Goal: Information Seeking & Learning: Find specific fact

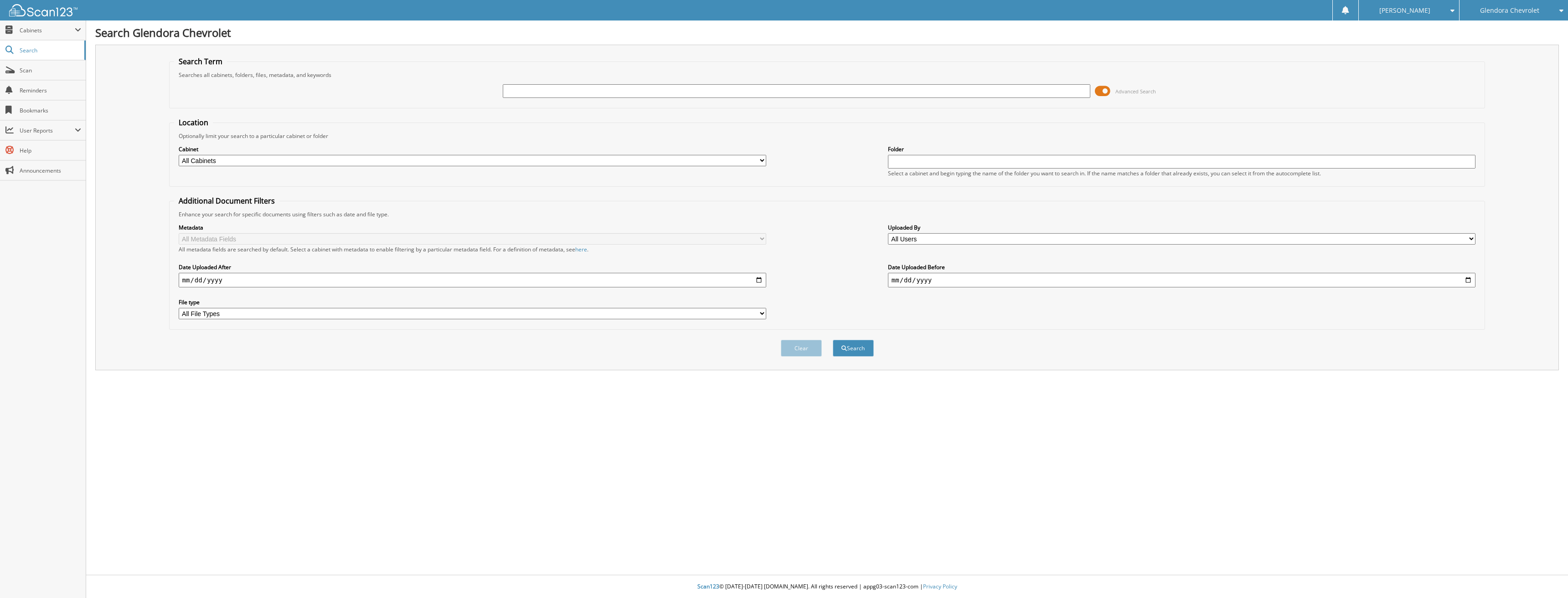
click at [550, 96] on input "text" at bounding box center [797, 91] width 588 height 13
type input "41297+"
click at [833, 340] on button "Search" at bounding box center [853, 349] width 41 height 17
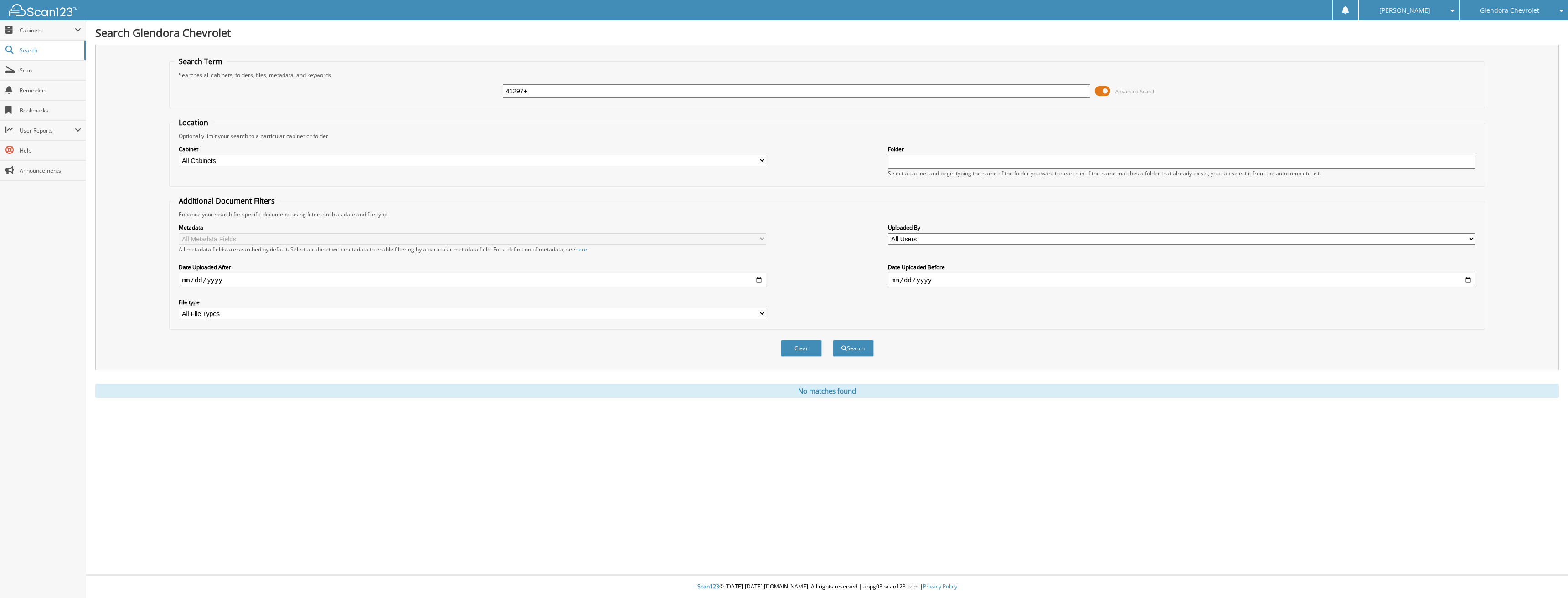
click at [553, 93] on input "41297+" at bounding box center [797, 91] width 588 height 13
type input "41297"
click at [833, 340] on button "Search" at bounding box center [853, 349] width 41 height 17
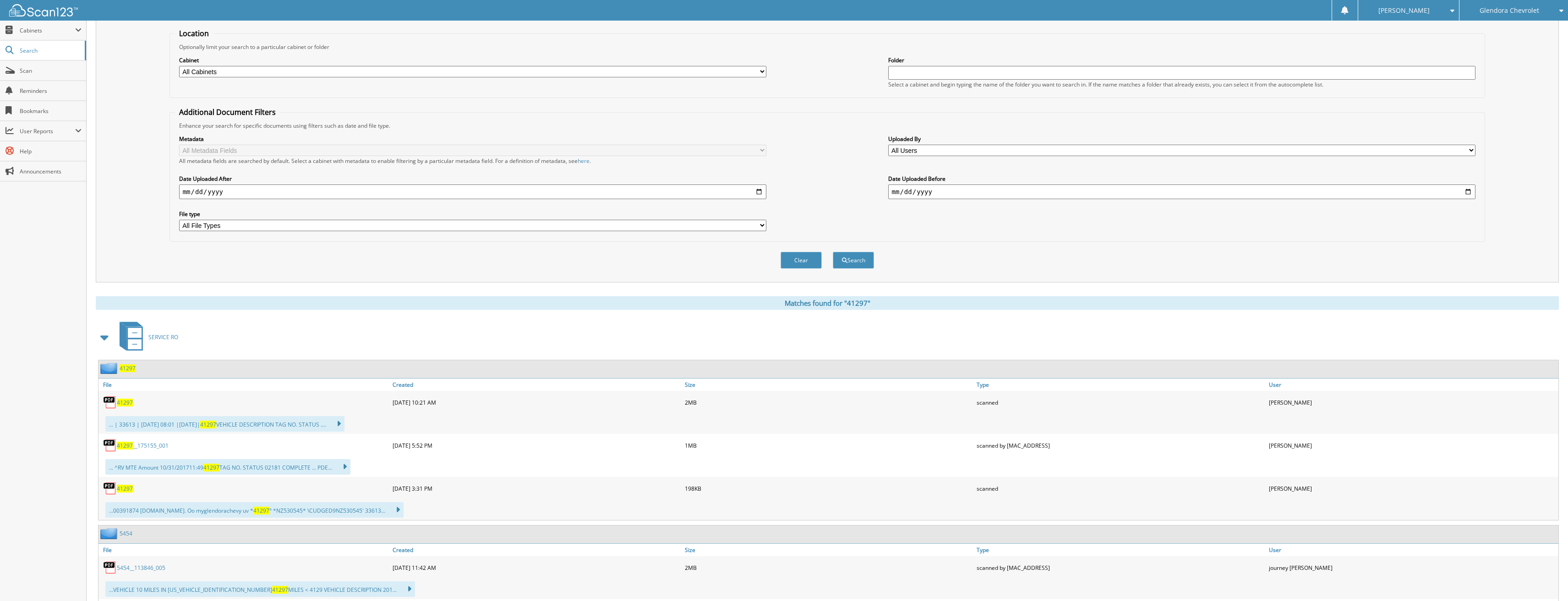
scroll to position [92, 0]
click at [125, 489] on span "41297" at bounding box center [125, 487] width 16 height 8
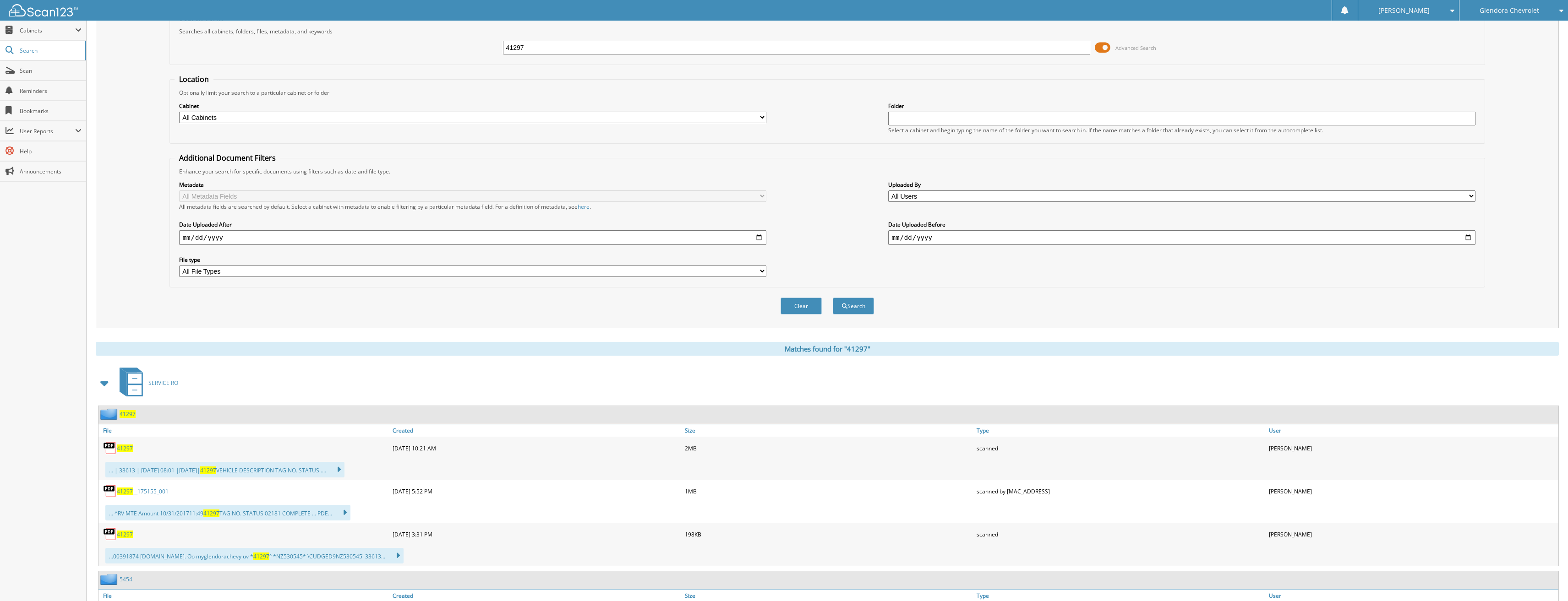
scroll to position [0, 0]
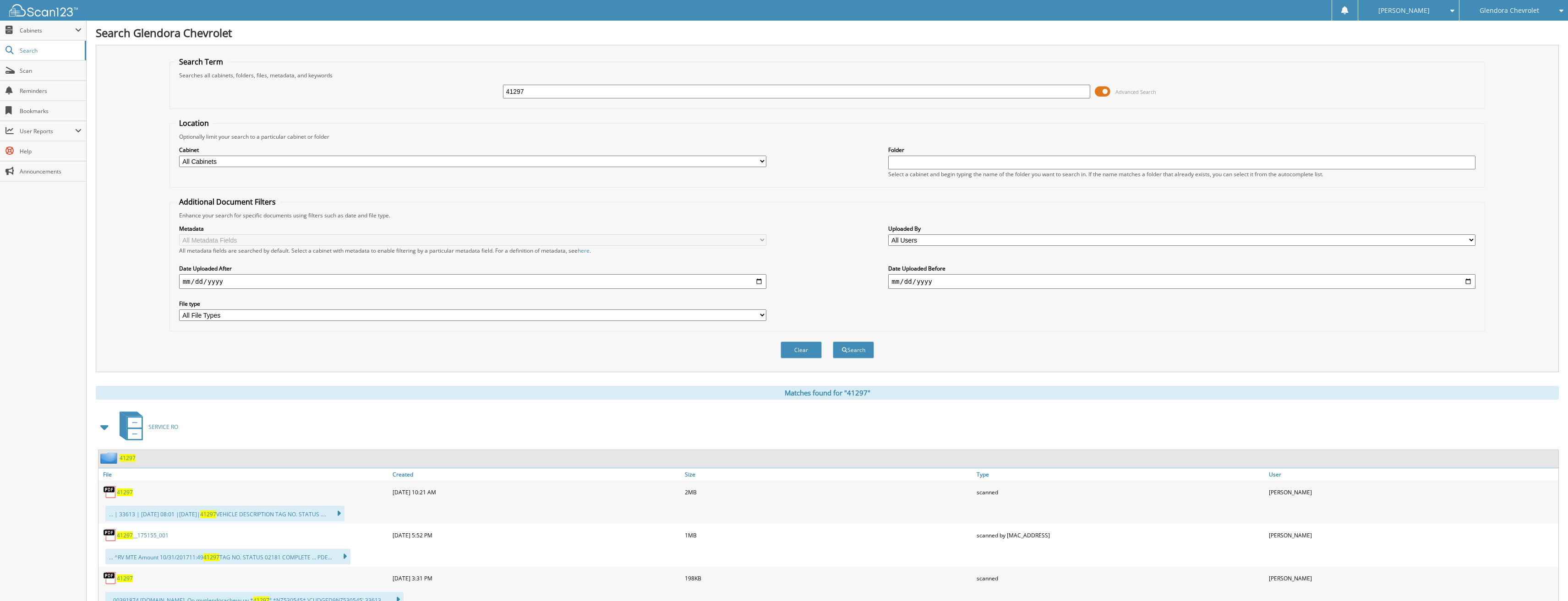
drag, startPoint x: 546, startPoint y: 86, endPoint x: 451, endPoint y: 87, distance: 95.0
click at [451, 87] on div "41297 Advanced Search" at bounding box center [827, 92] width 1306 height 24
type input "41305"
click at [833, 342] on button "Search" at bounding box center [853, 350] width 41 height 17
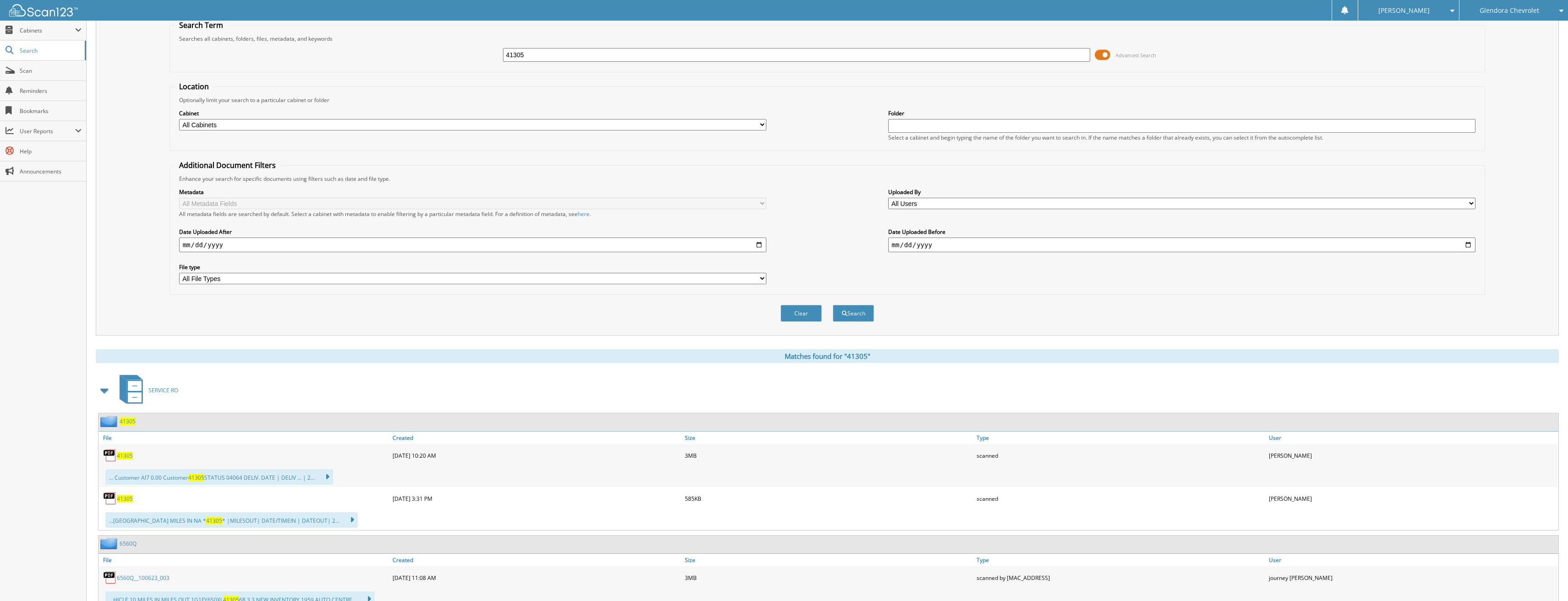
scroll to position [92, 0]
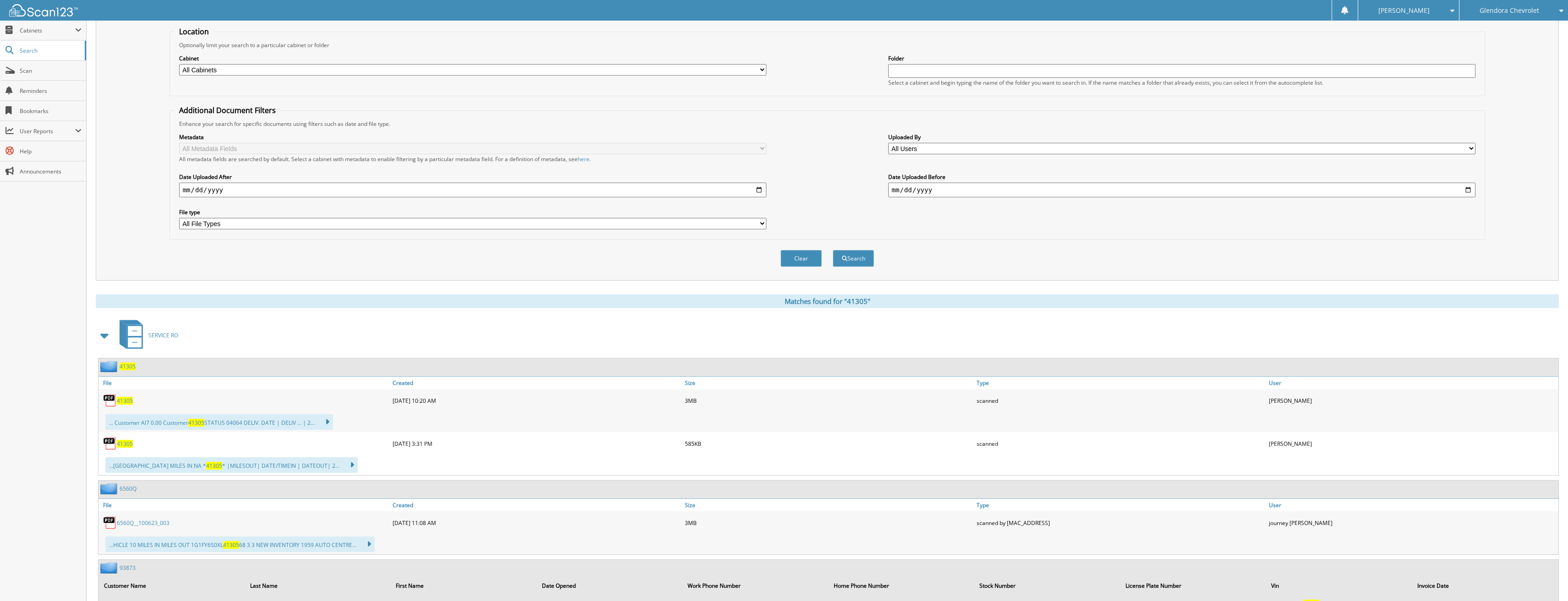
click at [125, 440] on div "41305" at bounding box center [244, 444] width 292 height 18
click at [125, 446] on span "41305" at bounding box center [125, 444] width 16 height 8
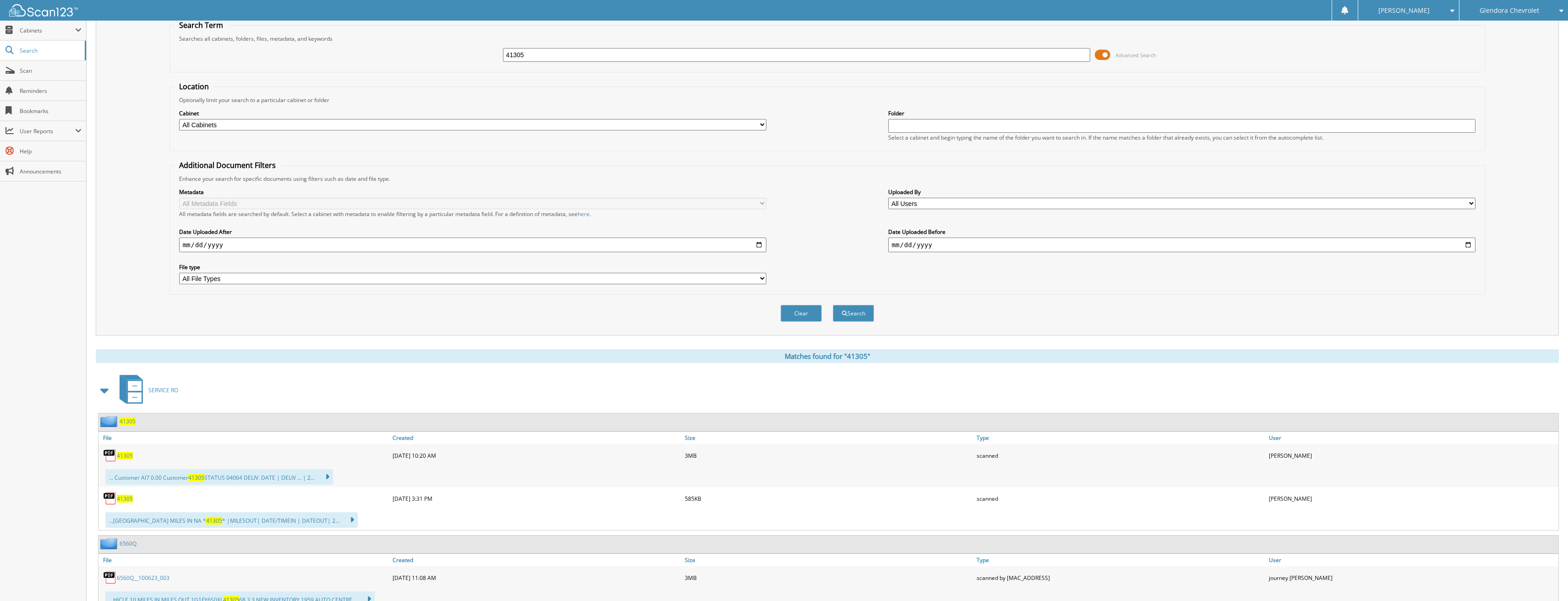
scroll to position [0, 0]
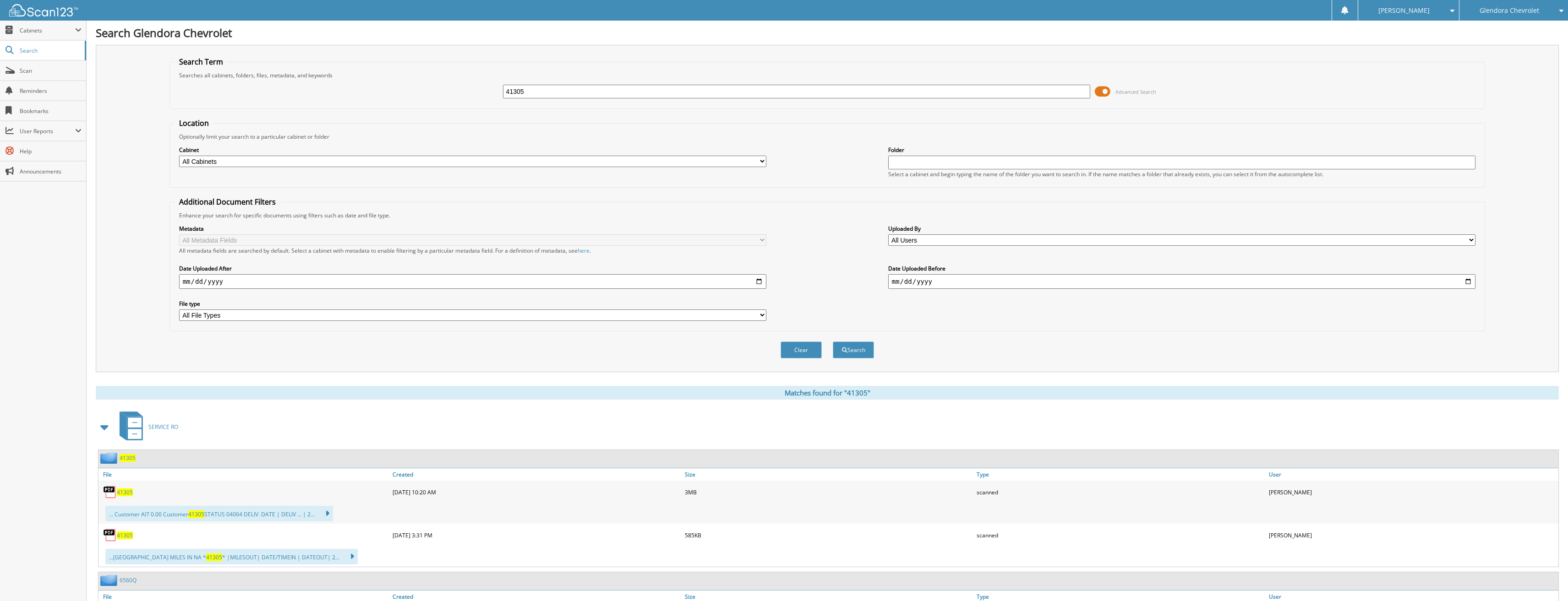
drag, startPoint x: 543, startPoint y: 91, endPoint x: 458, endPoint y: 92, distance: 85.0
click at [458, 92] on div "41305 Advanced Search" at bounding box center [827, 92] width 1306 height 24
type input "41295"
click at [833, 342] on button "Search" at bounding box center [853, 350] width 41 height 17
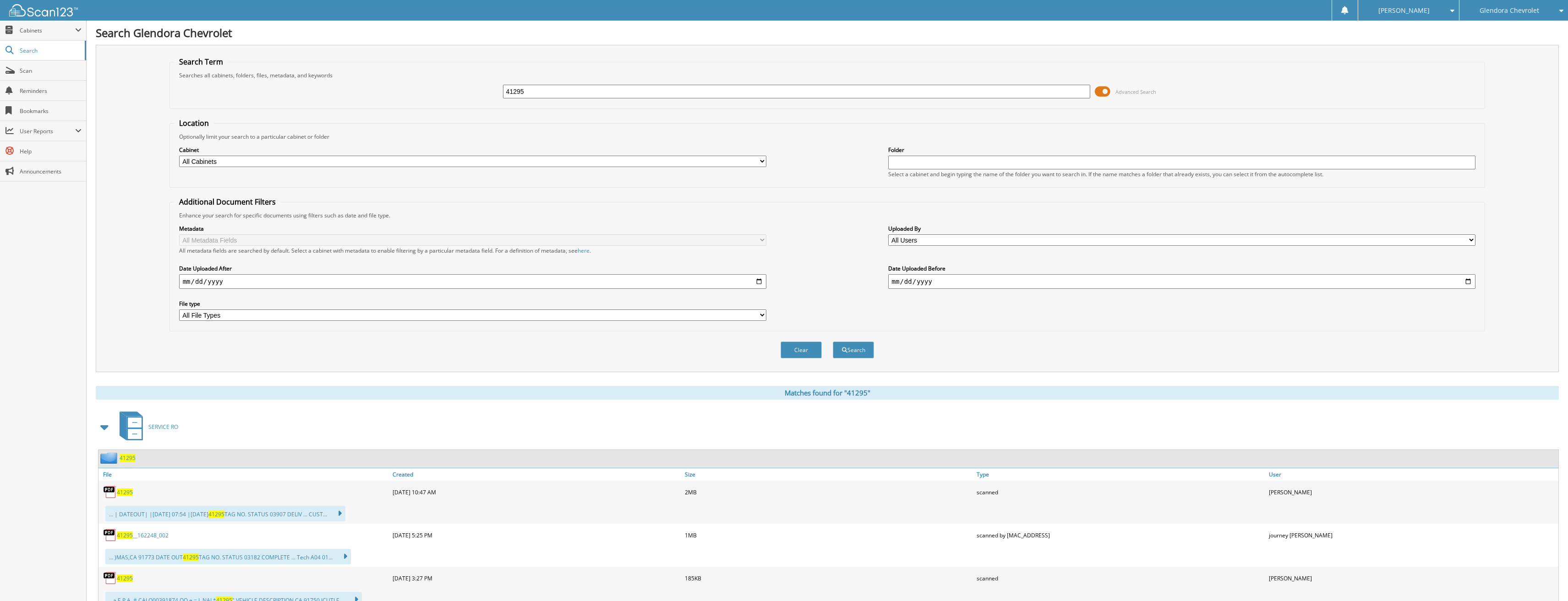
click at [130, 582] on span "41295" at bounding box center [125, 578] width 16 height 8
drag, startPoint x: 539, startPoint y: 89, endPoint x: 483, endPoint y: 91, distance: 56.0
click at [483, 91] on div "41295 Advanced Search" at bounding box center [827, 92] width 1306 height 24
type input "41259"
click at [833, 342] on button "Search" at bounding box center [853, 350] width 41 height 17
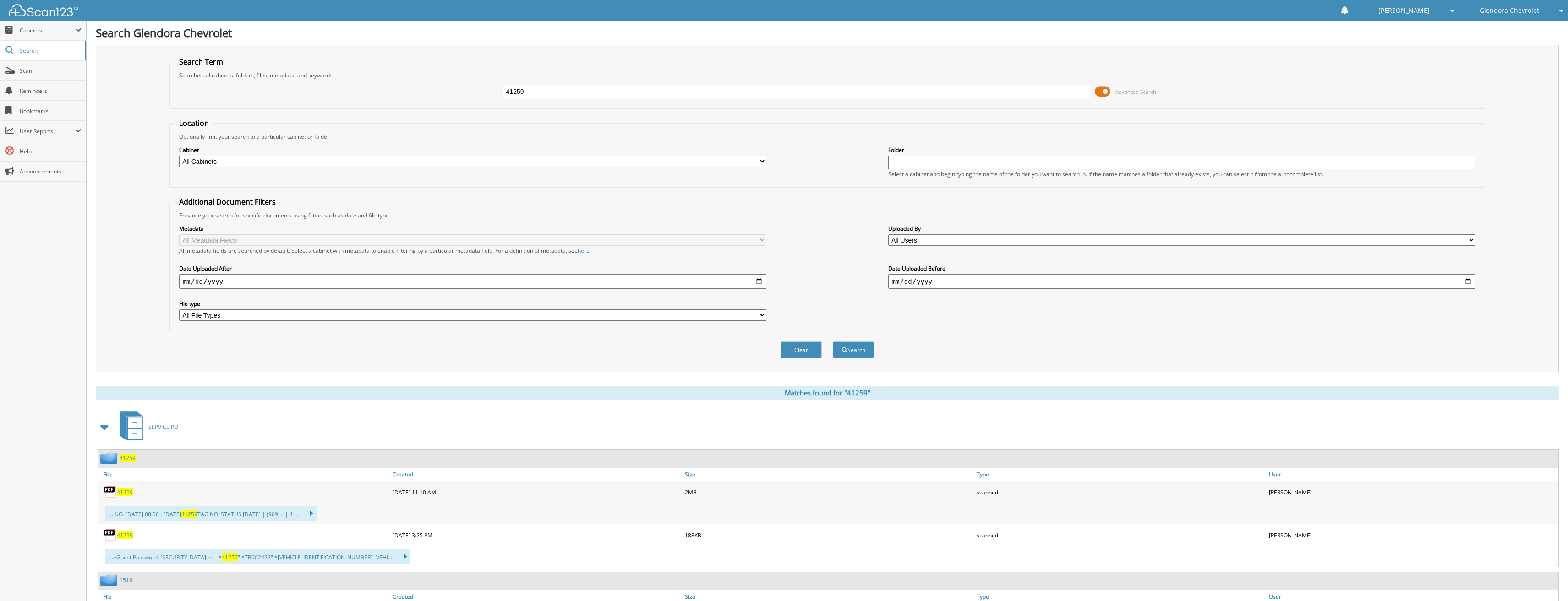
click at [123, 532] on link "41259" at bounding box center [125, 535] width 16 height 8
drag, startPoint x: 574, startPoint y: 89, endPoint x: 458, endPoint y: 91, distance: 116.0
click at [458, 91] on div "41259 Advanced Search" at bounding box center [827, 92] width 1306 height 24
type input "41272"
click at [833, 342] on button "Search" at bounding box center [853, 350] width 41 height 17
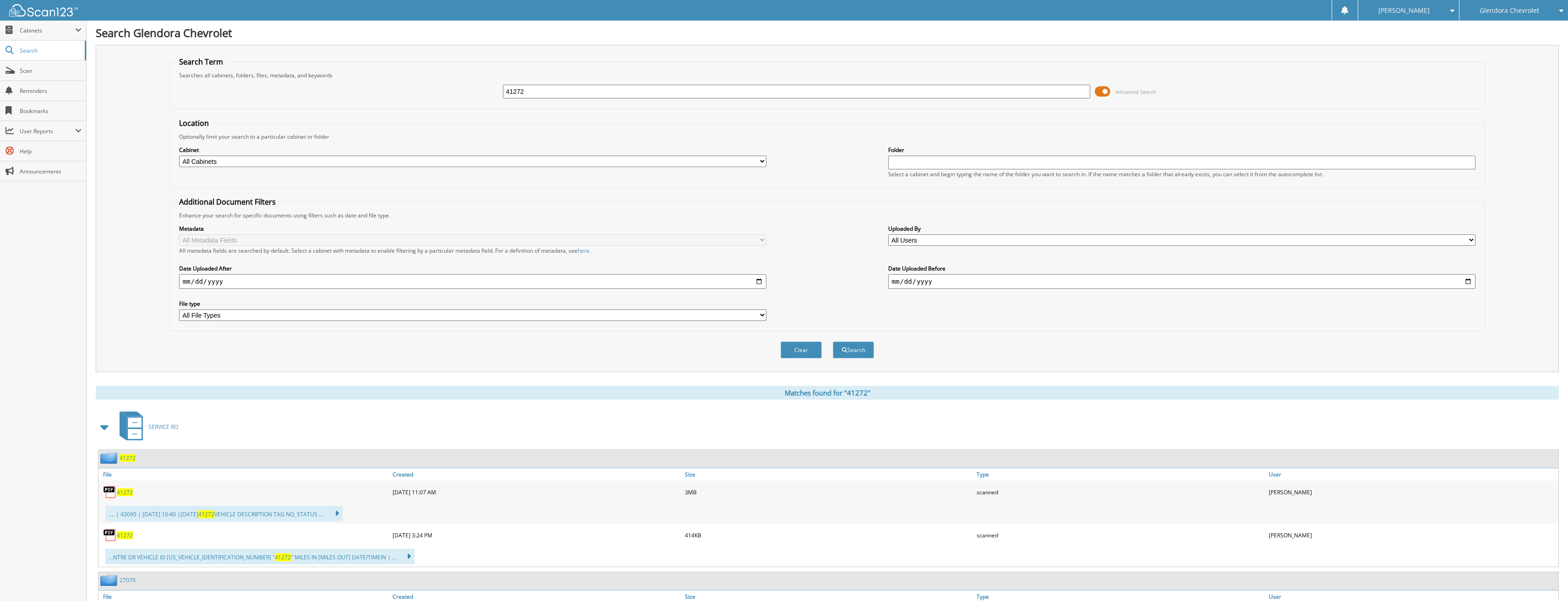
click at [126, 536] on span "41272" at bounding box center [125, 535] width 16 height 8
drag, startPoint x: 563, startPoint y: 93, endPoint x: 406, endPoint y: 92, distance: 157.0
click at [407, 92] on div "41272 Advanced Search" at bounding box center [827, 92] width 1306 height 24
type input "41269"
click at [833, 342] on button "Search" at bounding box center [853, 350] width 41 height 17
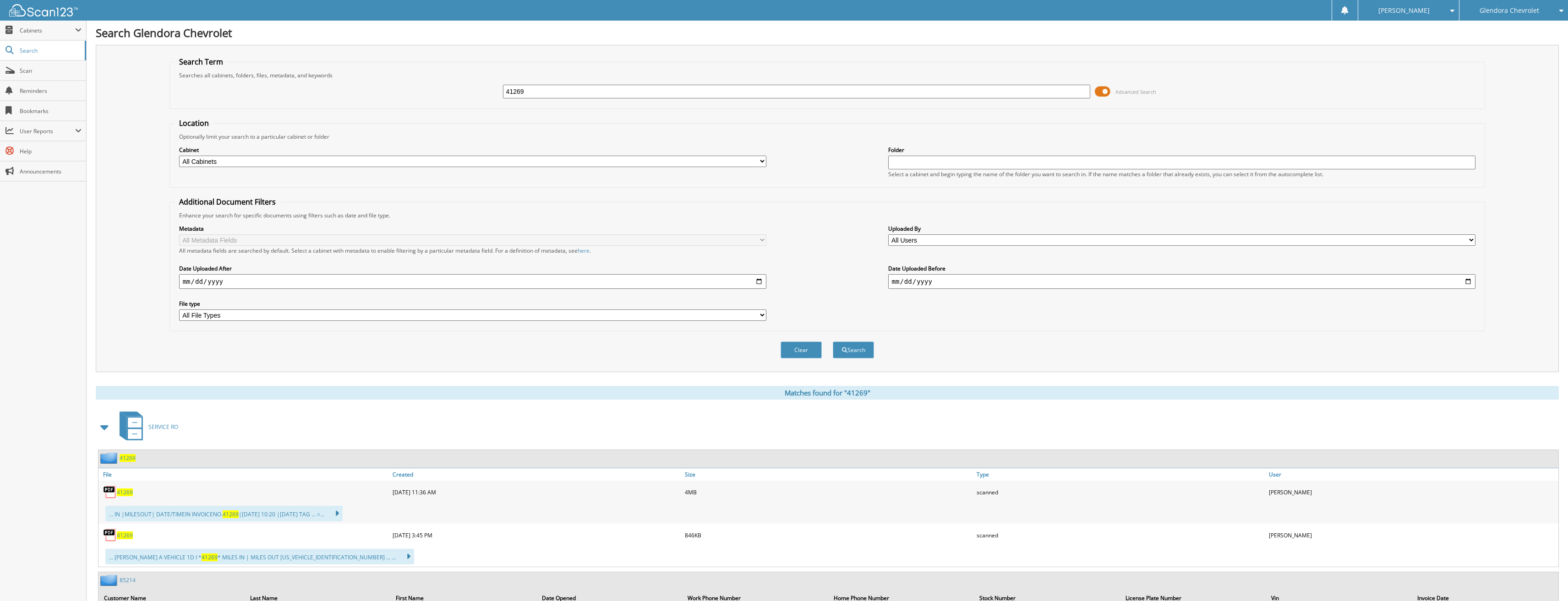
click at [128, 534] on span "41269" at bounding box center [125, 535] width 16 height 8
drag, startPoint x: 532, startPoint y: 91, endPoint x: 442, endPoint y: 94, distance: 90.0
click at [442, 94] on div "41269 Advanced Search" at bounding box center [827, 92] width 1306 height 24
type input "41354"
click at [833, 342] on button "Search" at bounding box center [853, 350] width 41 height 17
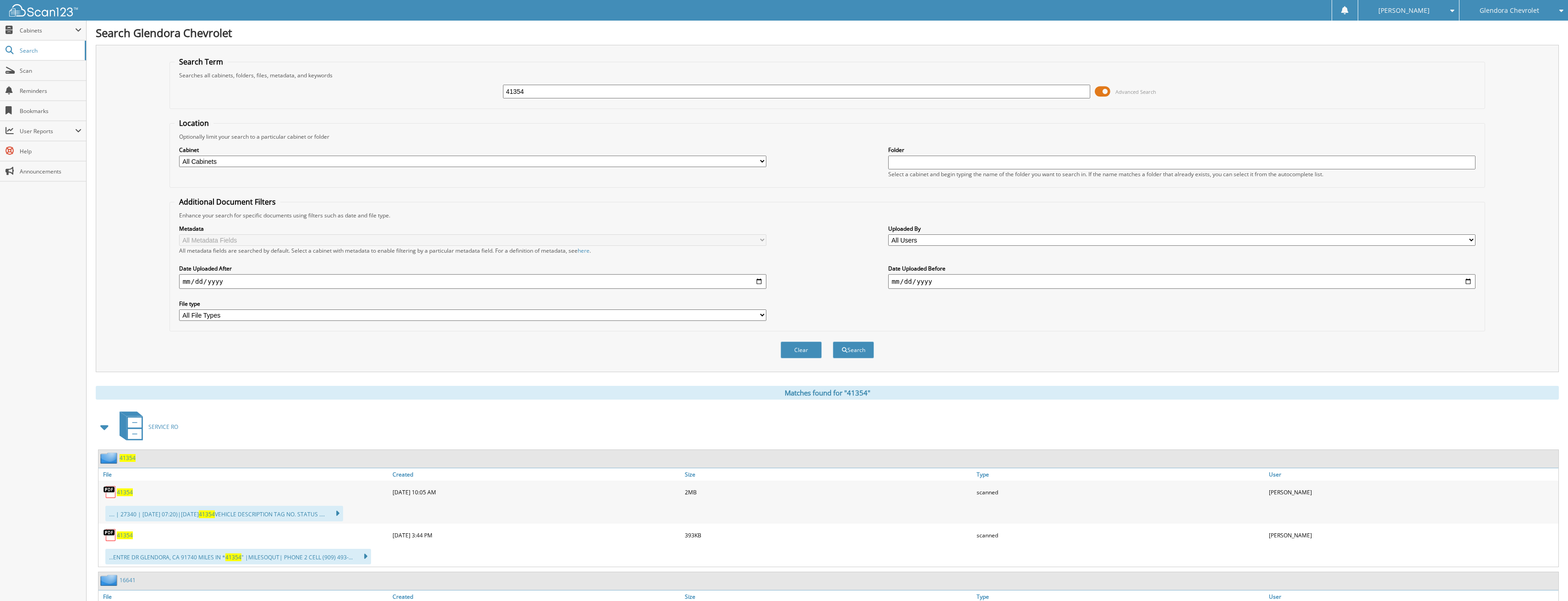
click at [116, 534] on img at bounding box center [110, 535] width 13 height 13
click at [127, 535] on span "41354" at bounding box center [125, 535] width 16 height 8
drag, startPoint x: 582, startPoint y: 90, endPoint x: 403, endPoint y: 94, distance: 179.0
click at [403, 94] on div "41354 Advanced Search" at bounding box center [827, 92] width 1306 height 24
type input "41219"
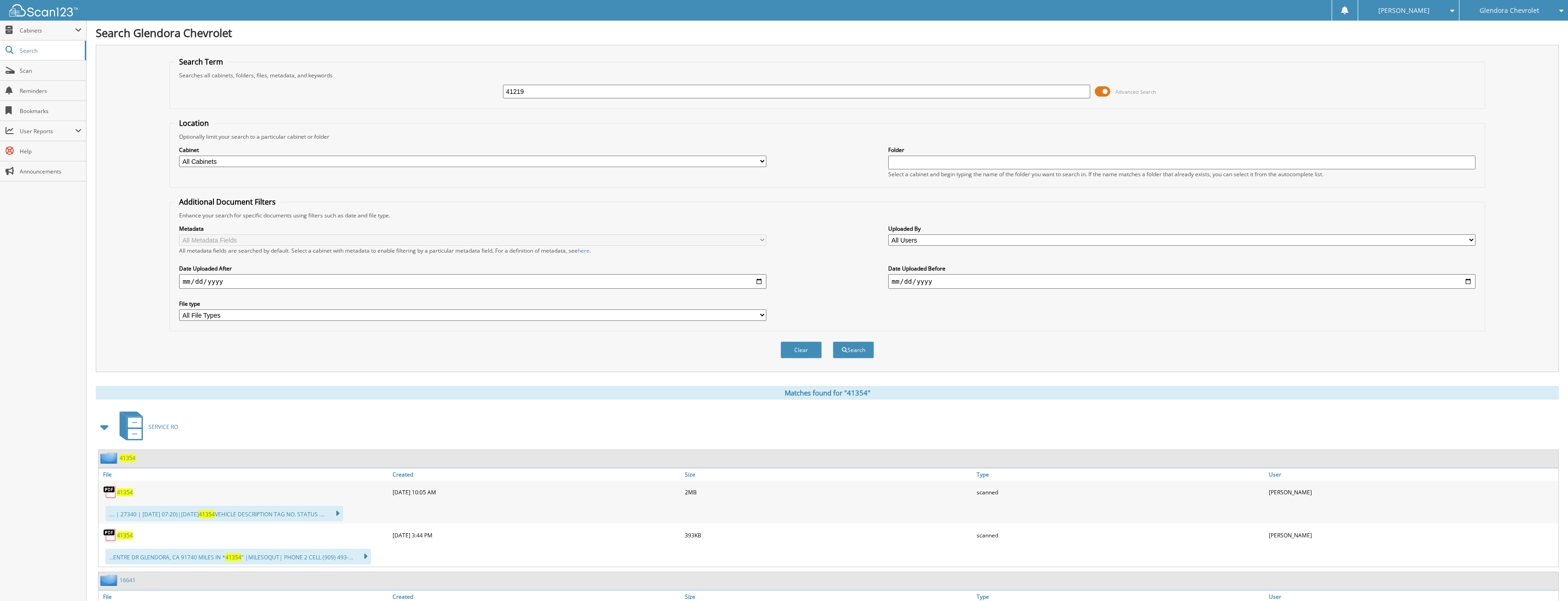
click at [833, 342] on button "Search" at bounding box center [853, 350] width 41 height 17
click at [125, 537] on span "41219" at bounding box center [125, 535] width 16 height 8
drag, startPoint x: 536, startPoint y: 90, endPoint x: 456, endPoint y: 94, distance: 80.1
click at [468, 91] on div "41219 Advanced Search" at bounding box center [827, 92] width 1306 height 24
type input "40886"
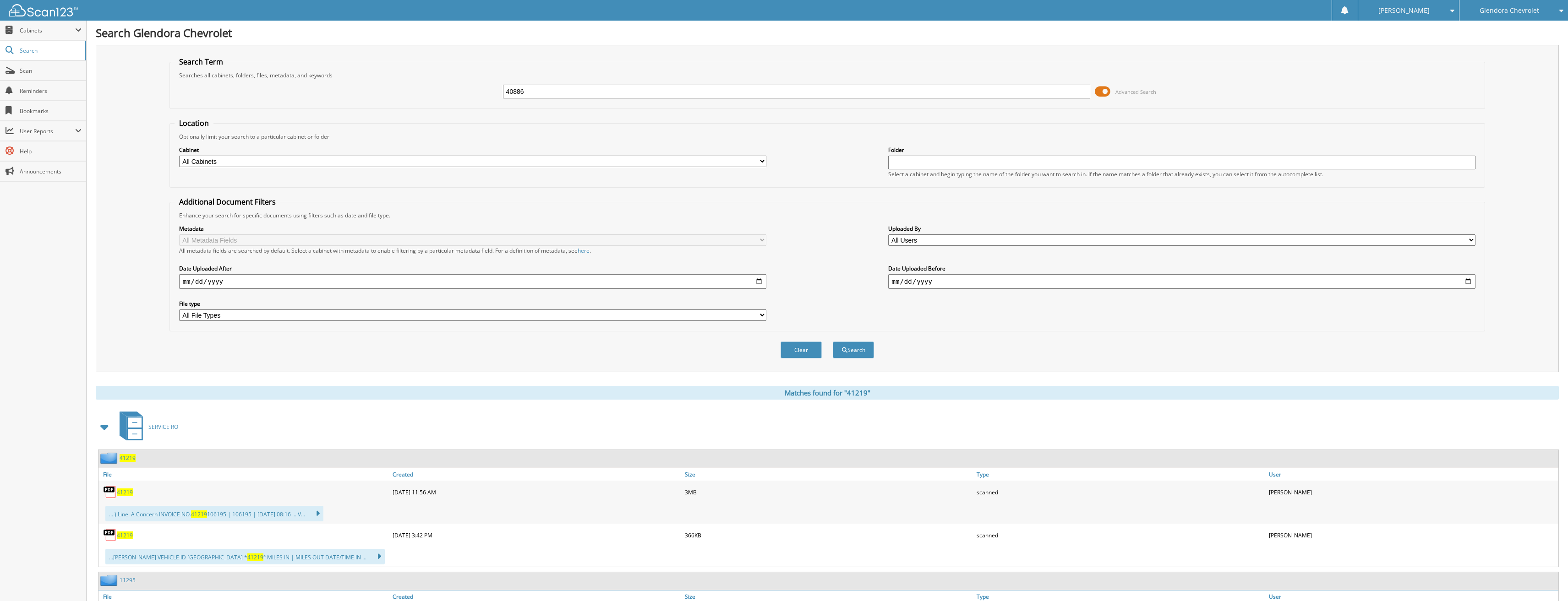
click at [833, 342] on button "Search" at bounding box center [853, 350] width 41 height 17
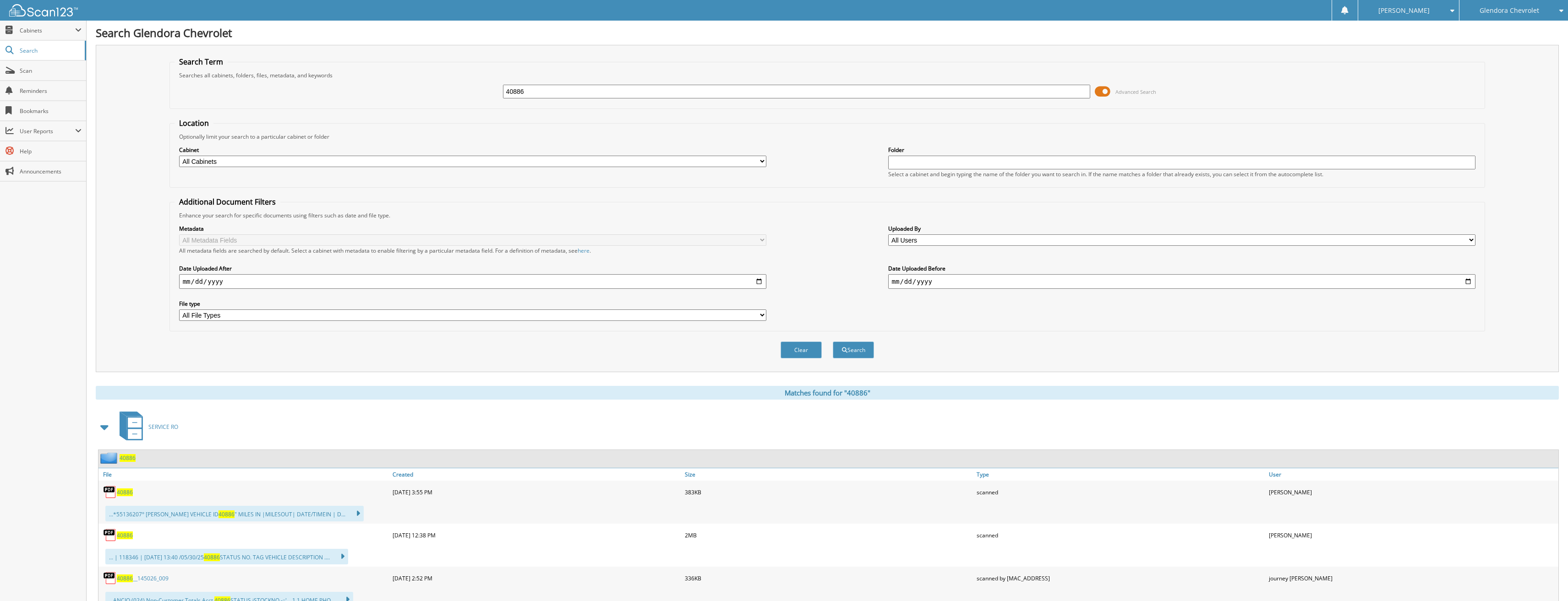
click at [131, 495] on span "40886" at bounding box center [125, 492] width 16 height 8
drag, startPoint x: 603, startPoint y: 97, endPoint x: 429, endPoint y: 103, distance: 174.1
click at [429, 103] on div "40886 Advanced Search" at bounding box center [827, 92] width 1306 height 24
type input "41089"
click at [833, 342] on button "Search" at bounding box center [853, 350] width 41 height 17
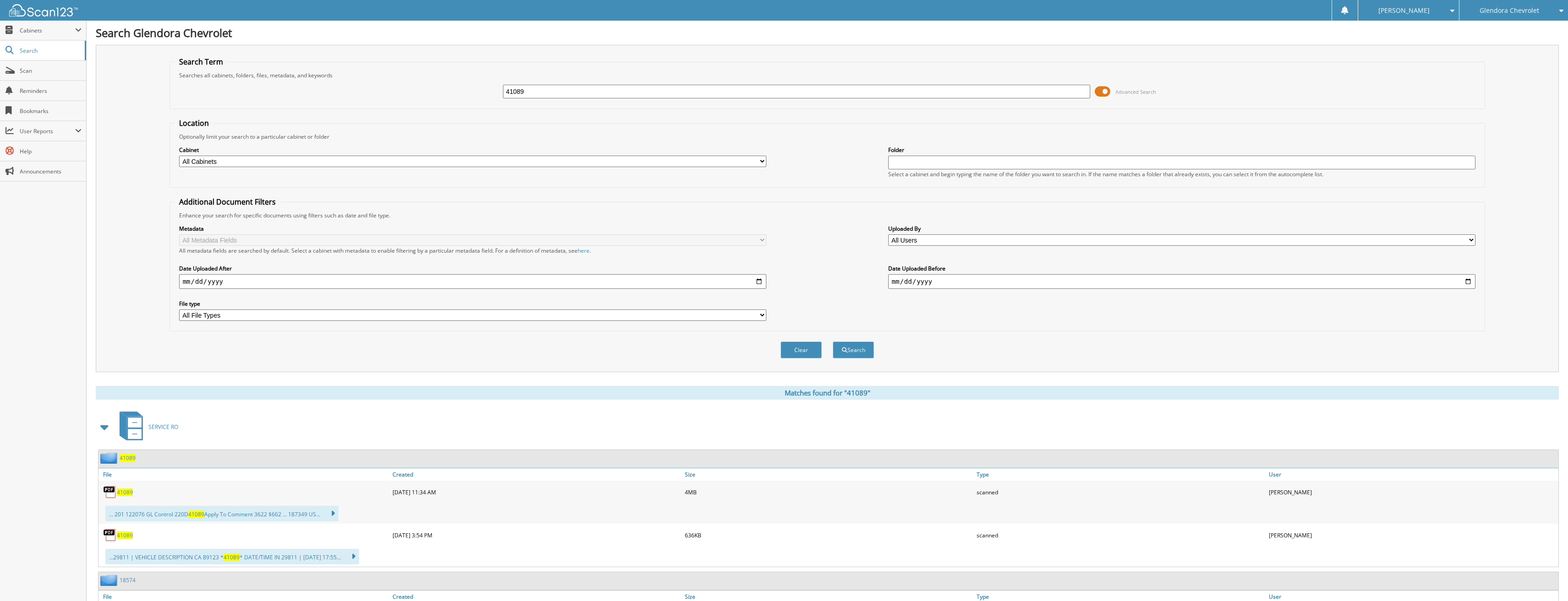
click at [125, 535] on span "41089" at bounding box center [125, 535] width 16 height 8
drag, startPoint x: 522, startPoint y: 95, endPoint x: 465, endPoint y: 96, distance: 57.0
click at [465, 96] on div "41089 Advanced Search" at bounding box center [827, 92] width 1306 height 24
type input "41233"
click at [833, 342] on button "Search" at bounding box center [853, 350] width 41 height 17
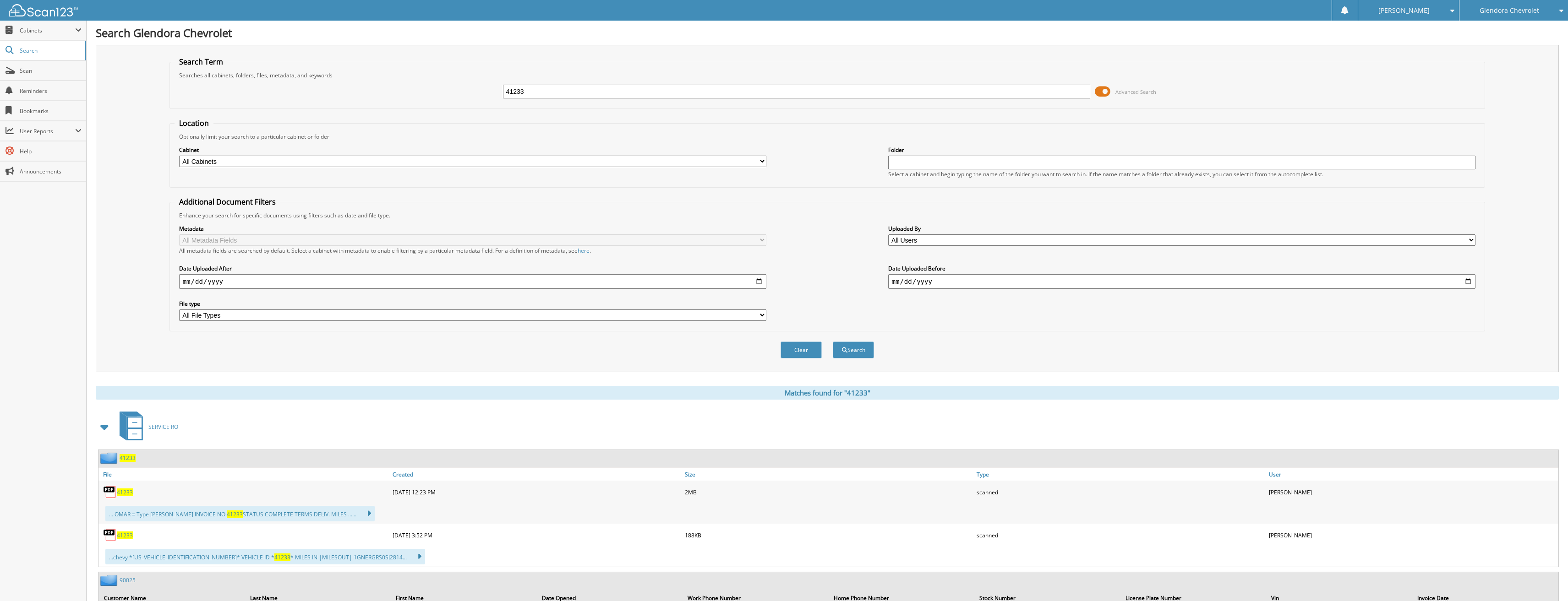
click at [121, 537] on span "41233" at bounding box center [125, 535] width 16 height 8
drag, startPoint x: 484, startPoint y: 94, endPoint x: 471, endPoint y: 94, distance: 13.0
click at [472, 94] on div "41233 Advanced Search" at bounding box center [827, 92] width 1306 height 24
type input "41249"
click at [833, 342] on button "Search" at bounding box center [853, 350] width 41 height 17
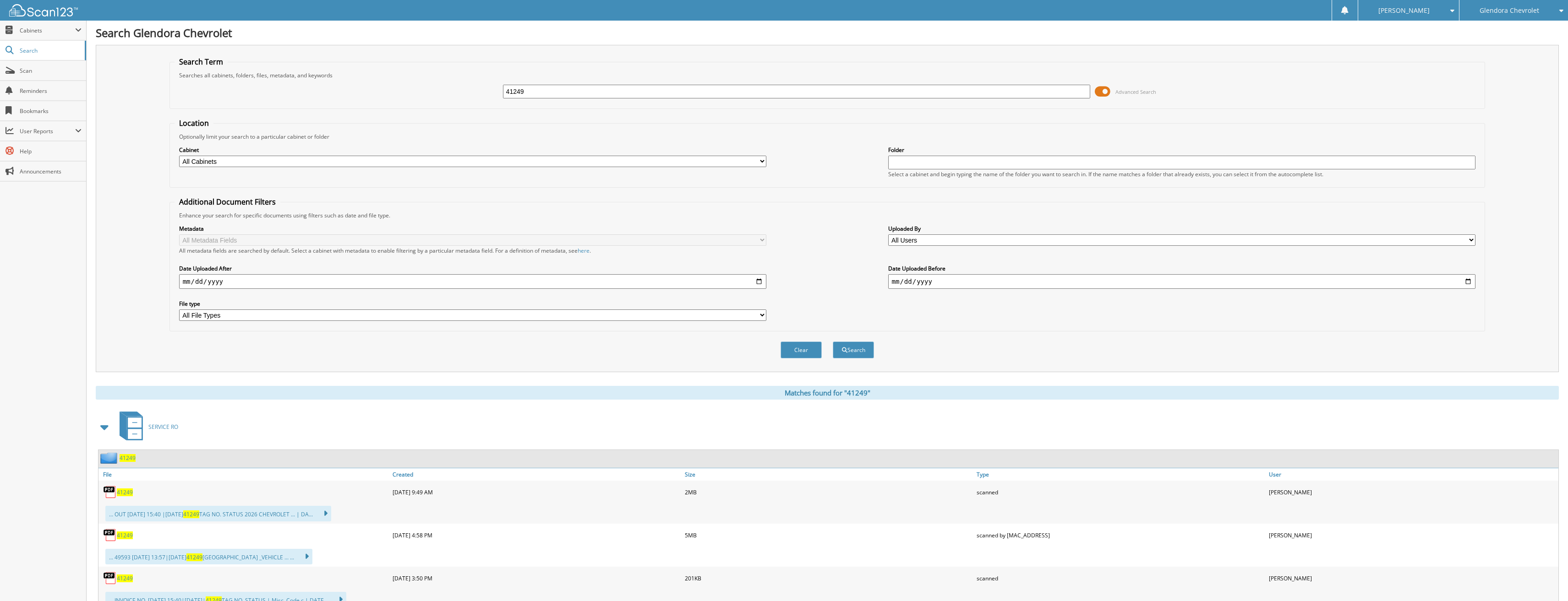
click at [119, 577] on span "41249" at bounding box center [125, 578] width 16 height 8
drag, startPoint x: 611, startPoint y: 92, endPoint x: 392, endPoint y: 89, distance: 219.0
click at [418, 90] on div "41249 Advanced Search" at bounding box center [827, 92] width 1306 height 24
type input "41288"
click at [833, 342] on button "Search" at bounding box center [853, 350] width 41 height 17
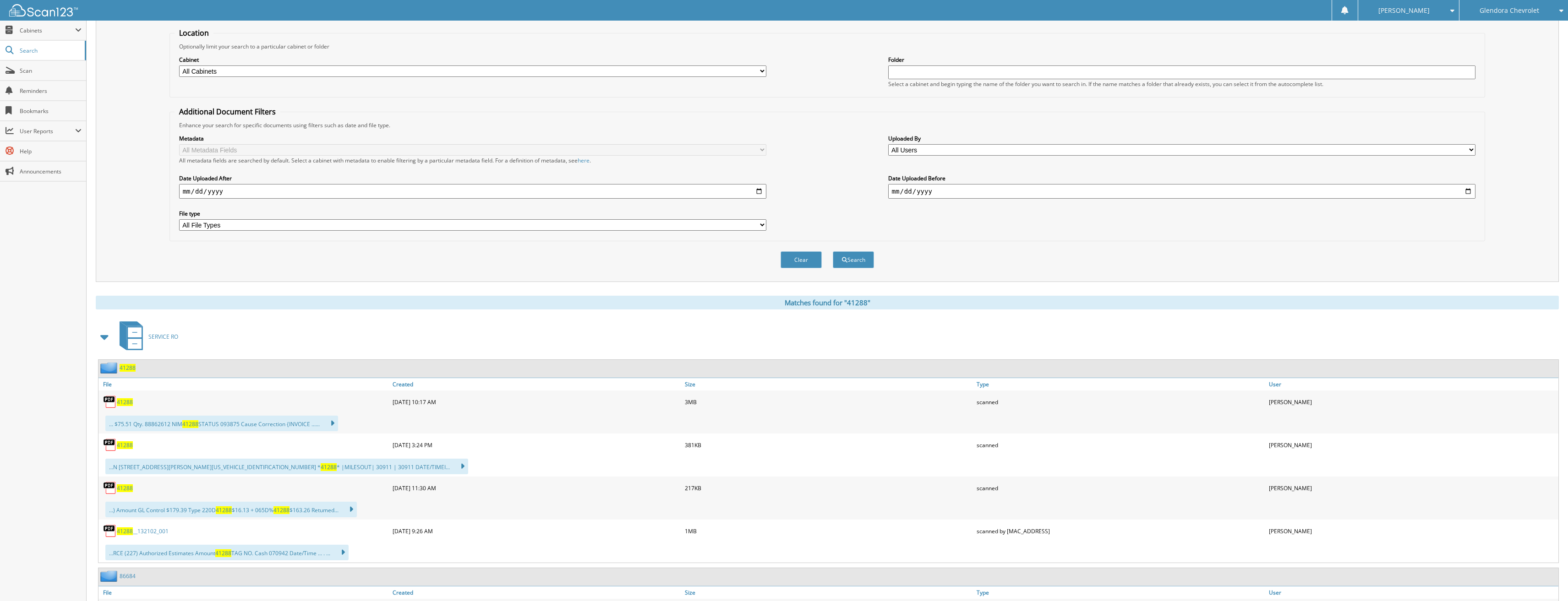
scroll to position [92, 0]
click at [132, 445] on span "41288" at bounding box center [125, 444] width 16 height 8
click at [127, 487] on span "41288" at bounding box center [125, 487] width 16 height 8
click at [128, 405] on span "41288" at bounding box center [125, 400] width 16 height 8
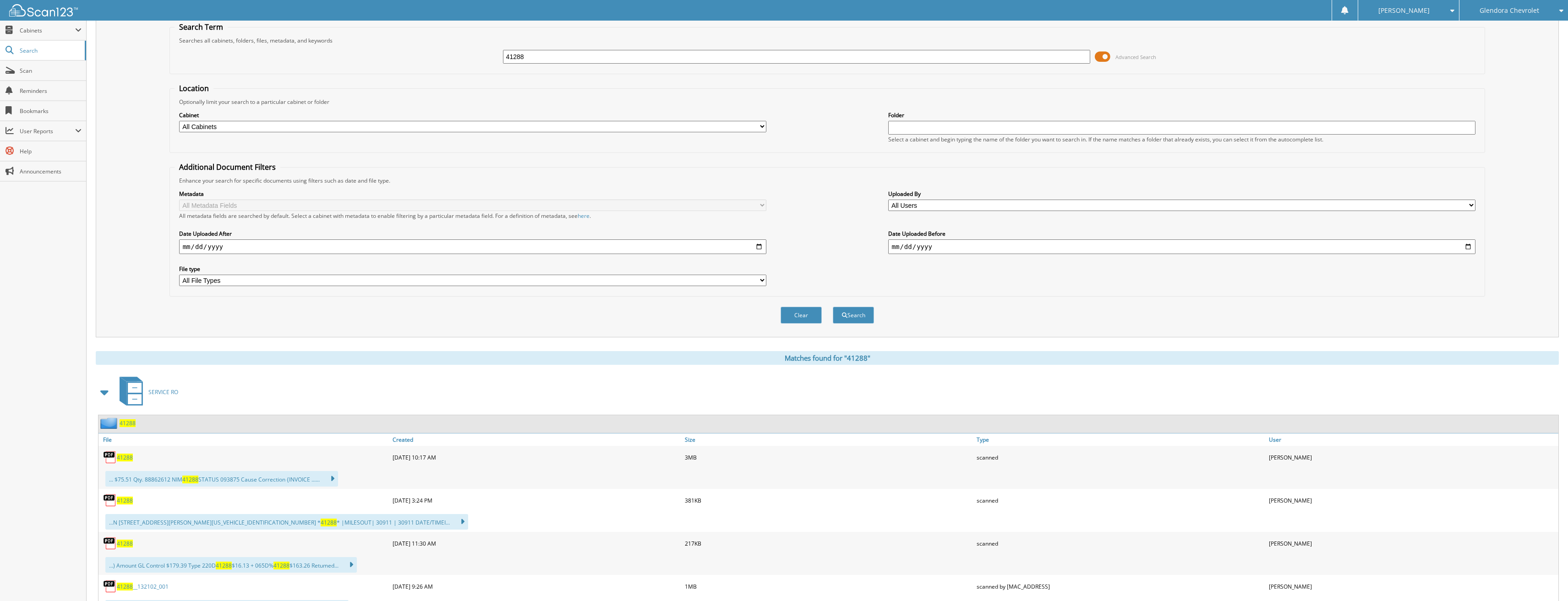
scroll to position [0, 0]
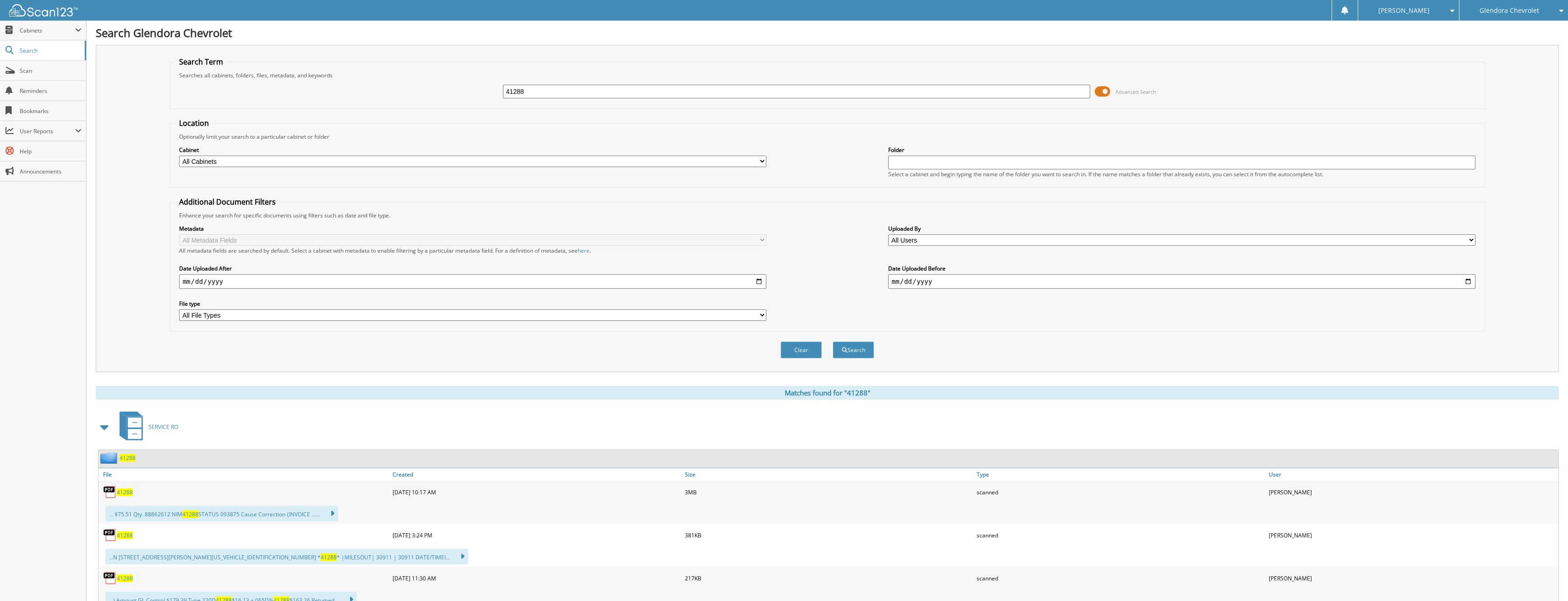
drag, startPoint x: 554, startPoint y: 90, endPoint x: 421, endPoint y: 97, distance: 133.2
click at [421, 97] on div "41288 Advanced Search" at bounding box center [827, 92] width 1306 height 24
type input "41088"
click at [833, 342] on button "Search" at bounding box center [853, 350] width 41 height 17
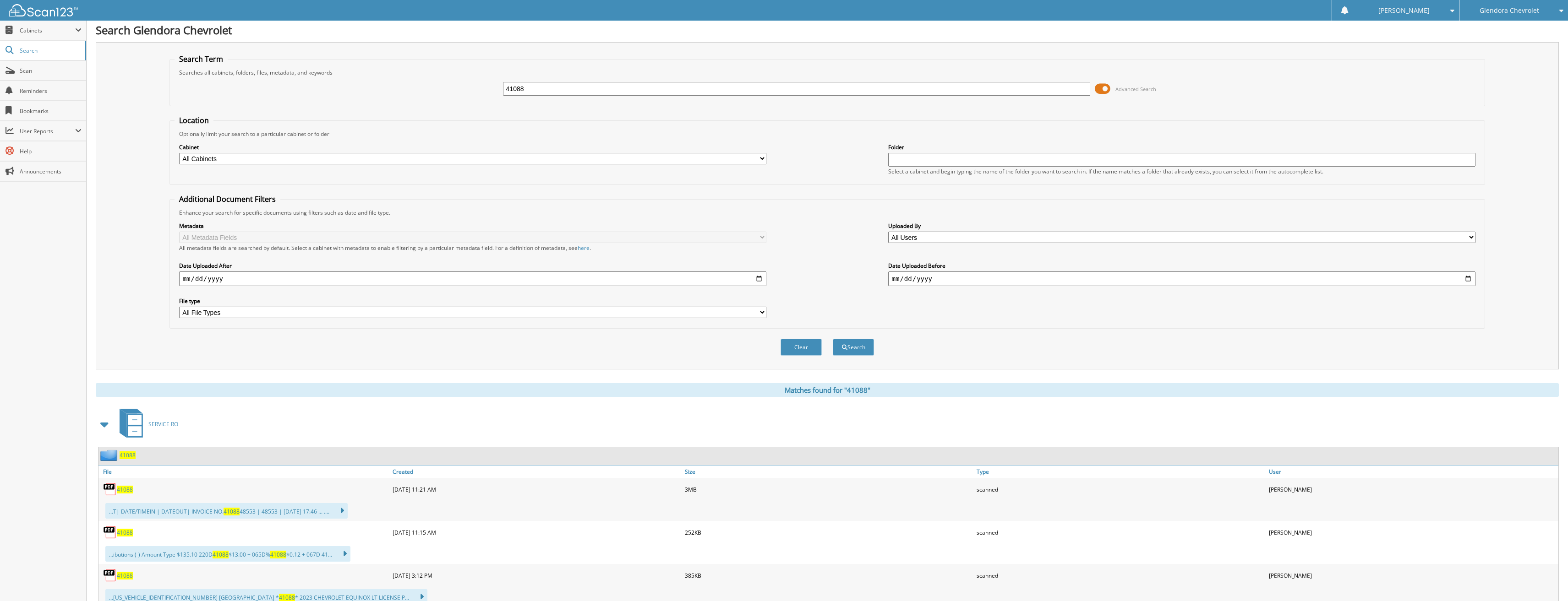
scroll to position [138, 0]
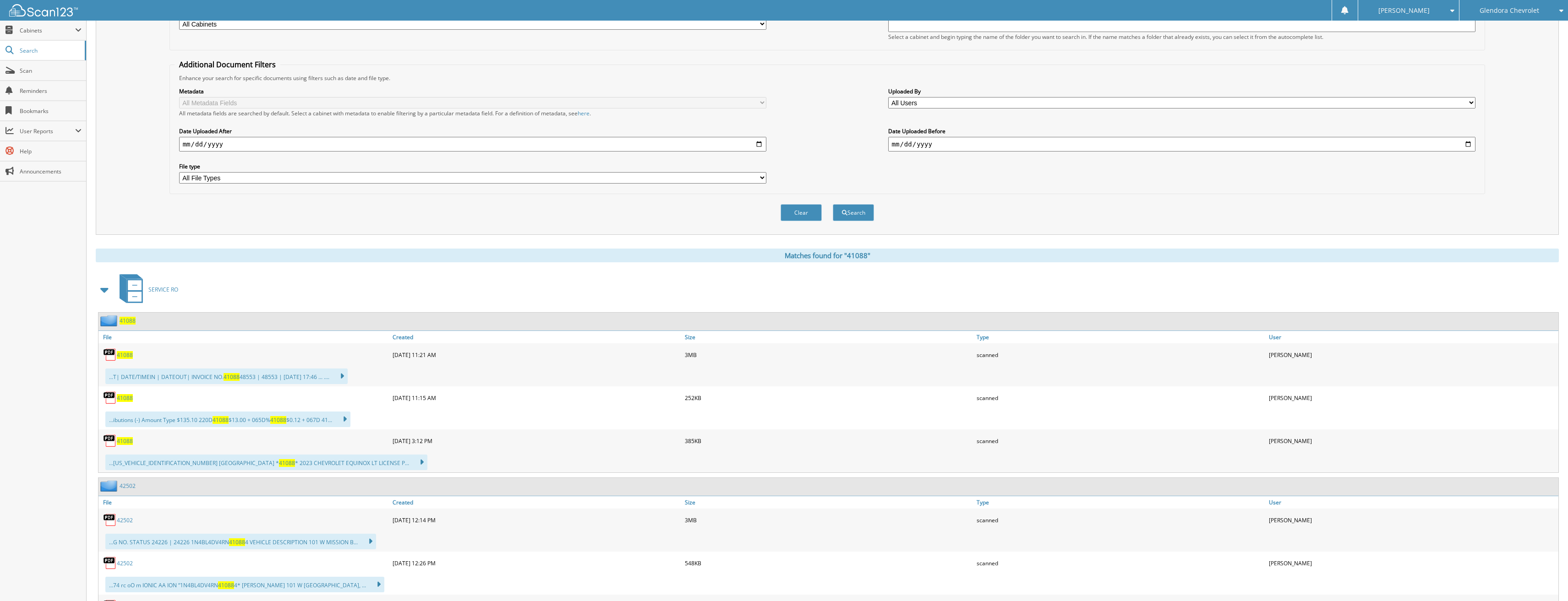
click at [125, 441] on span "41088" at bounding box center [125, 441] width 16 height 8
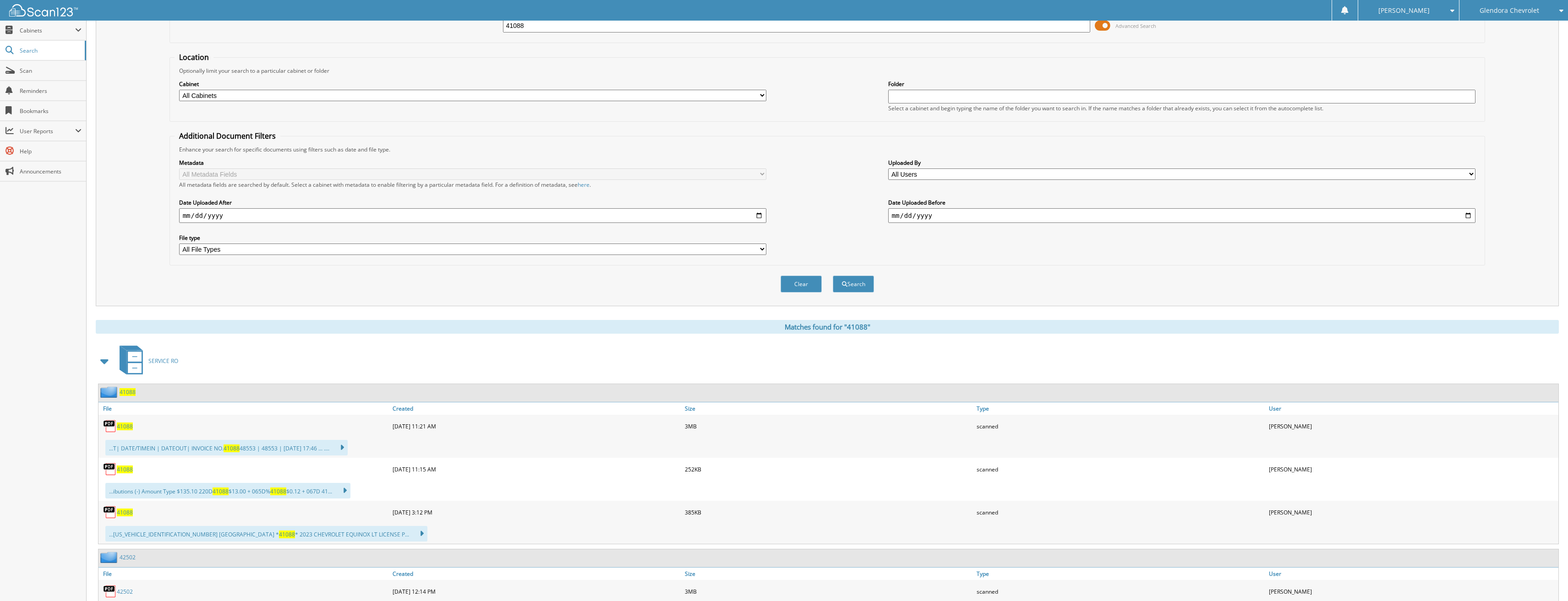
scroll to position [0, 0]
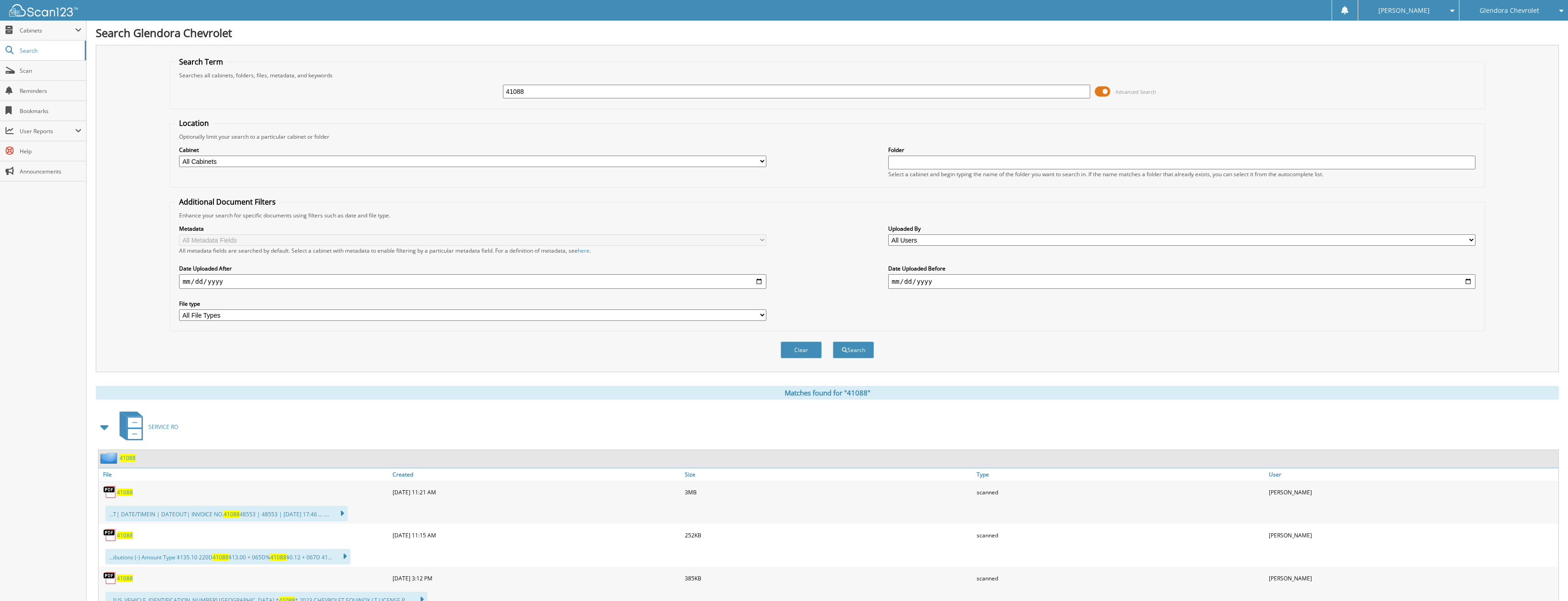
drag, startPoint x: 554, startPoint y: 94, endPoint x: 440, endPoint y: 92, distance: 114.0
click at [444, 92] on div "41088 Advanced Search" at bounding box center [827, 92] width 1306 height 24
type input "41162"
click at [833, 342] on button "Search" at bounding box center [853, 350] width 41 height 17
click at [125, 493] on span "41162" at bounding box center [125, 492] width 16 height 8
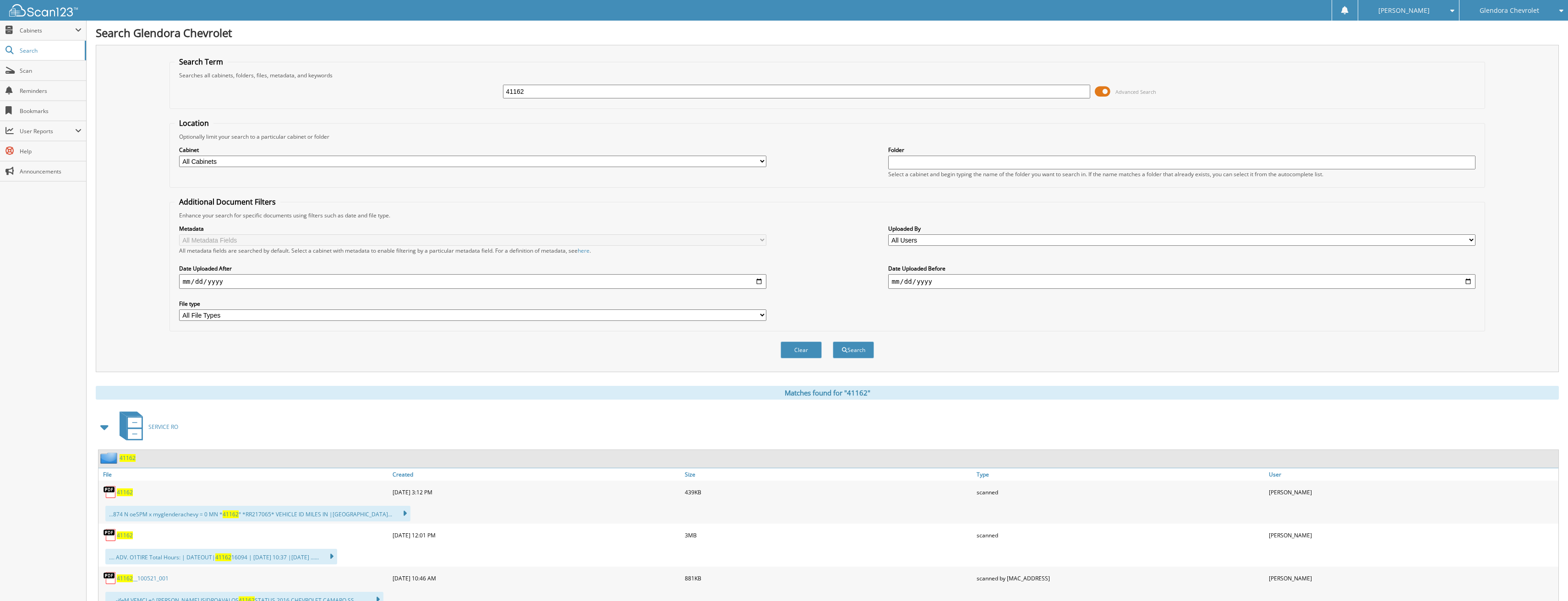
drag, startPoint x: 552, startPoint y: 94, endPoint x: 356, endPoint y: 94, distance: 196.0
click at [356, 94] on div "41162 Advanced Search" at bounding box center [827, 92] width 1306 height 24
type input "41170"
click at [833, 342] on button "Search" at bounding box center [853, 350] width 41 height 17
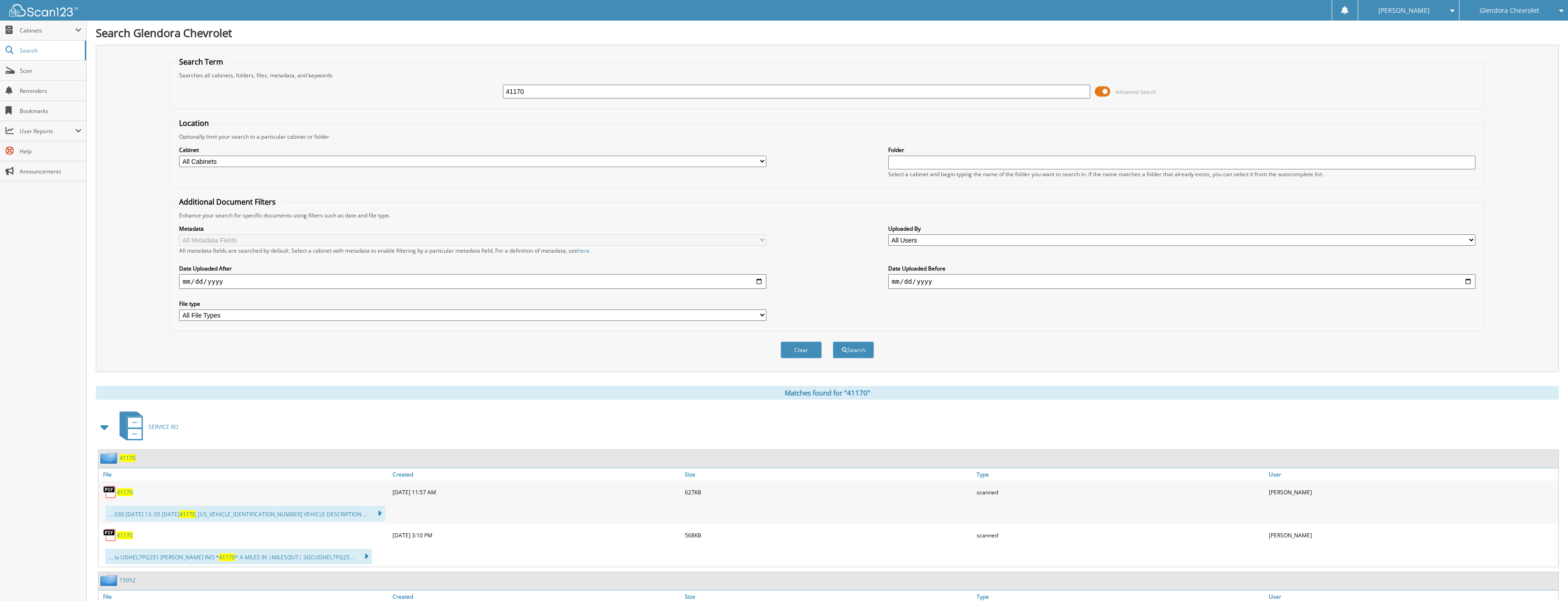
scroll to position [138, 0]
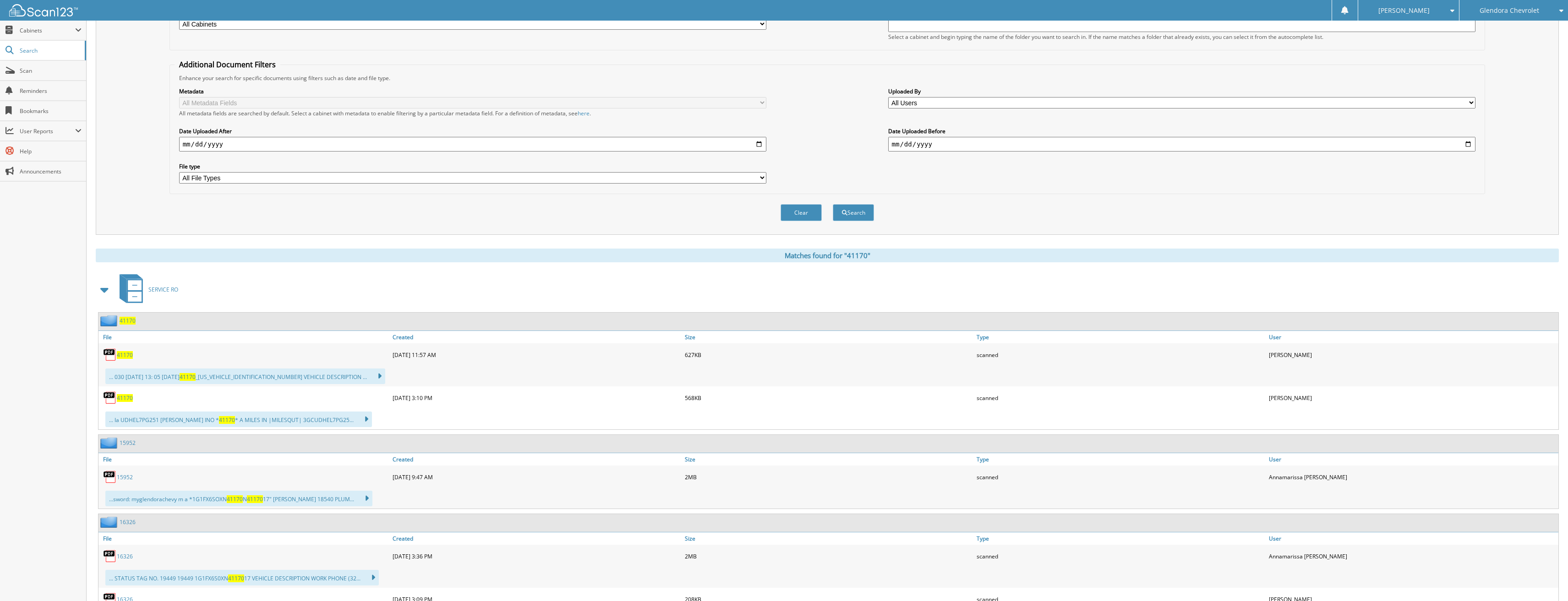
click at [127, 402] on span "41170" at bounding box center [125, 398] width 16 height 8
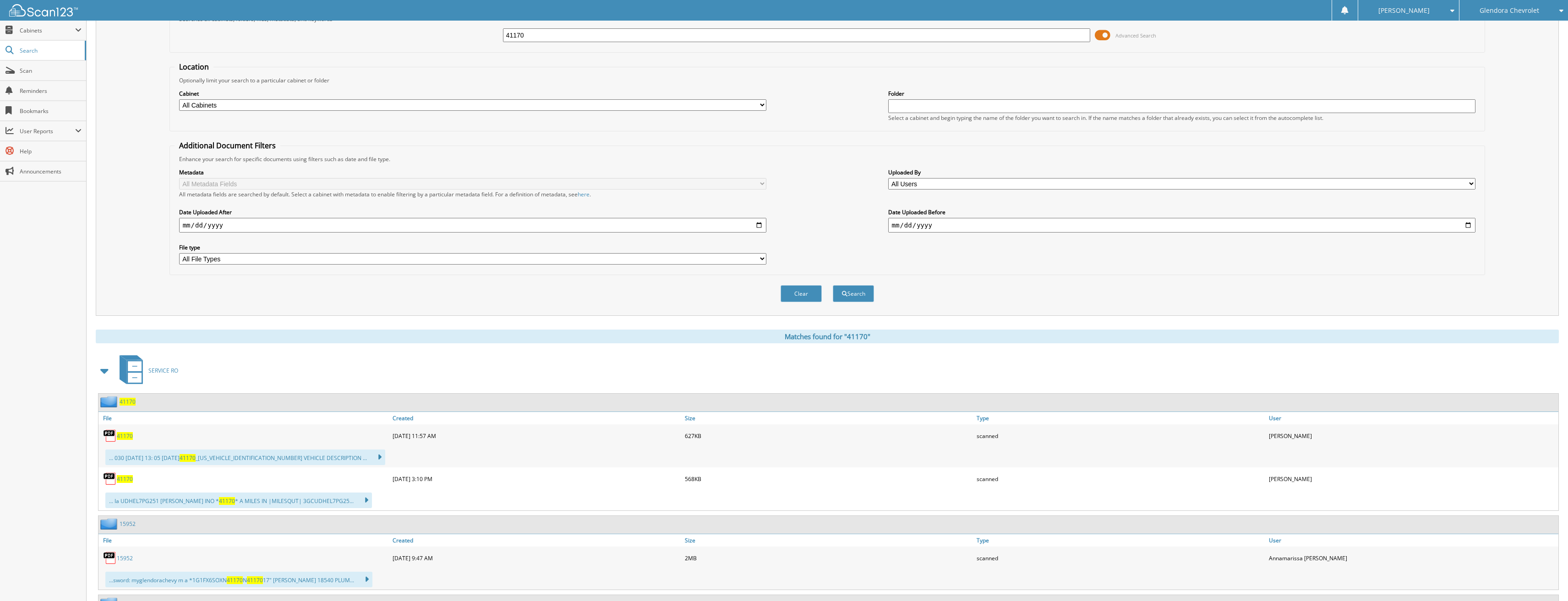
scroll to position [0, 0]
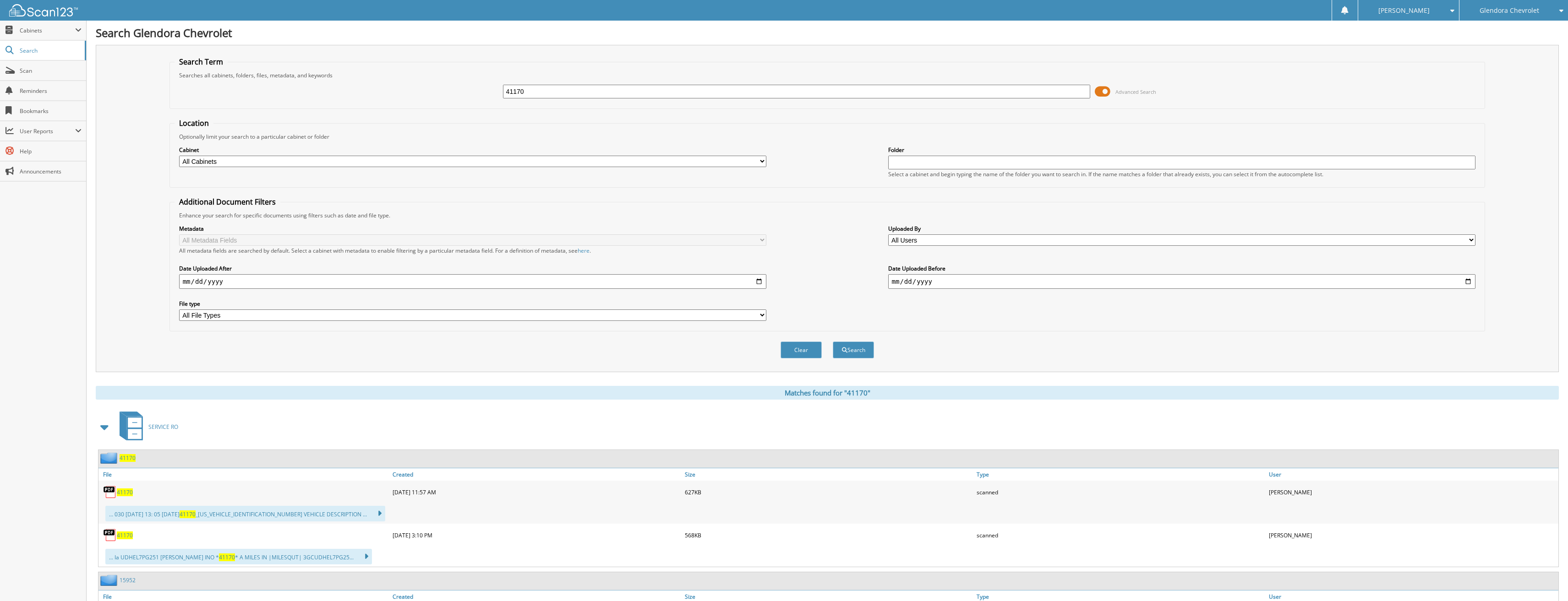
click at [65, 13] on img at bounding box center [43, 10] width 69 height 12
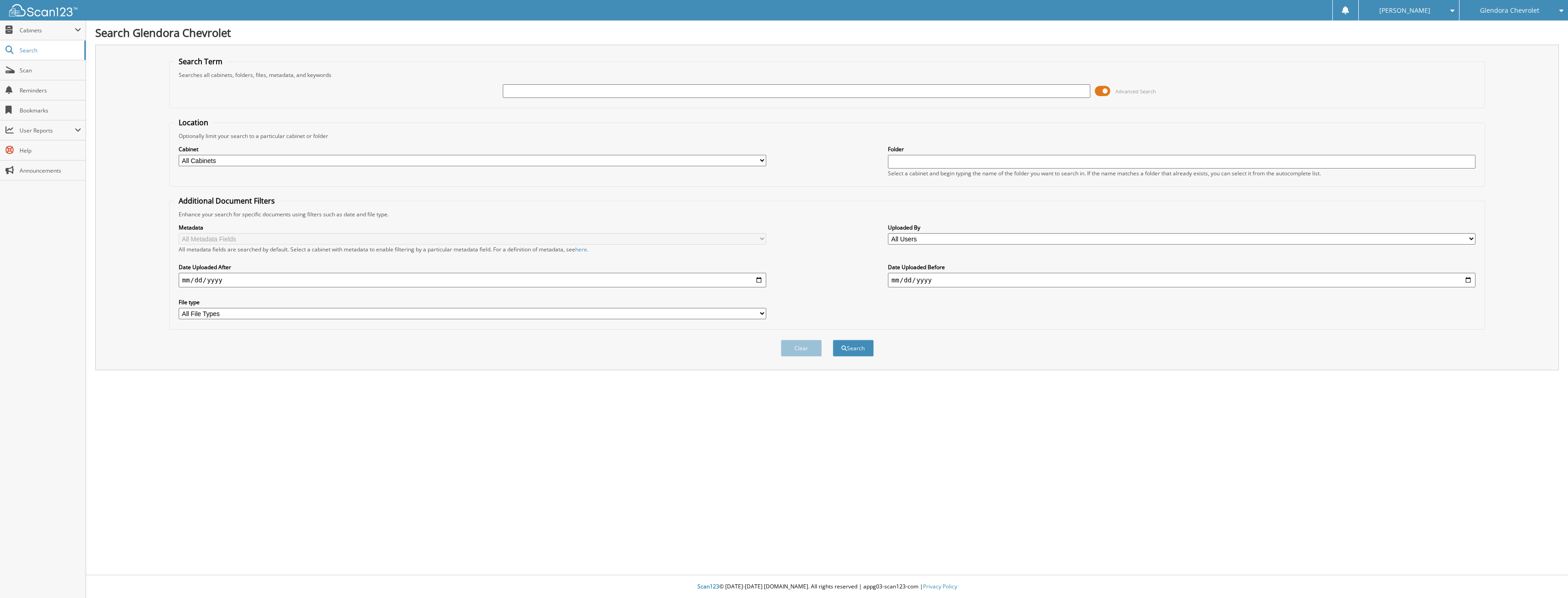
click at [517, 86] on input "text" at bounding box center [797, 91] width 588 height 13
type input "86420"
click at [833, 340] on button "Search" at bounding box center [853, 349] width 41 height 17
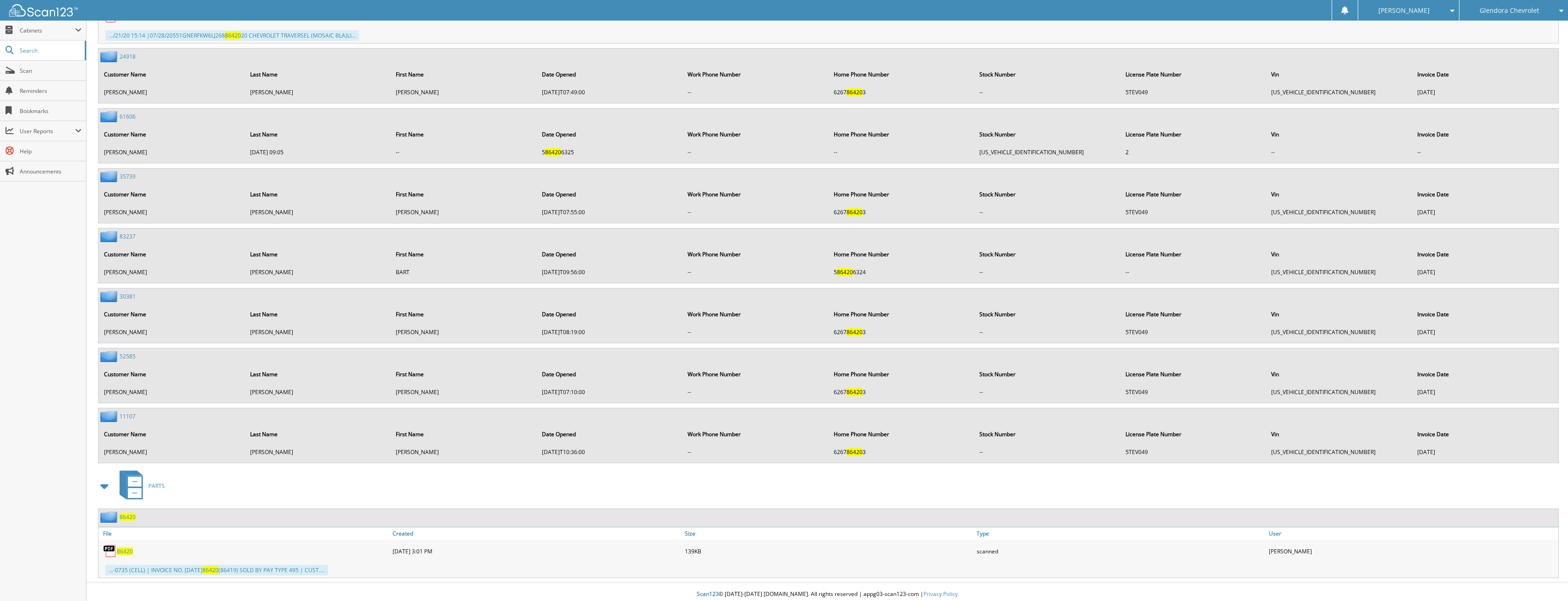
scroll to position [1357, 0]
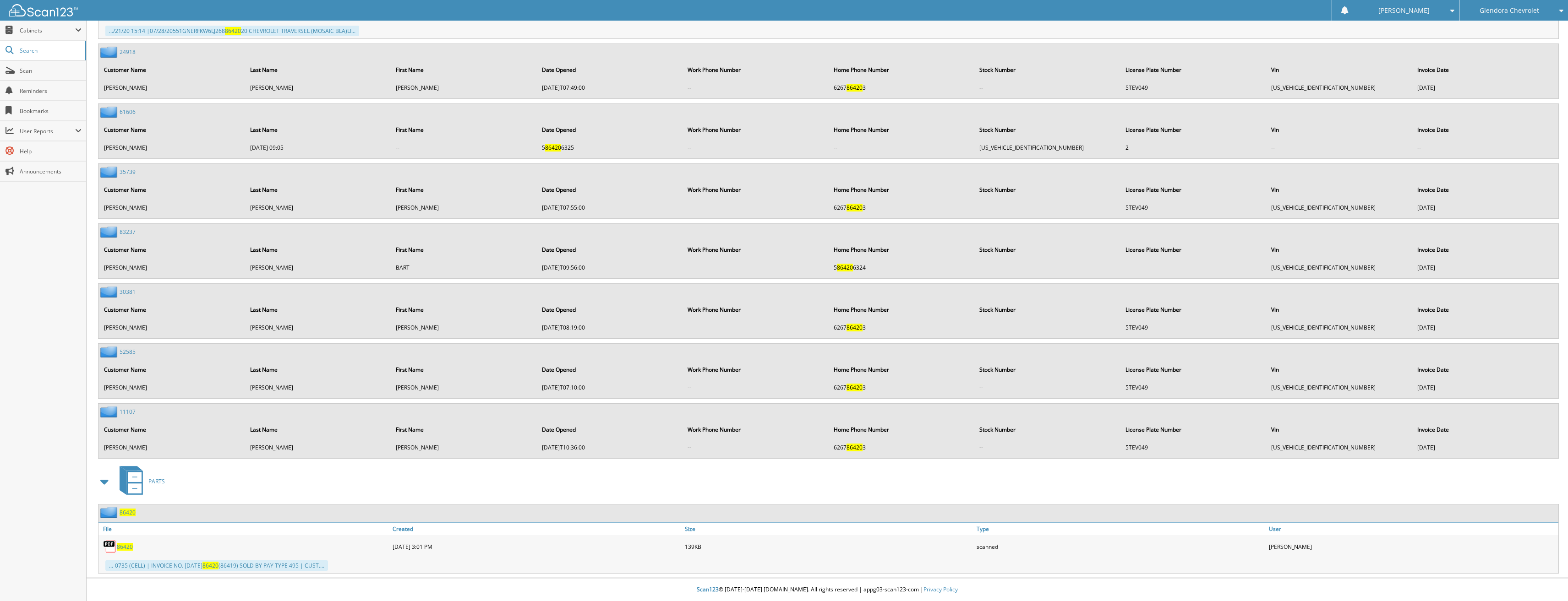
click at [130, 543] on link "86420" at bounding box center [125, 547] width 16 height 8
click at [130, 544] on span "86420" at bounding box center [125, 547] width 16 height 8
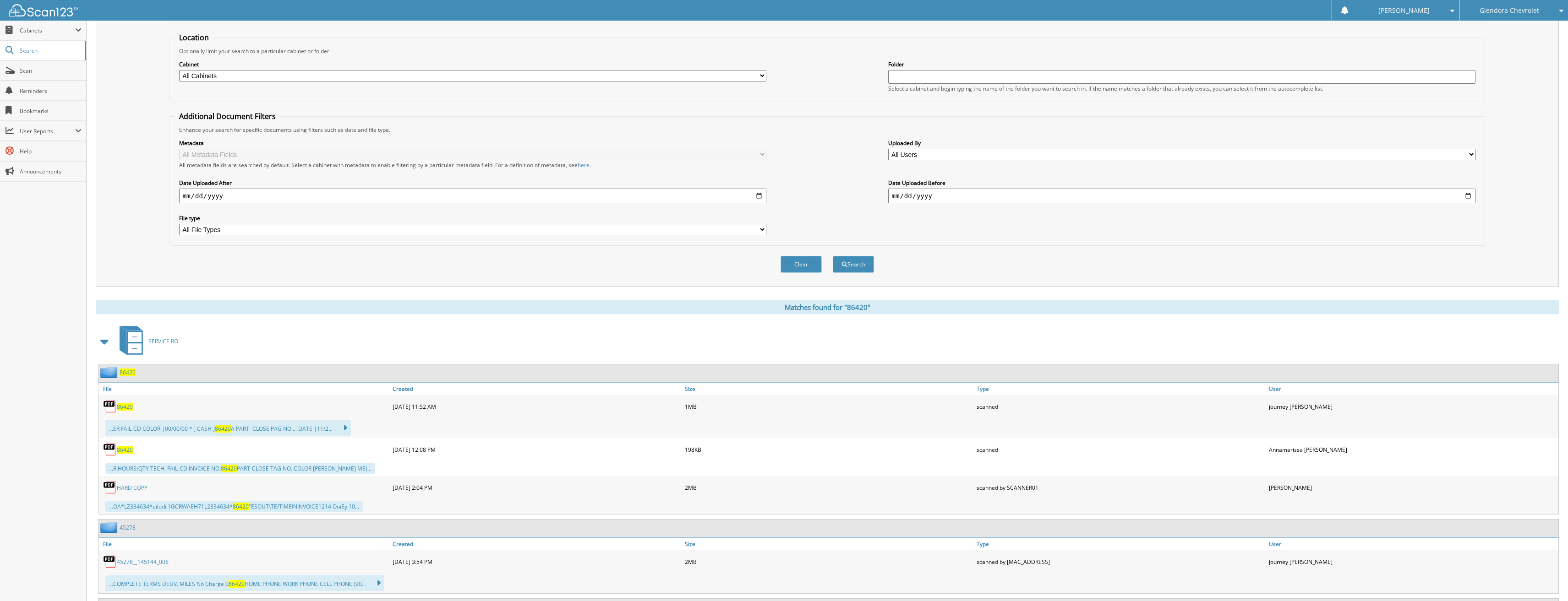
scroll to position [0, 0]
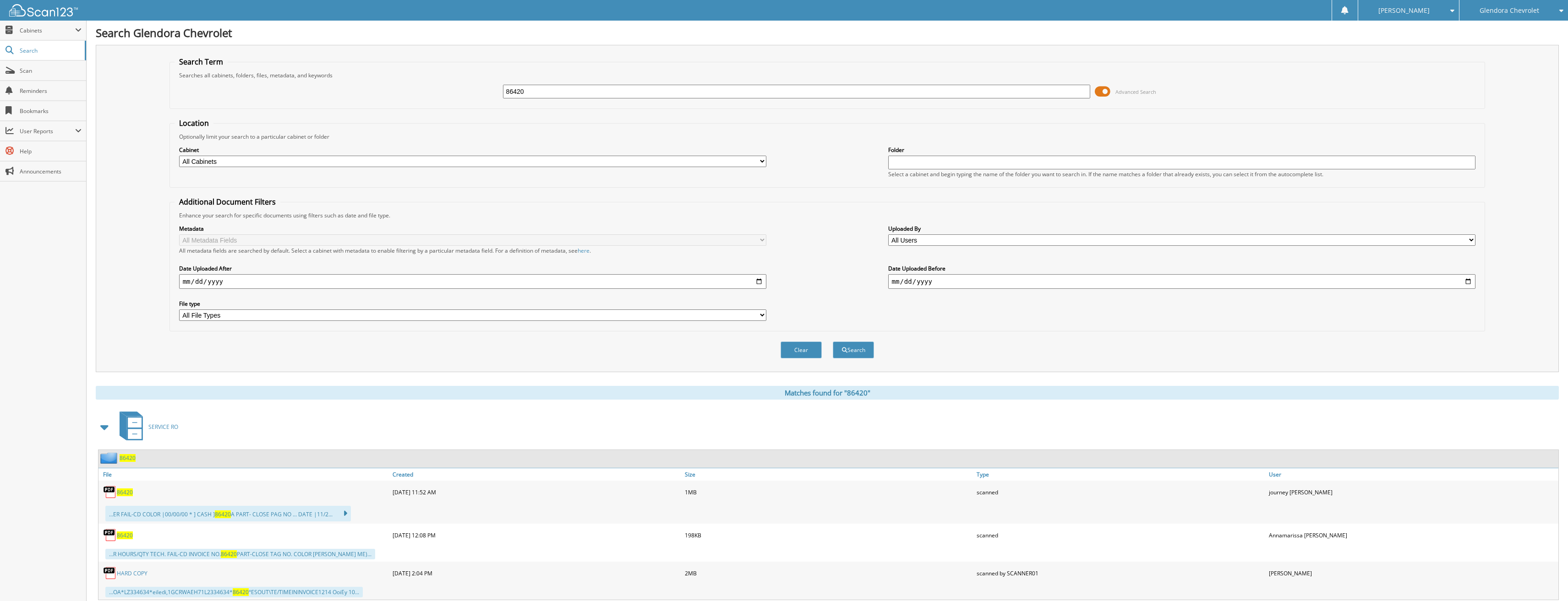
drag, startPoint x: 541, startPoint y: 94, endPoint x: 459, endPoint y: 98, distance: 82.1
click at [459, 98] on div "86420 Advanced Search" at bounding box center [827, 92] width 1306 height 24
type input "86425"
click button "Search"
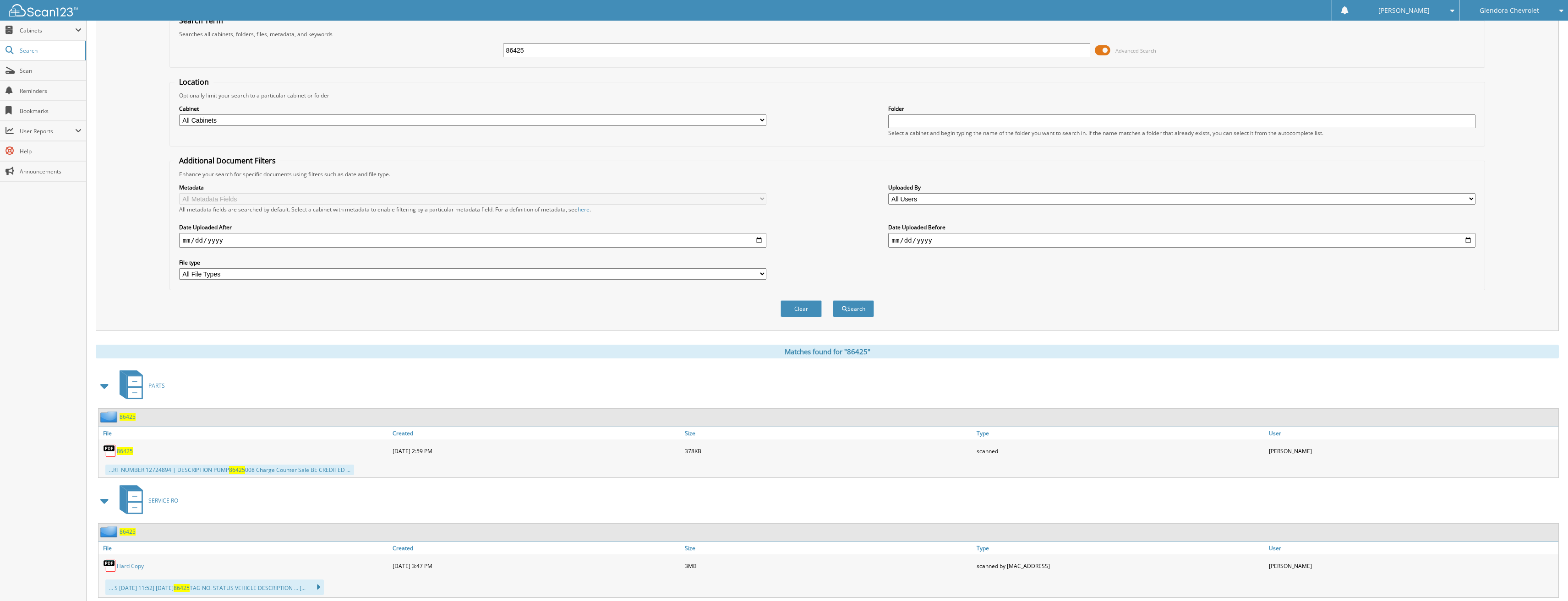
scroll to position [92, 0]
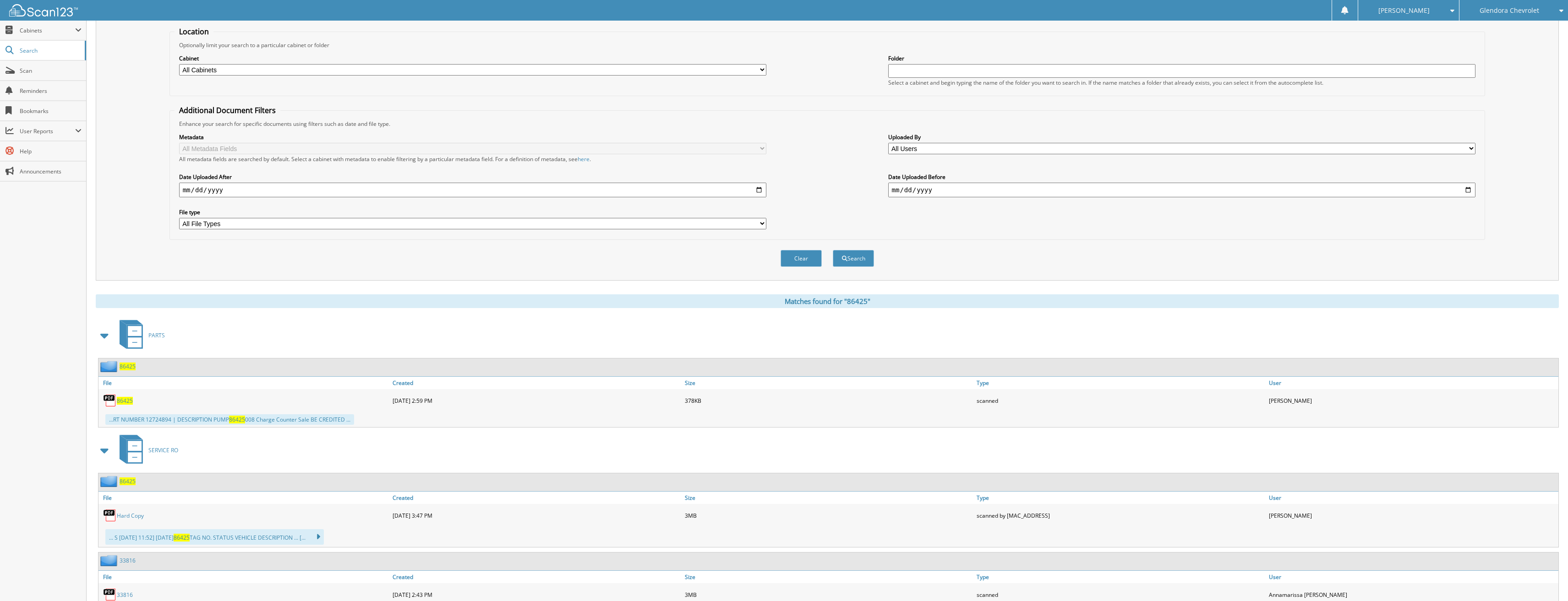
click at [127, 400] on span "86425" at bounding box center [125, 400] width 16 height 8
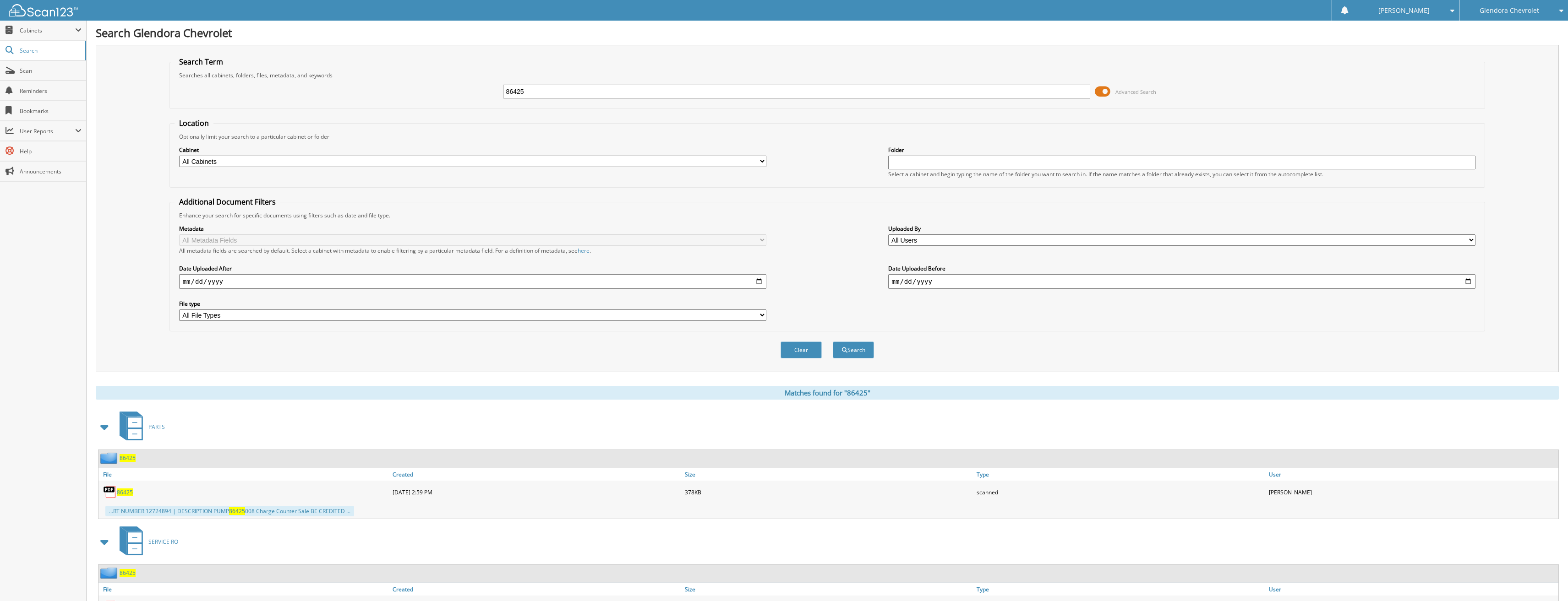
drag, startPoint x: 559, startPoint y: 94, endPoint x: 379, endPoint y: 101, distance: 180.1
click at [390, 99] on div "86425 Advanced Search" at bounding box center [827, 92] width 1306 height 24
type input "86438"
click at [833, 342] on button "Search" at bounding box center [853, 350] width 41 height 17
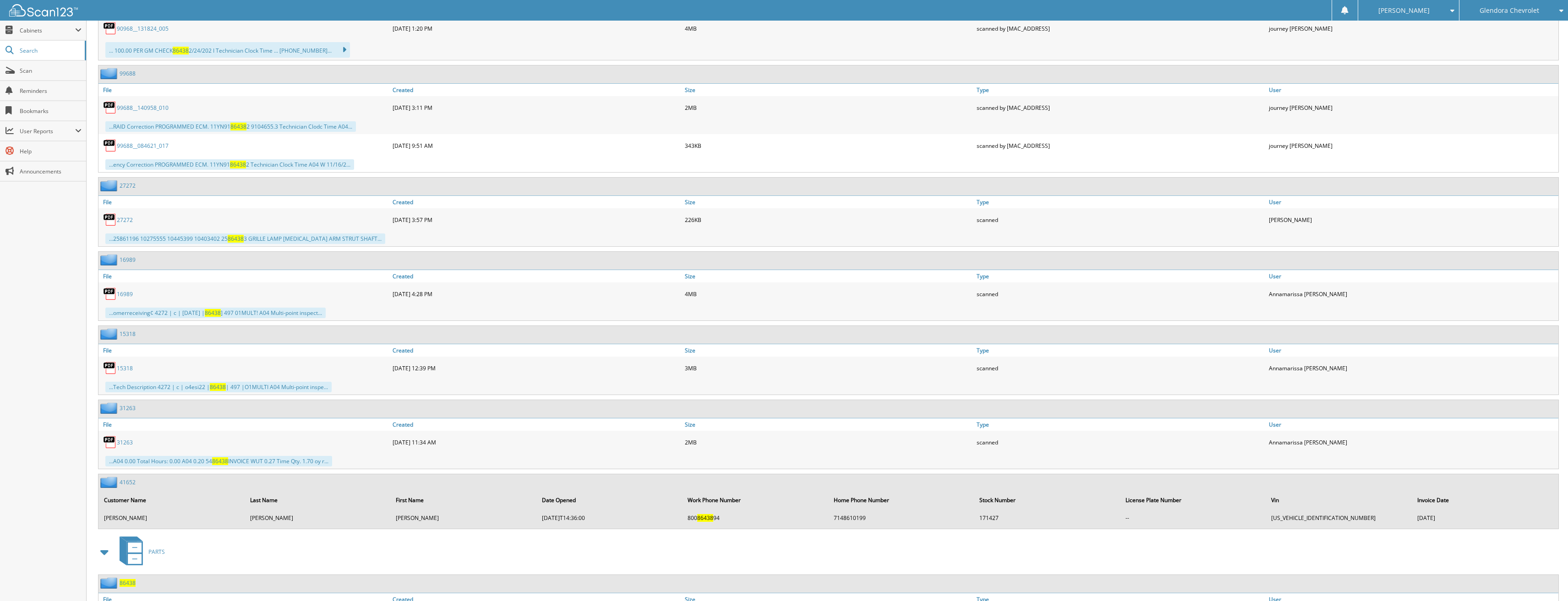
scroll to position [1053, 0]
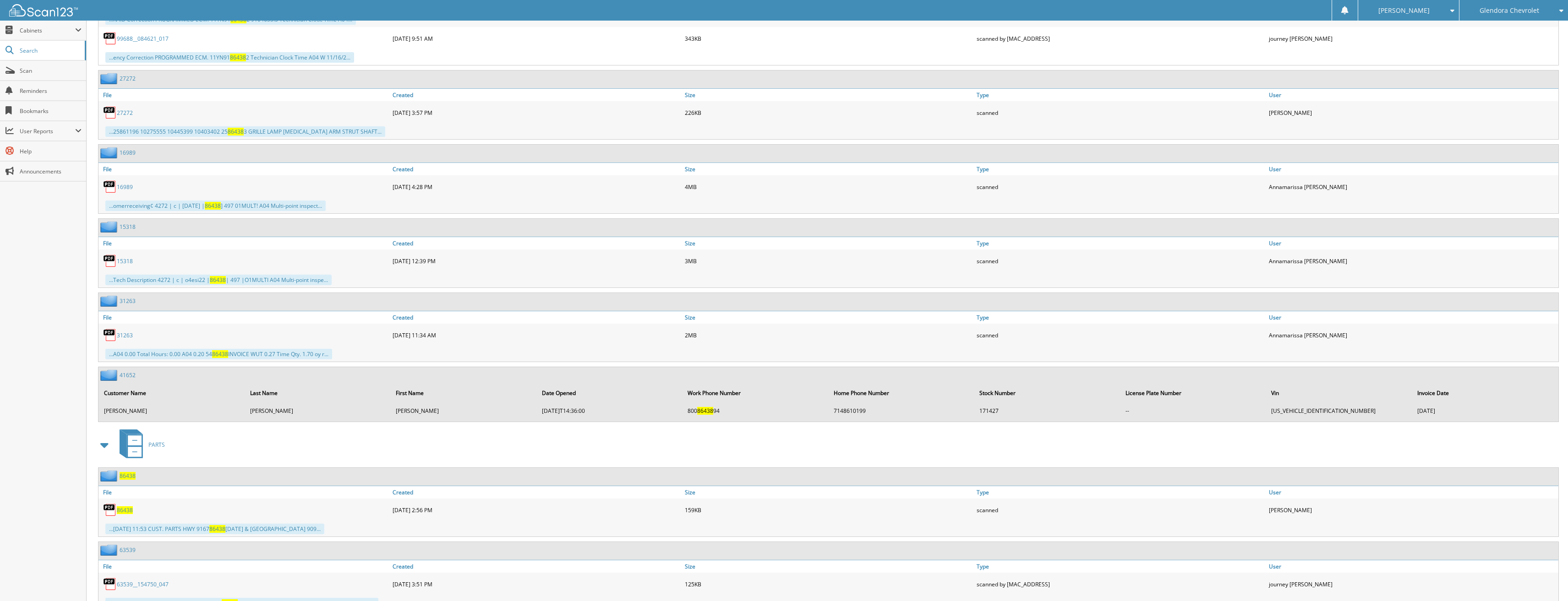
click at [127, 512] on span "86438" at bounding box center [125, 510] width 16 height 8
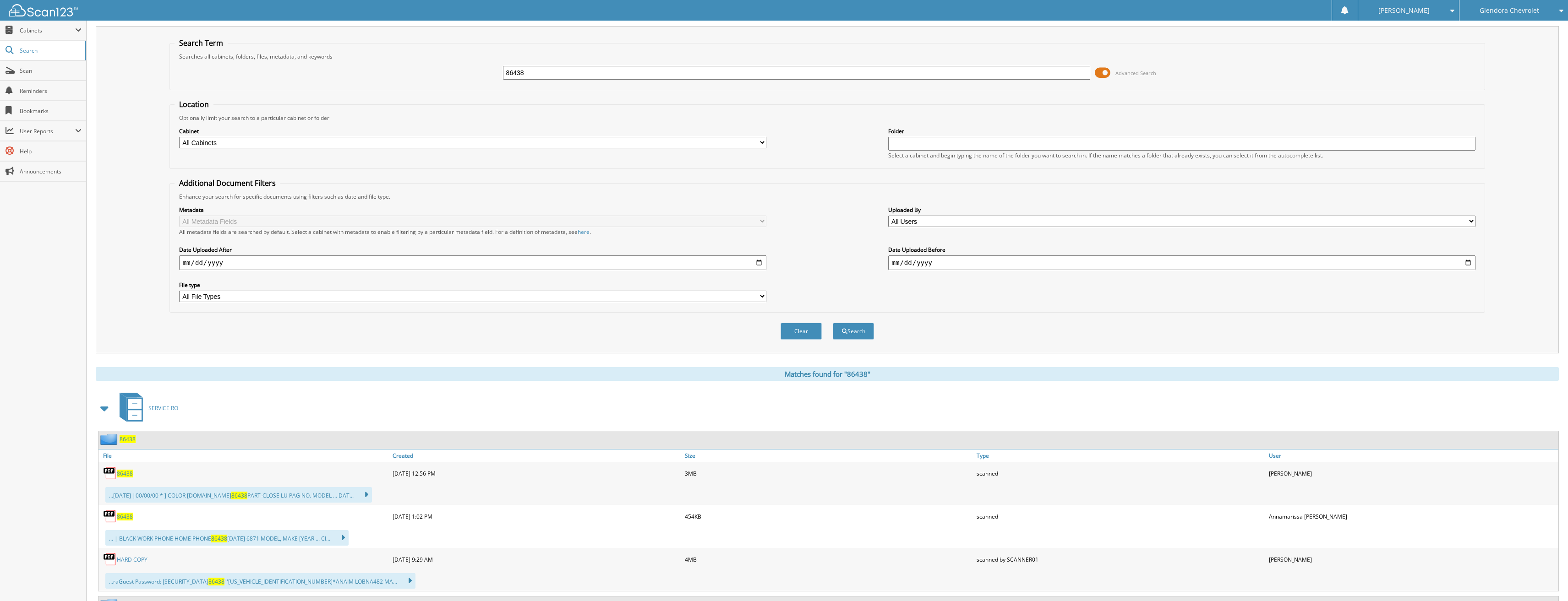
scroll to position [0, 0]
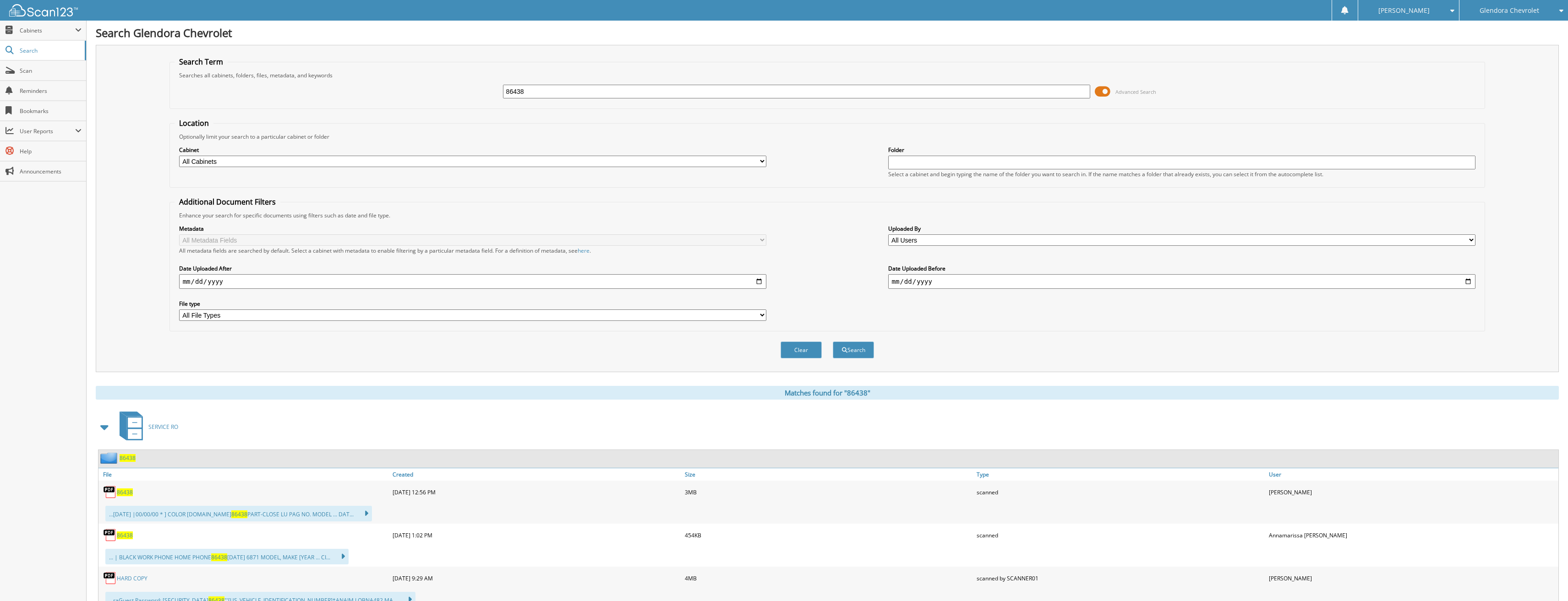
drag, startPoint x: 535, startPoint y: 85, endPoint x: 463, endPoint y: 87, distance: 72.0
click at [463, 87] on div "86438 Advanced Search" at bounding box center [827, 92] width 1306 height 24
type input "41058"
click at [833, 342] on button "Search" at bounding box center [853, 350] width 41 height 17
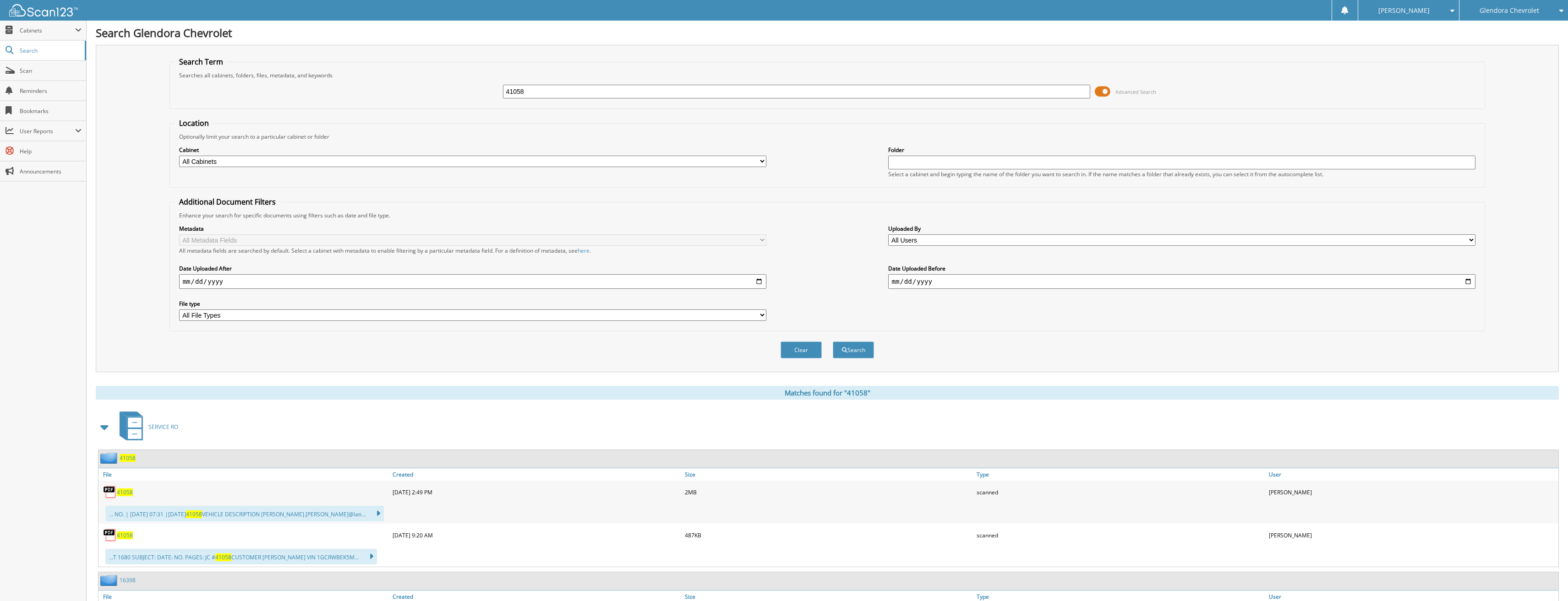
click at [132, 493] on link "41058" at bounding box center [125, 492] width 16 height 8
drag, startPoint x: 565, startPoint y: 93, endPoint x: 444, endPoint y: 96, distance: 121.0
click at [444, 96] on div "41058 Advanced Search" at bounding box center [827, 92] width 1306 height 24
type input "86411"
click at [833, 342] on button "Search" at bounding box center [853, 350] width 41 height 17
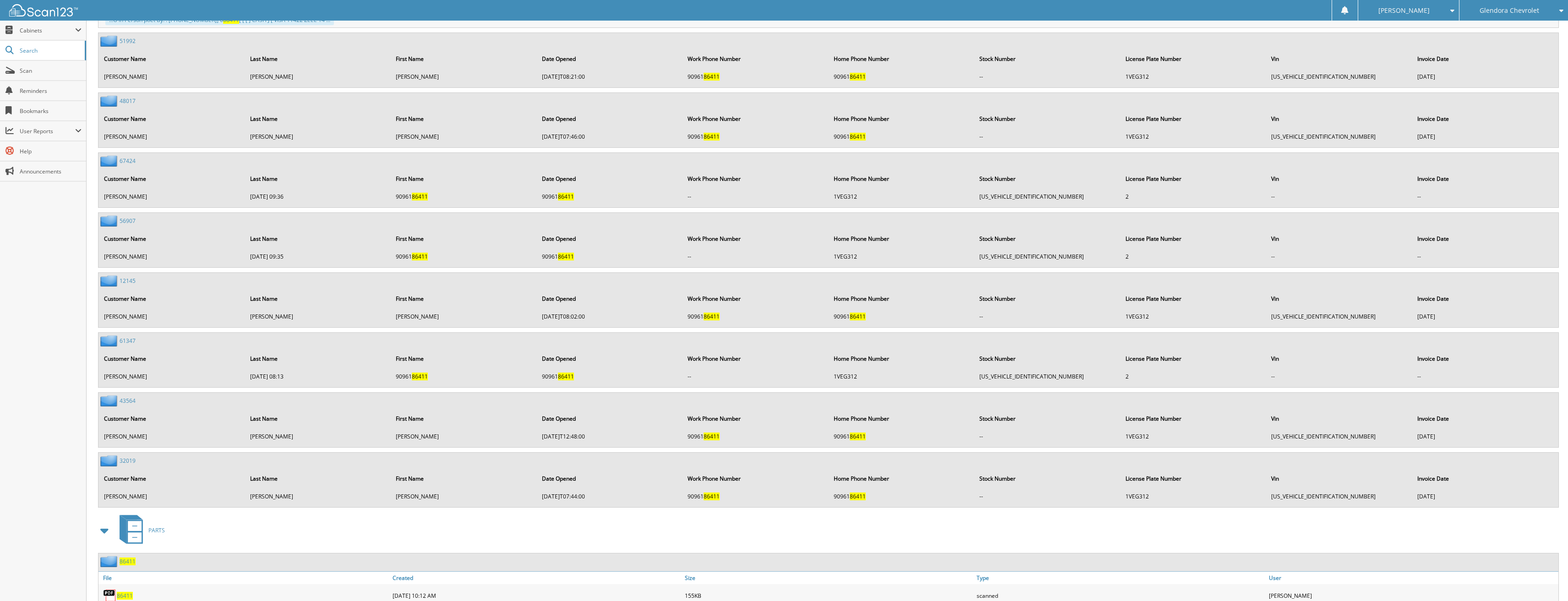
scroll to position [1141, 0]
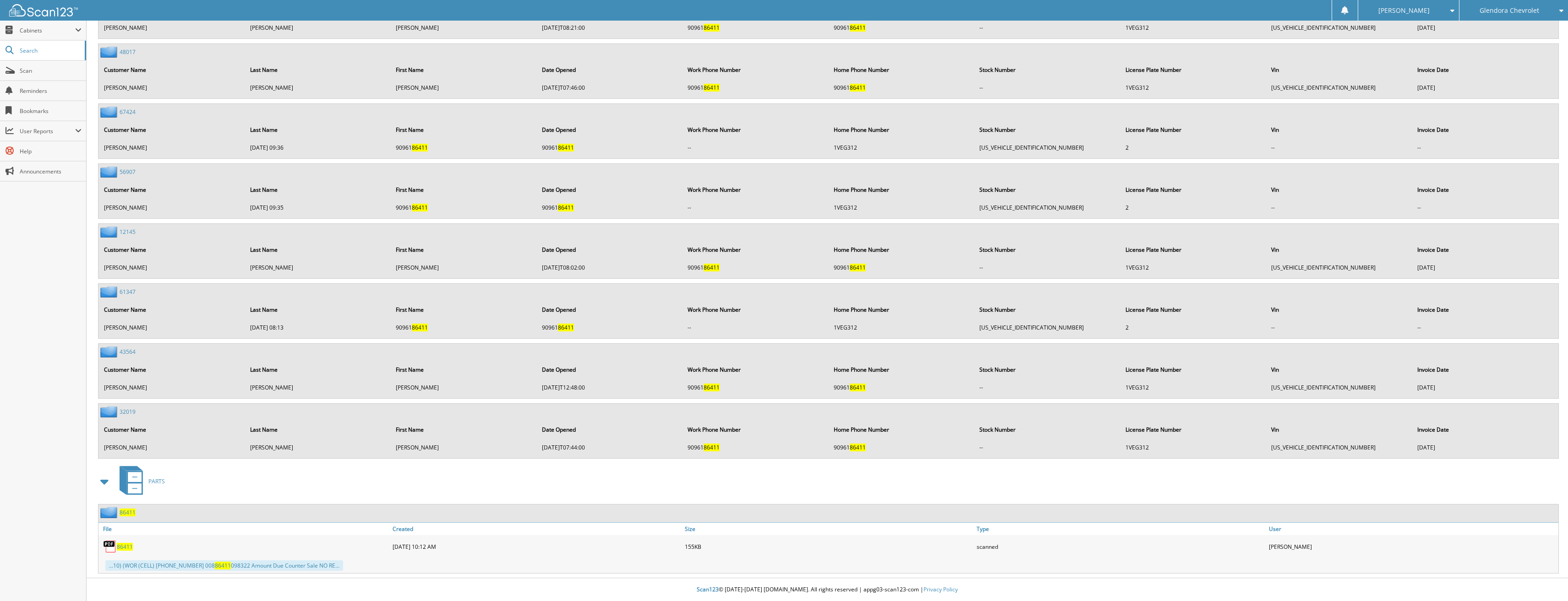
click at [120, 543] on link "86411" at bounding box center [125, 547] width 16 height 8
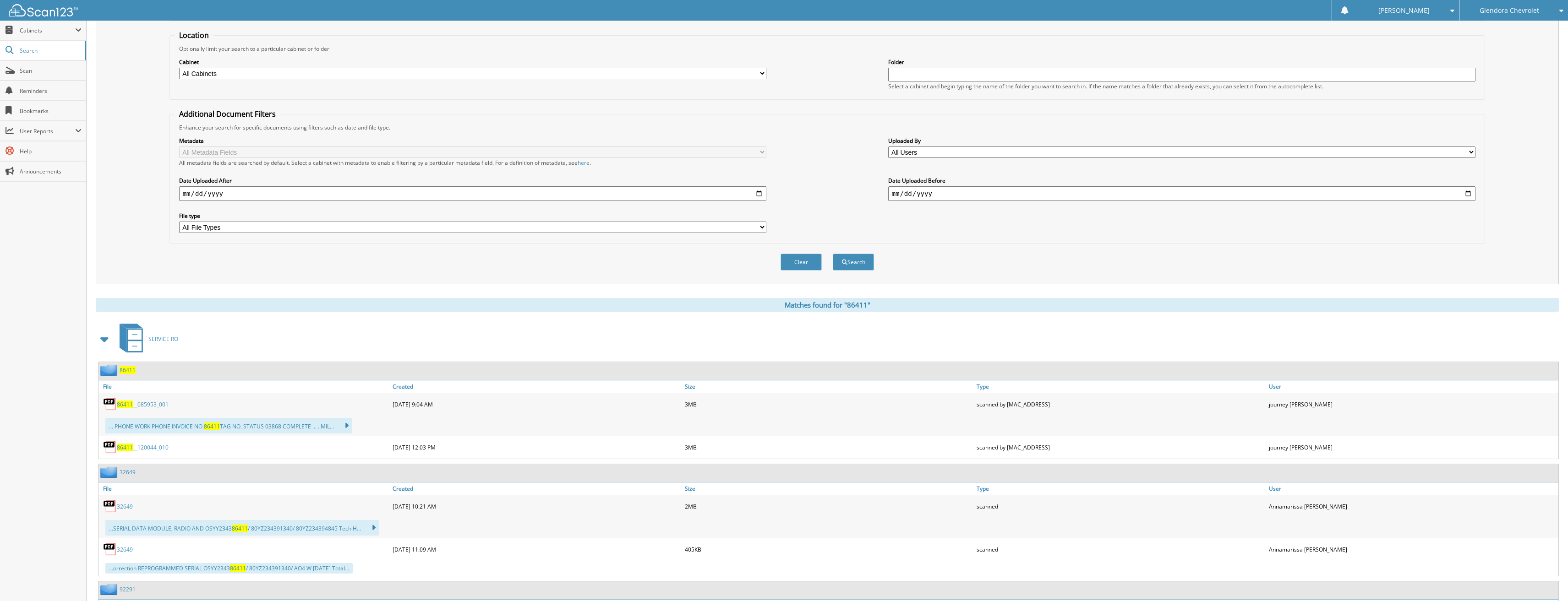
scroll to position [0, 0]
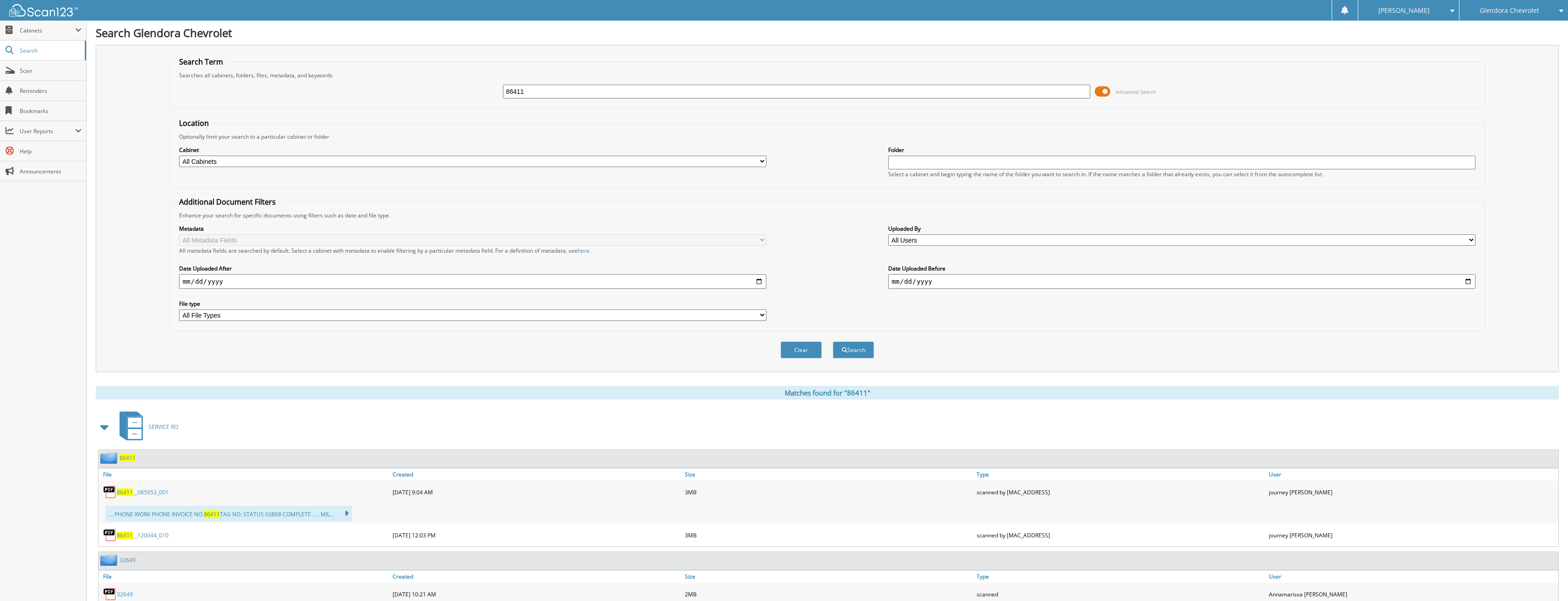
click at [540, 97] on input "86411" at bounding box center [797, 92] width 588 height 13
drag, startPoint x: 539, startPoint y: 95, endPoint x: 476, endPoint y: 94, distance: 63.0
click at [476, 94] on div "86411 Advanced Search" at bounding box center [827, 92] width 1306 height 24
type input "86415"
click at [833, 342] on button "Search" at bounding box center [853, 350] width 41 height 17
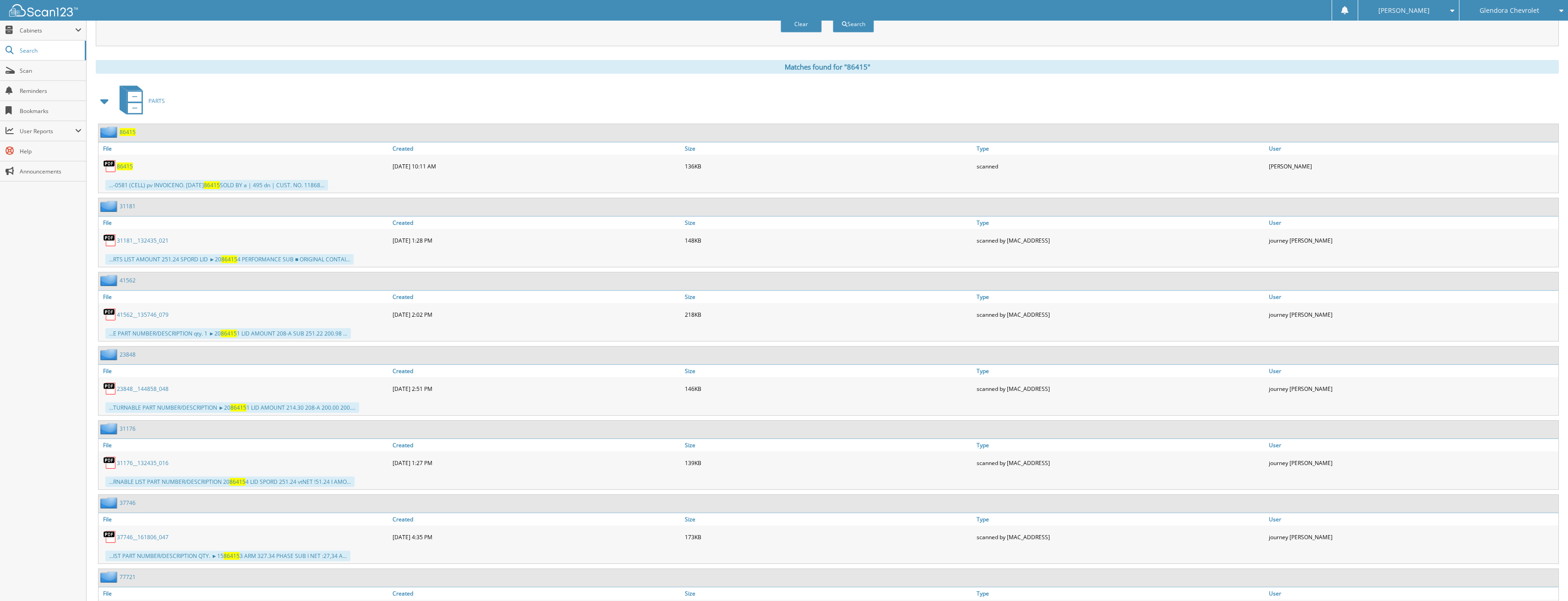
scroll to position [275, 0]
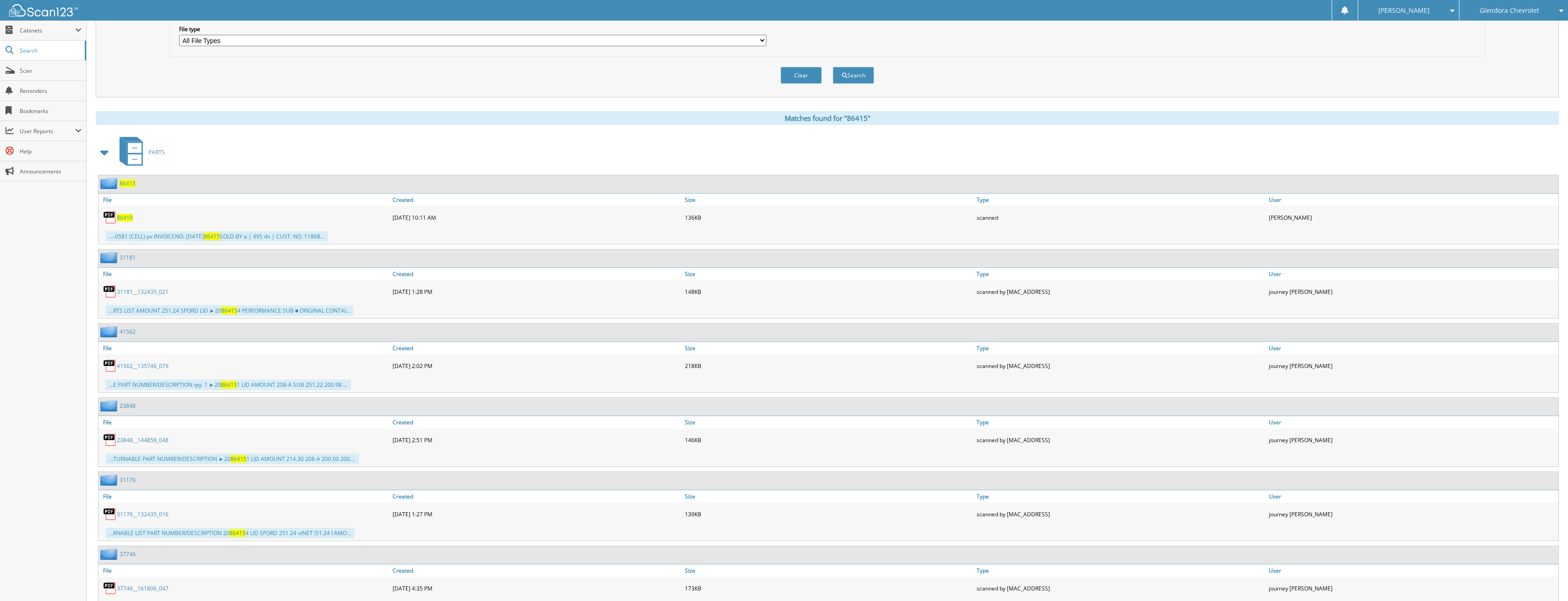
click at [132, 216] on span "86415" at bounding box center [125, 218] width 16 height 8
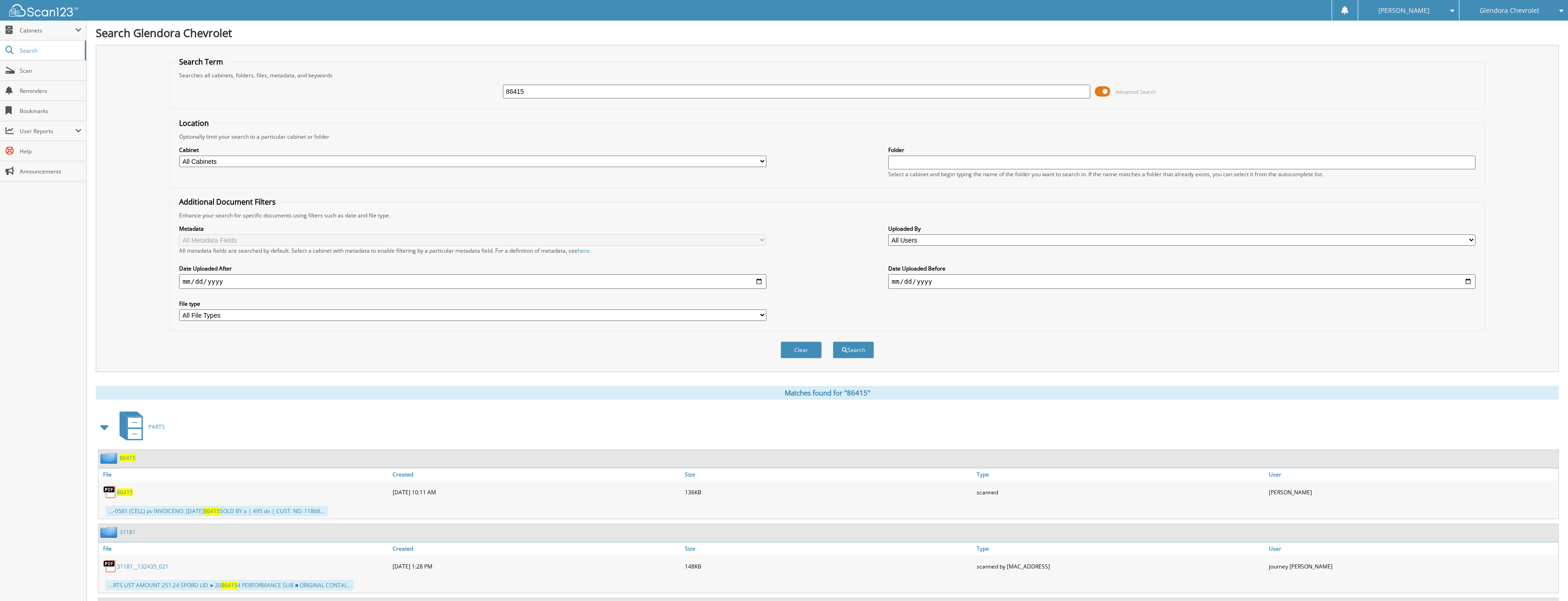
drag, startPoint x: 486, startPoint y: 89, endPoint x: 442, endPoint y: 89, distance: 44.0
click at [445, 89] on div "86415 Advanced Search" at bounding box center [827, 92] width 1306 height 24
type input "86336"
click at [833, 342] on button "Search" at bounding box center [853, 350] width 41 height 17
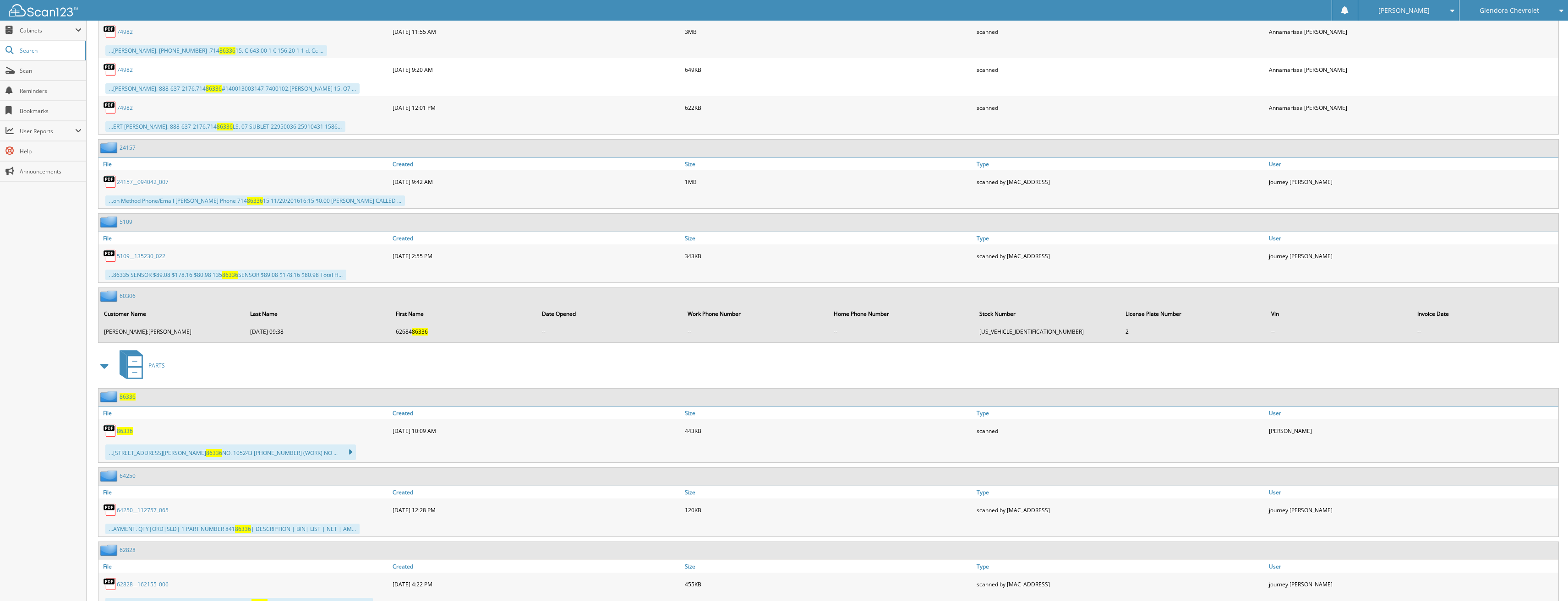
scroll to position [1236, 0]
click at [132, 429] on span "86336" at bounding box center [125, 429] width 16 height 8
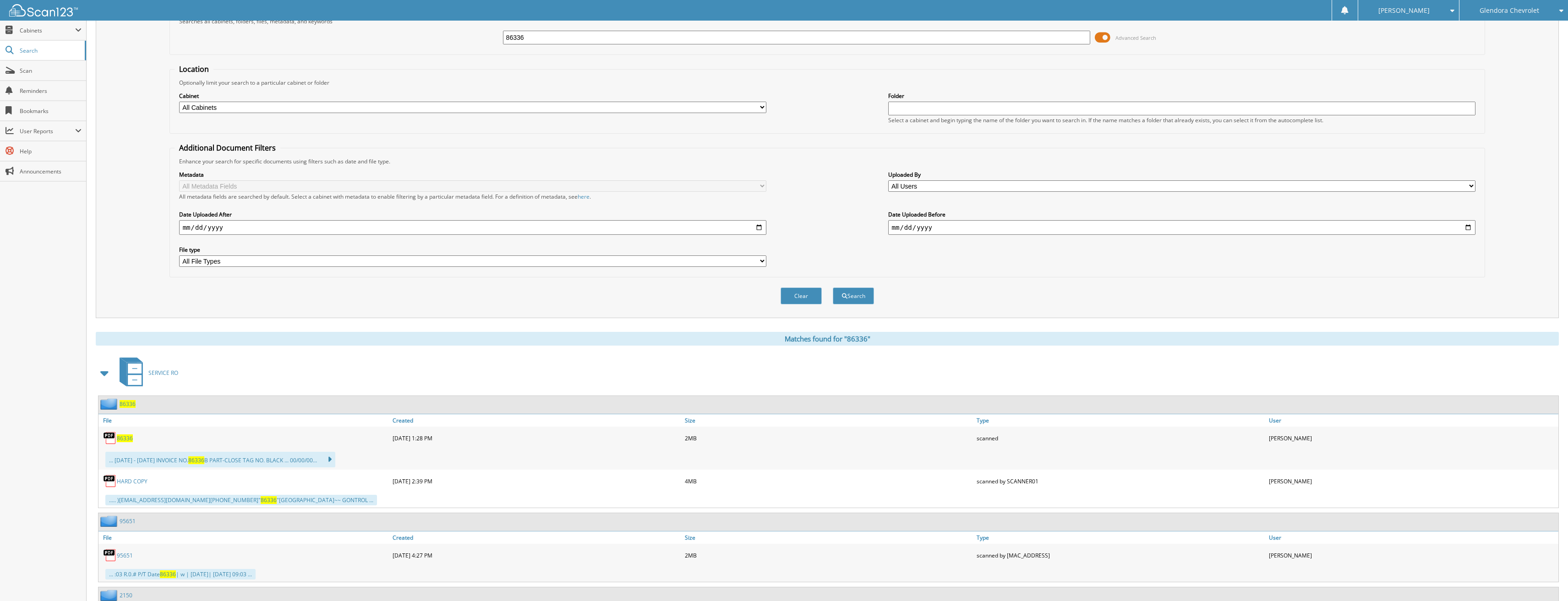
scroll to position [0, 0]
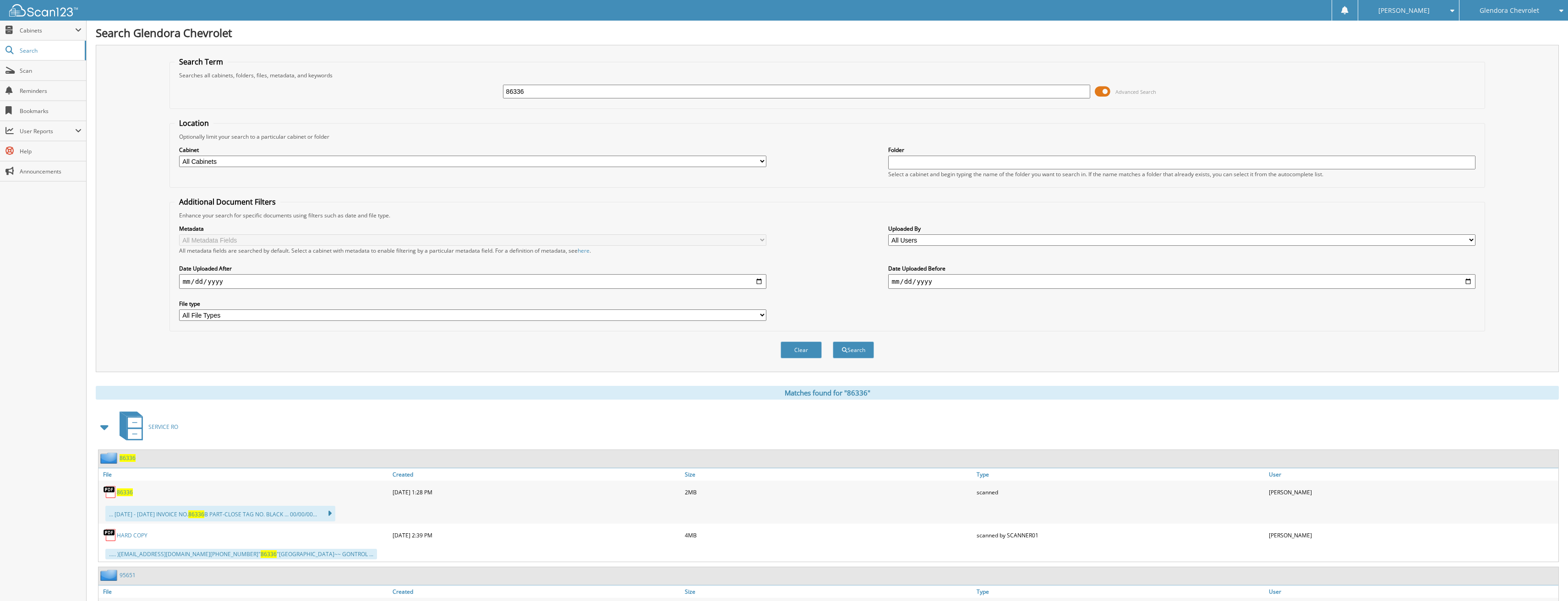
drag, startPoint x: 619, startPoint y: 95, endPoint x: 445, endPoint y: 98, distance: 174.0
click at [445, 98] on div "86336 Advanced Search" at bounding box center [827, 92] width 1306 height 24
type input "86393"
click at [833, 342] on button "Search" at bounding box center [853, 350] width 41 height 17
click at [46, 54] on span "Search" at bounding box center [50, 50] width 61 height 8
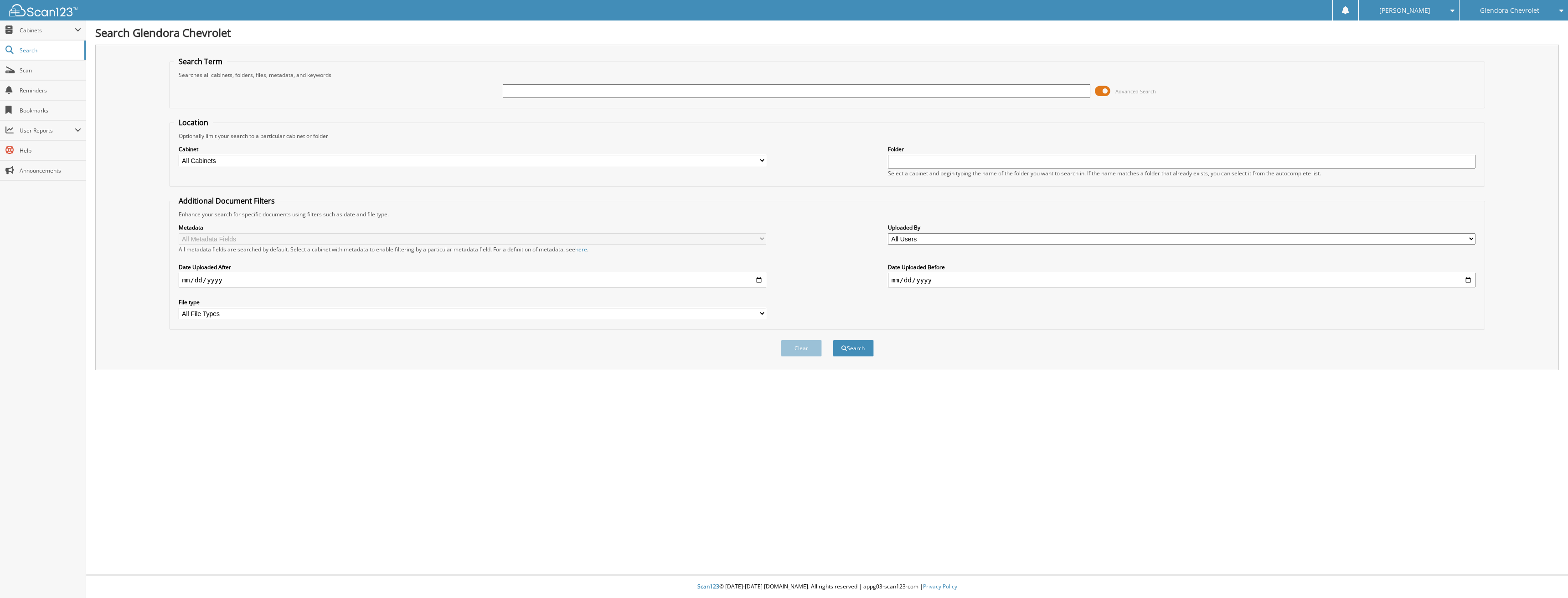
drag, startPoint x: 0, startPoint y: 0, endPoint x: 573, endPoint y: 87, distance: 579.6
click at [573, 87] on input "text" at bounding box center [797, 91] width 588 height 13
type input "86393"
click at [833, 340] on button "Search" at bounding box center [853, 349] width 41 height 17
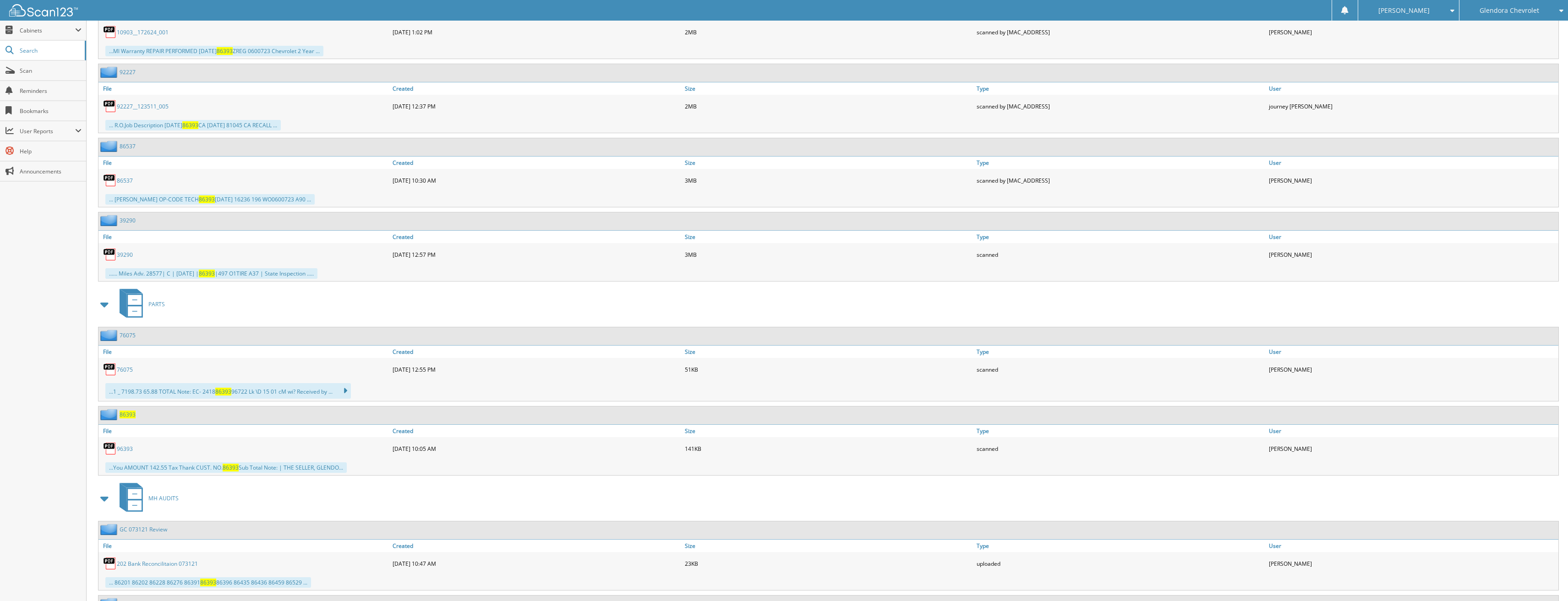
scroll to position [1740, 0]
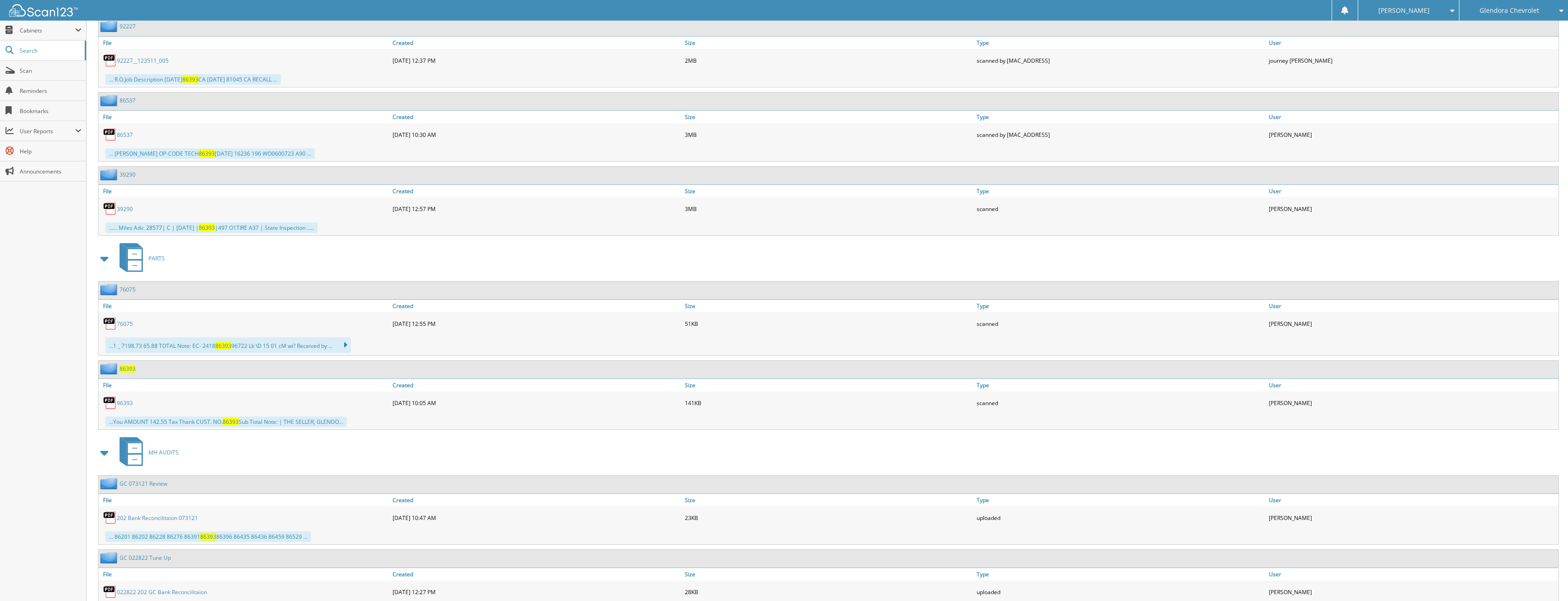
click at [127, 367] on span "86393" at bounding box center [127, 369] width 16 height 8
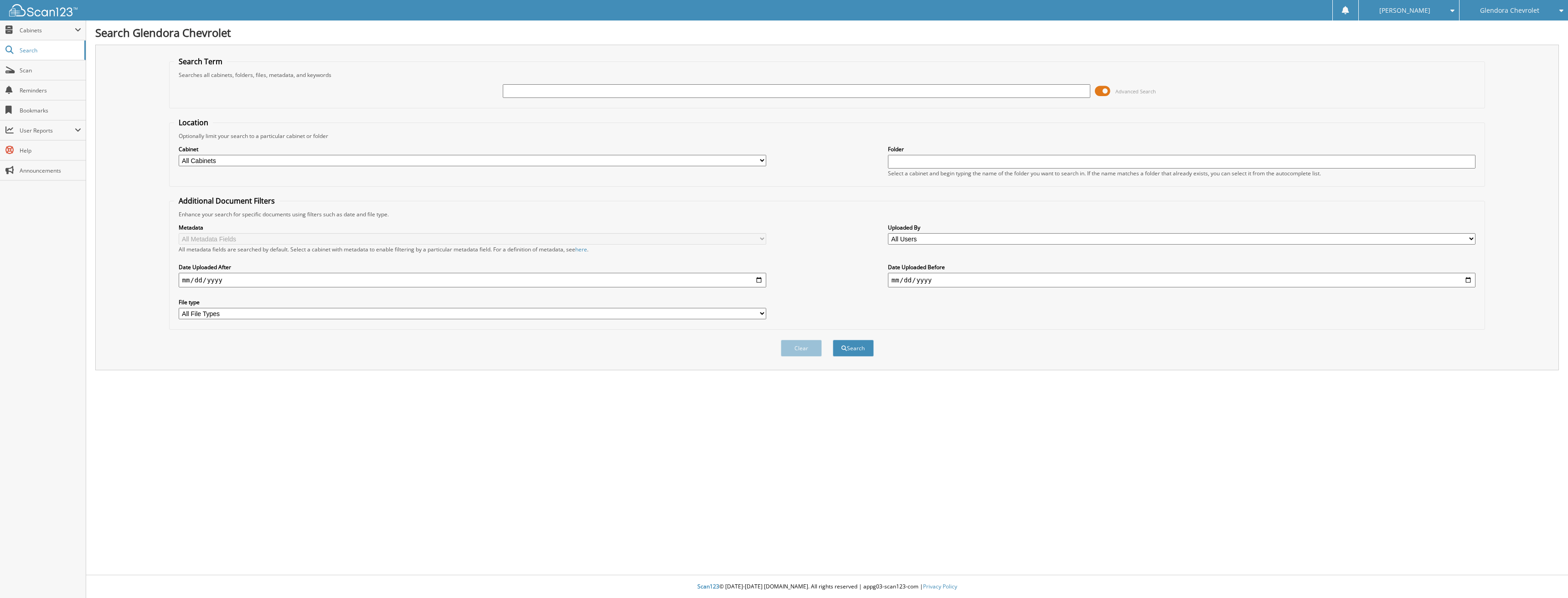
click at [526, 92] on input "text" at bounding box center [797, 91] width 588 height 13
type input "86406"
click at [833, 340] on button "Search" at bounding box center [853, 349] width 41 height 17
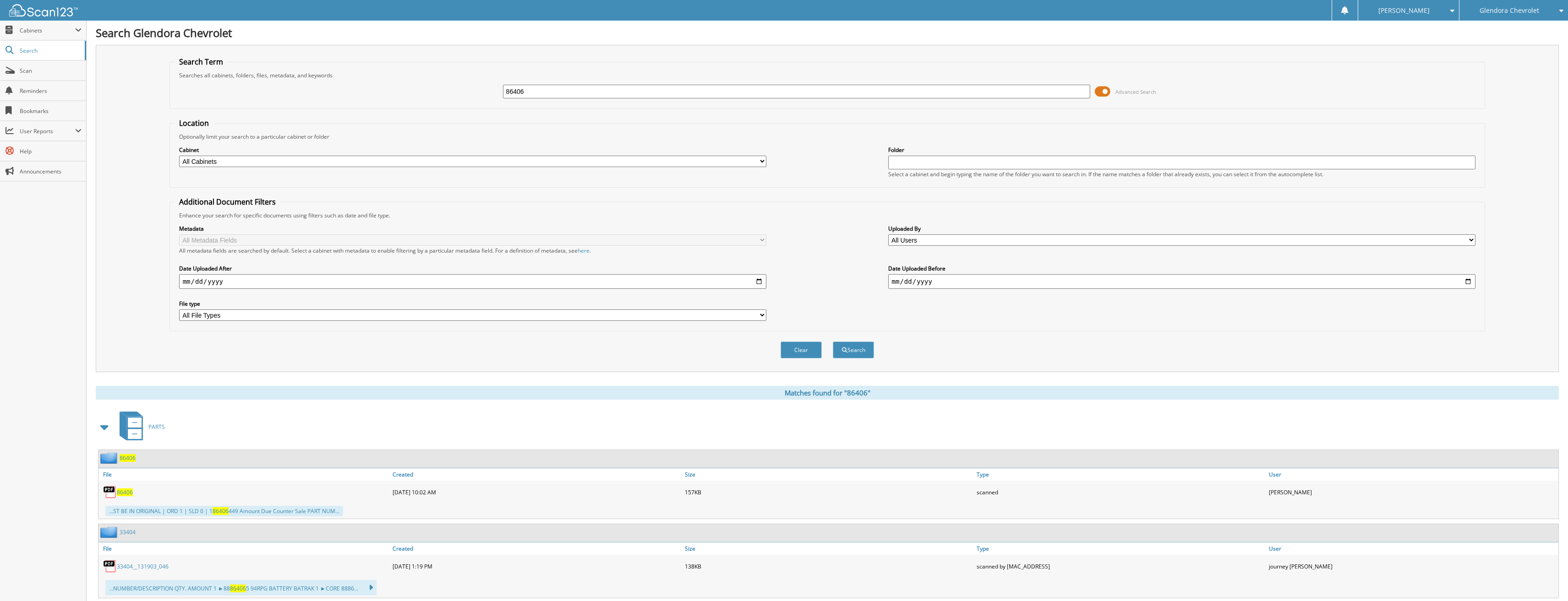
click at [135, 494] on div "86406" at bounding box center [244, 492] width 292 height 18
click at [129, 493] on span "86406" at bounding box center [125, 492] width 16 height 8
drag, startPoint x: 619, startPoint y: 97, endPoint x: 428, endPoint y: 108, distance: 191.3
click at [428, 108] on fieldset "Search Term Searches all cabinets, folders, files, metadata, and keywords 86406…" at bounding box center [827, 83] width 1316 height 52
type input "86421."
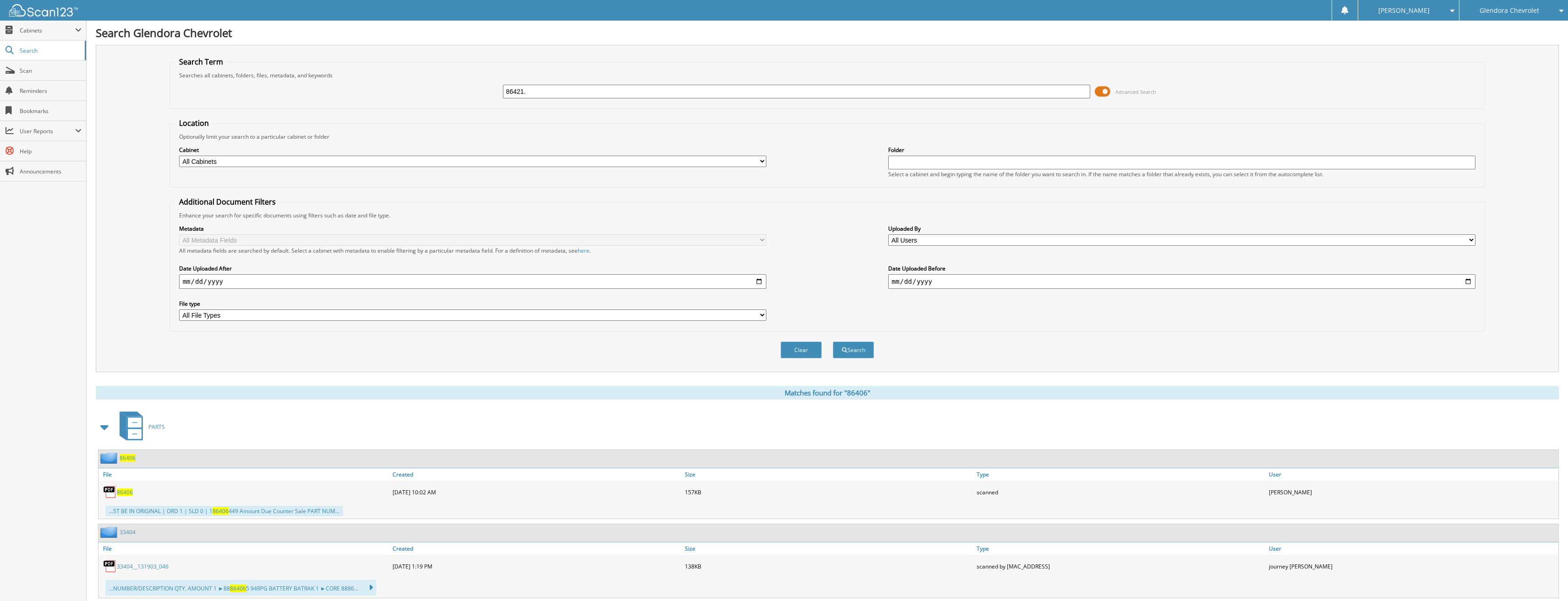
click at [833, 342] on button "Search" at bounding box center [853, 350] width 41 height 17
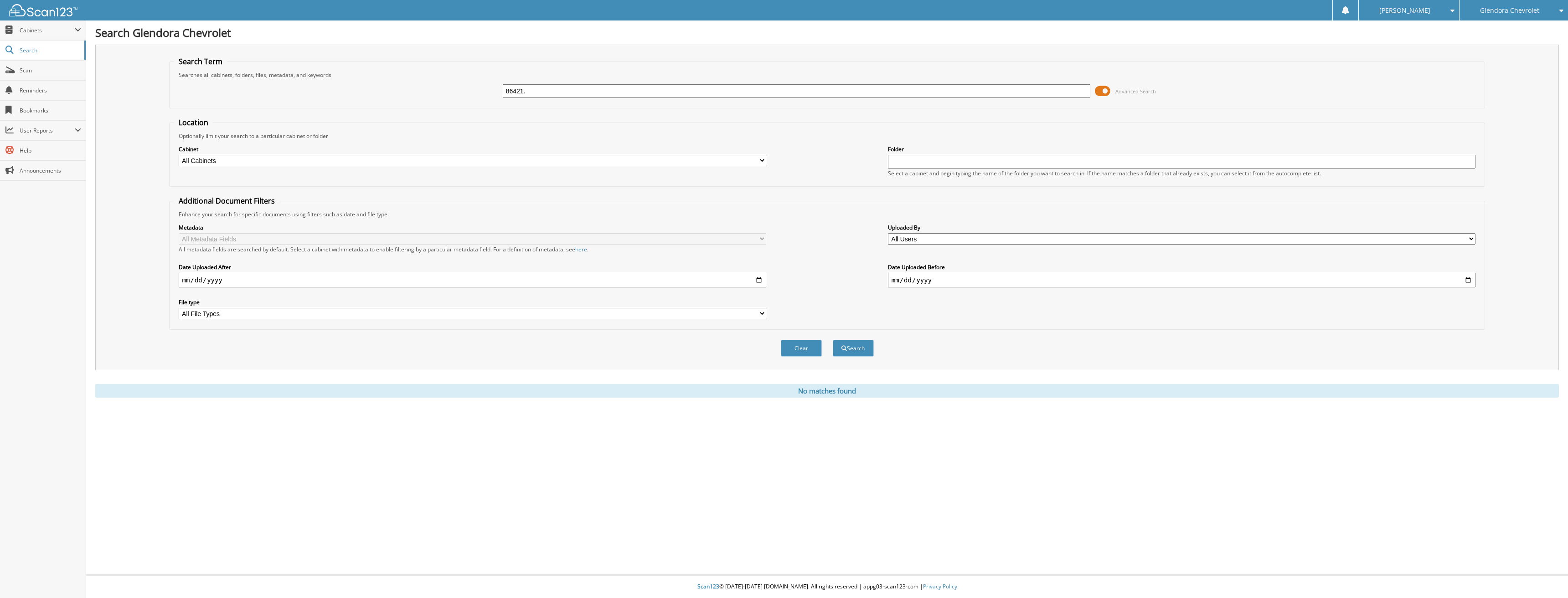
drag, startPoint x: 544, startPoint y: 91, endPoint x: 497, endPoint y: 94, distance: 47.1
click at [497, 94] on div "86421. Advanced Search" at bounding box center [827, 91] width 1306 height 24
click at [32, 43] on link "Search" at bounding box center [43, 50] width 86 height 19
click at [33, 47] on span "Search" at bounding box center [49, 50] width 60 height 8
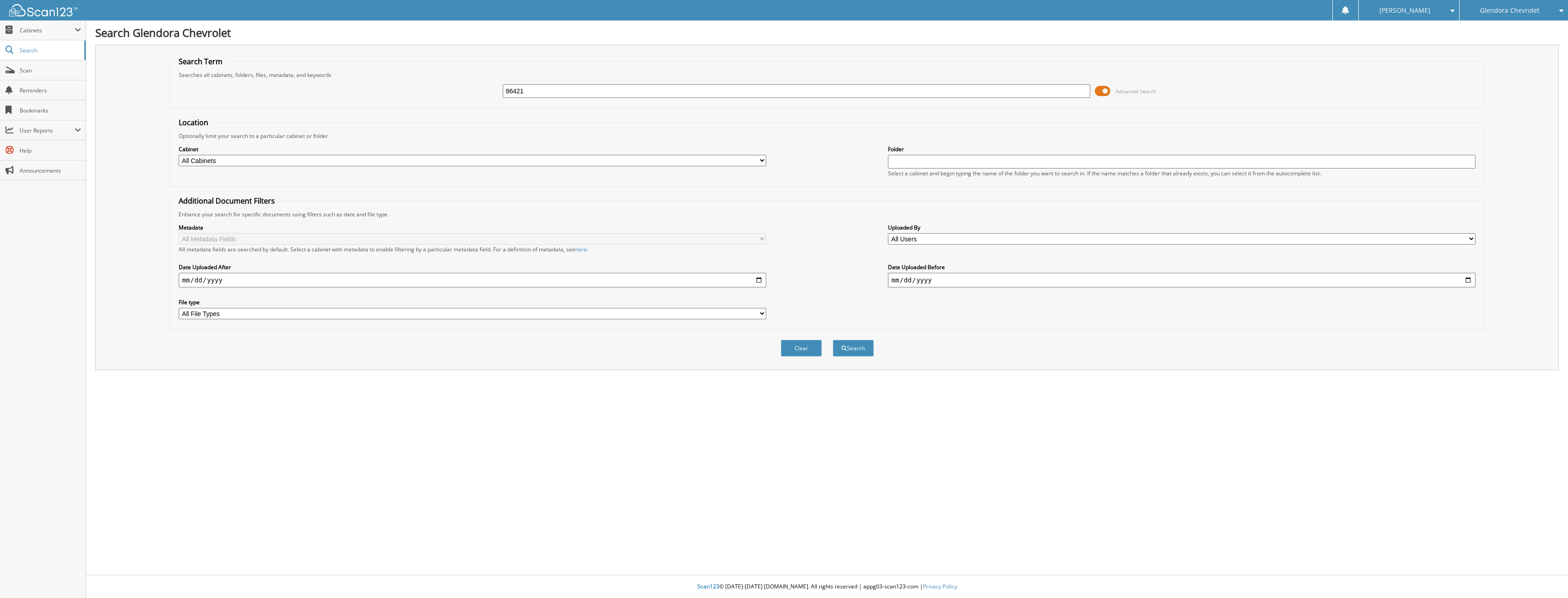
type input "86421"
click at [833, 340] on button "Search" at bounding box center [853, 349] width 41 height 17
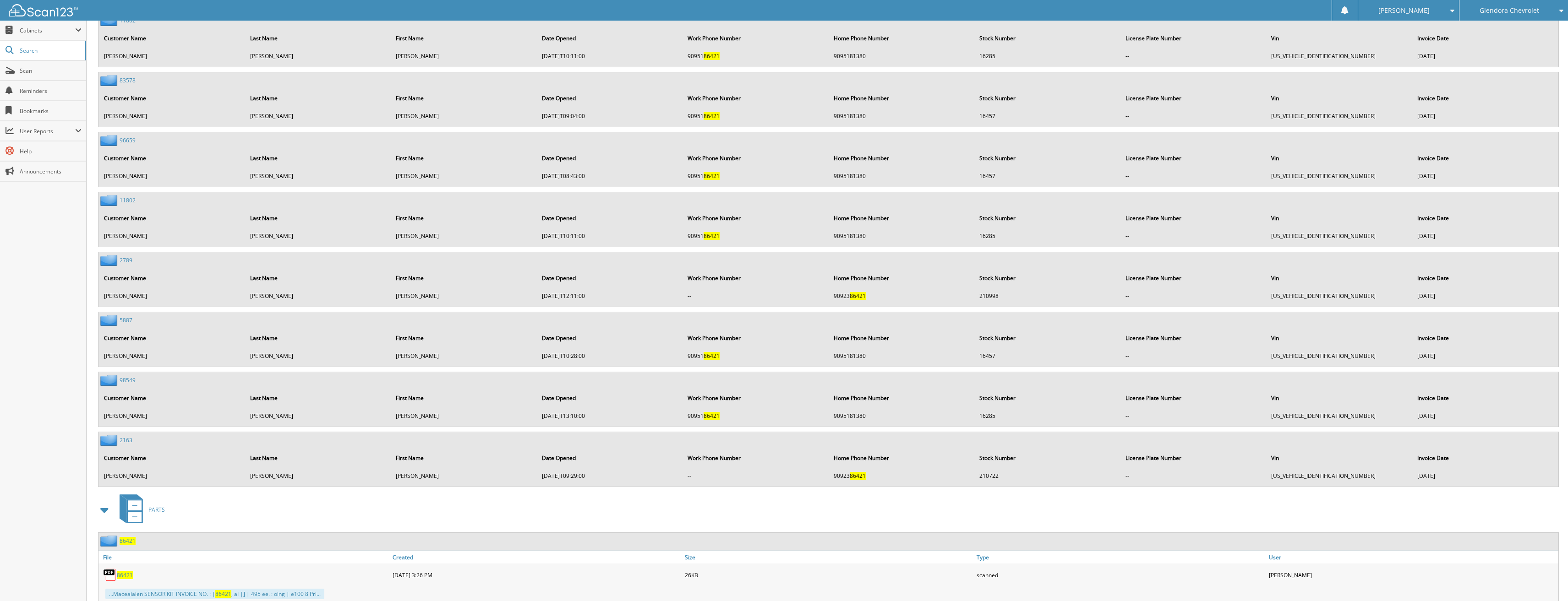
scroll to position [1842, 0]
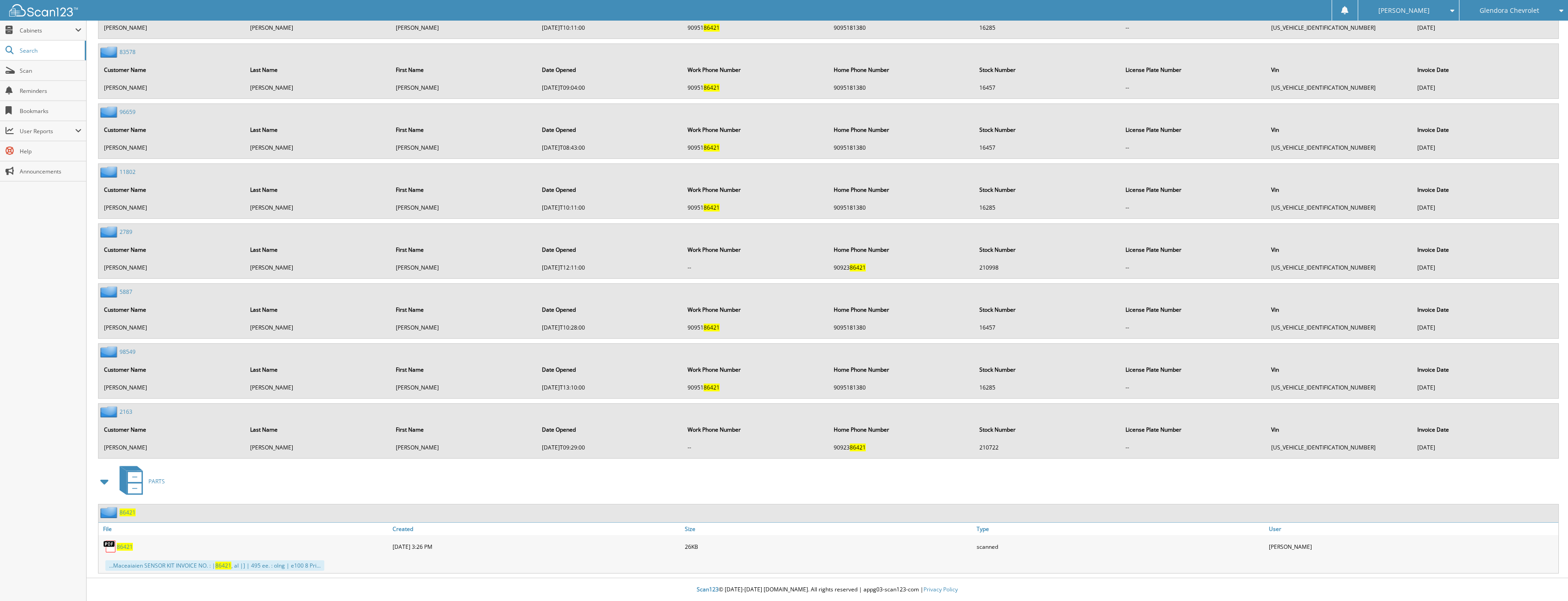
click at [125, 548] on span "86421" at bounding box center [125, 547] width 16 height 8
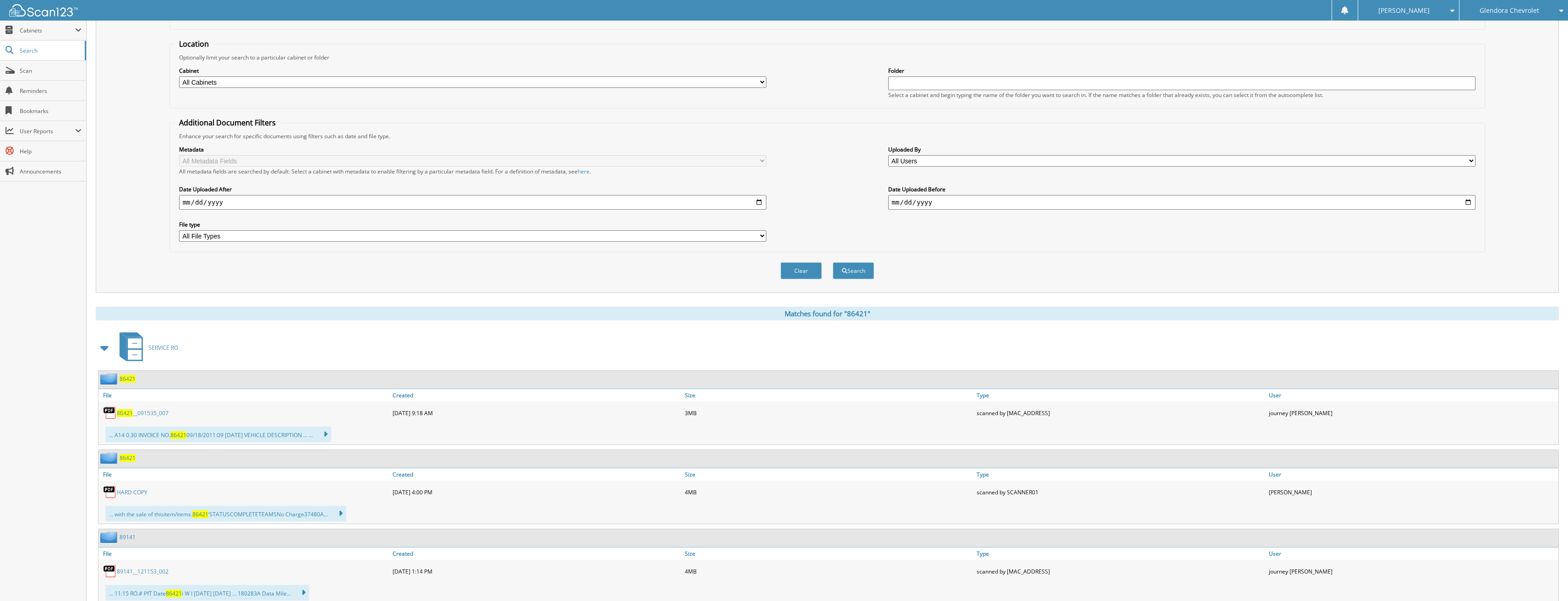
scroll to position [0, 0]
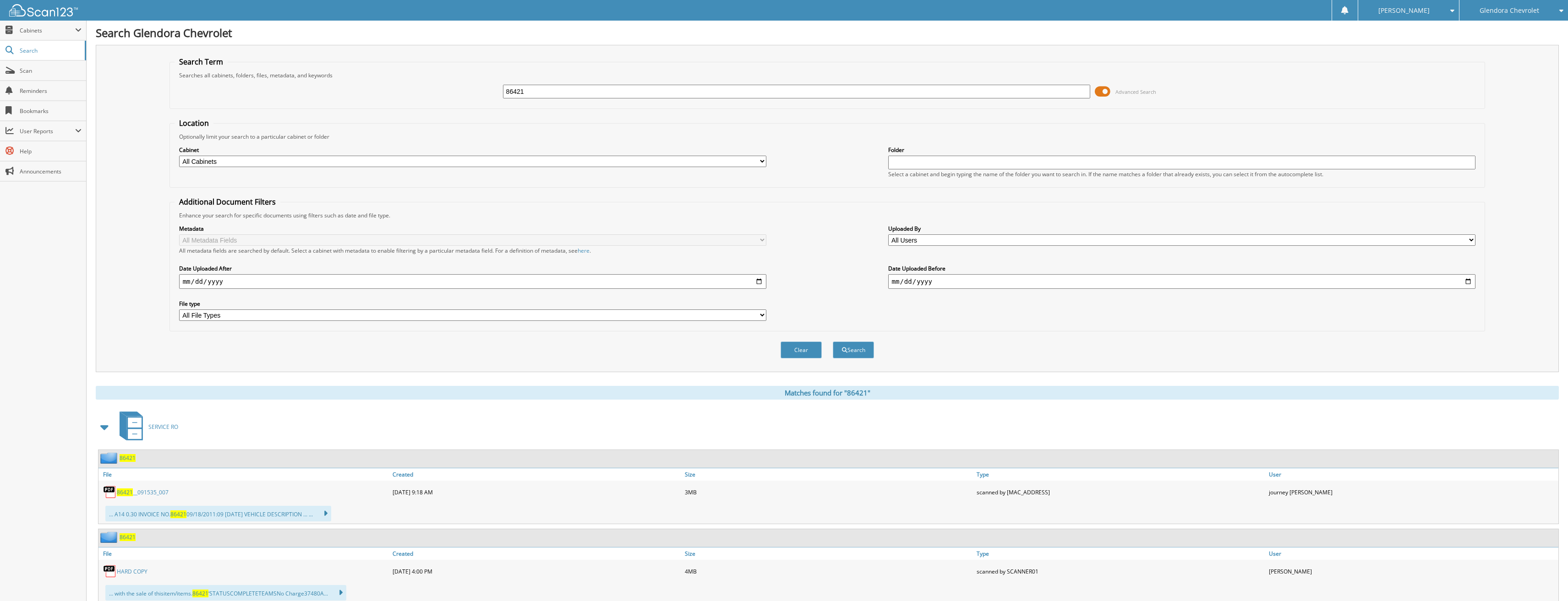
drag, startPoint x: 539, startPoint y: 94, endPoint x: 442, endPoint y: 95, distance: 97.0
click at [442, 95] on div "86421 Advanced Search" at bounding box center [827, 92] width 1306 height 24
type input "86426"
click at [833, 342] on button "Search" at bounding box center [853, 350] width 41 height 17
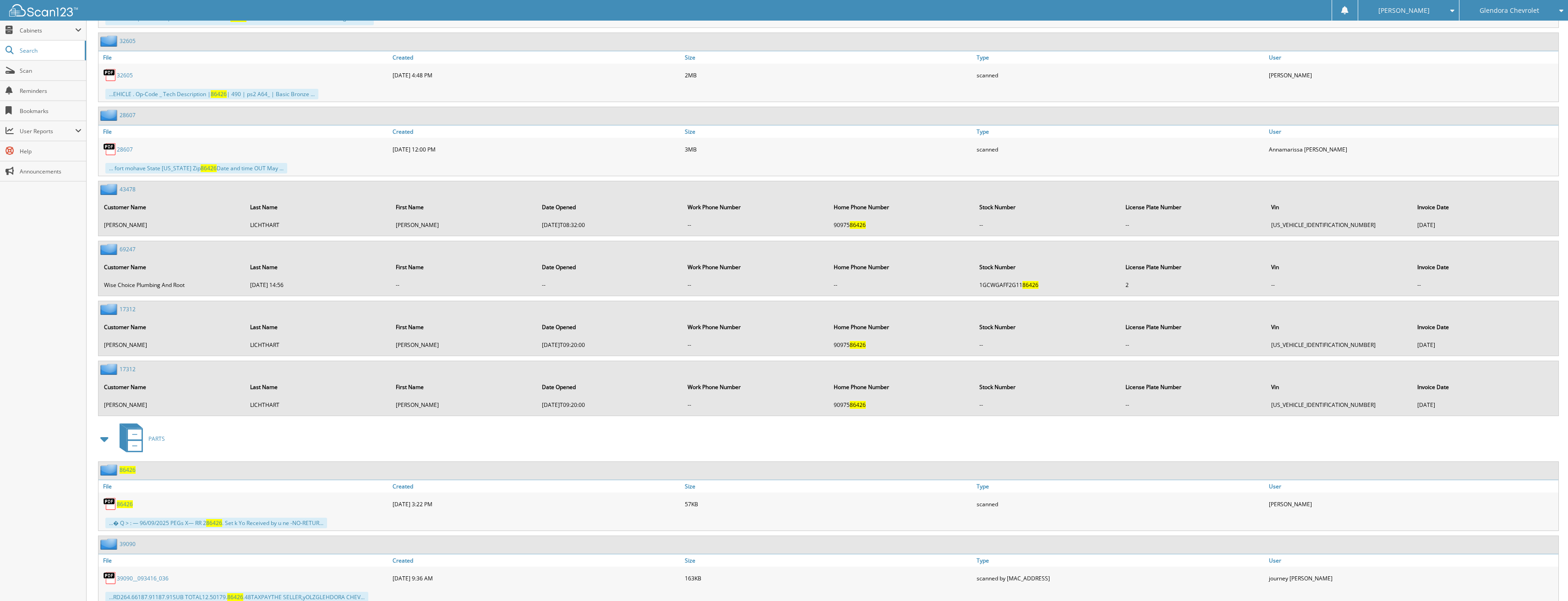
scroll to position [902, 0]
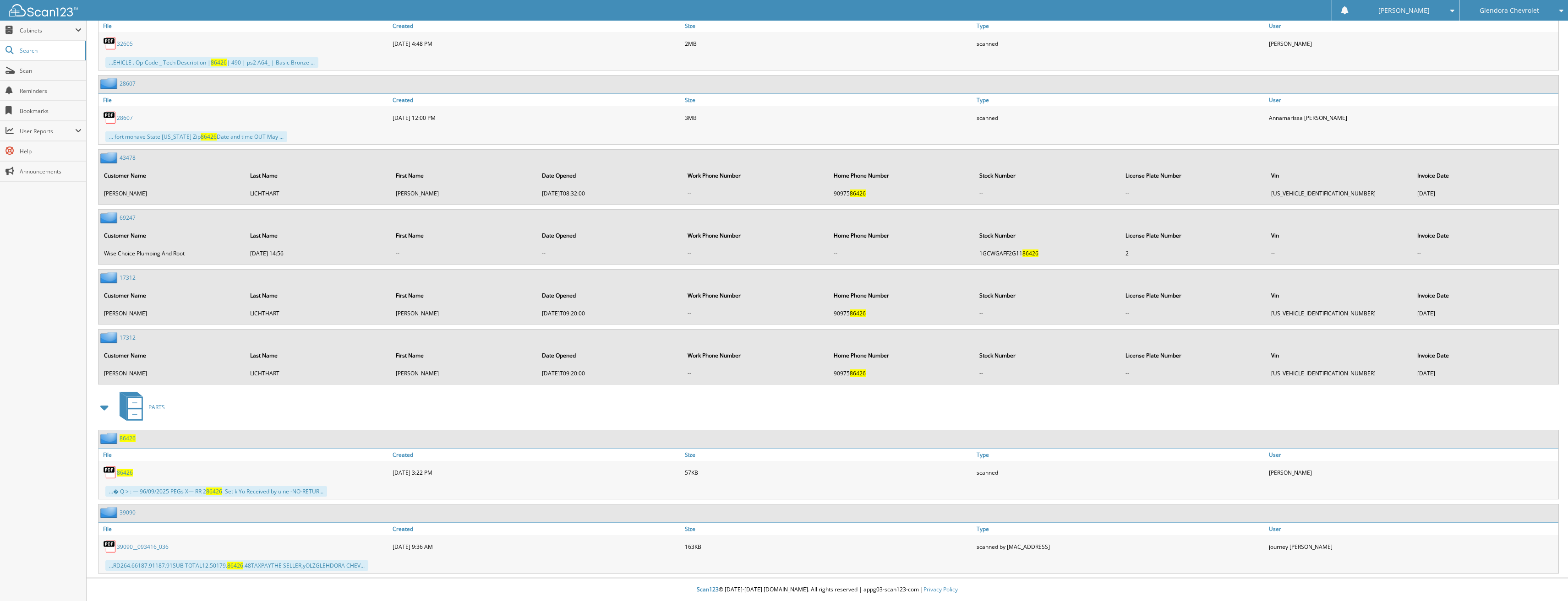
click at [125, 472] on span "86426" at bounding box center [125, 473] width 16 height 8
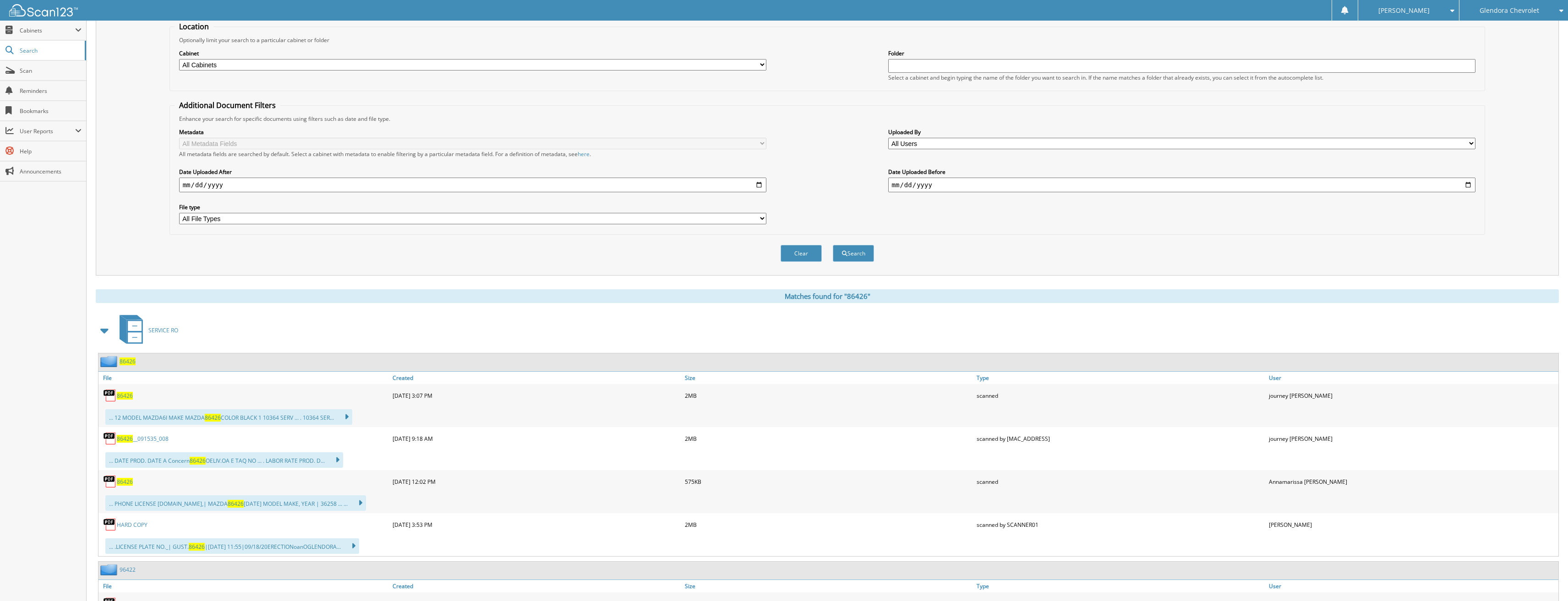
scroll to position [0, 0]
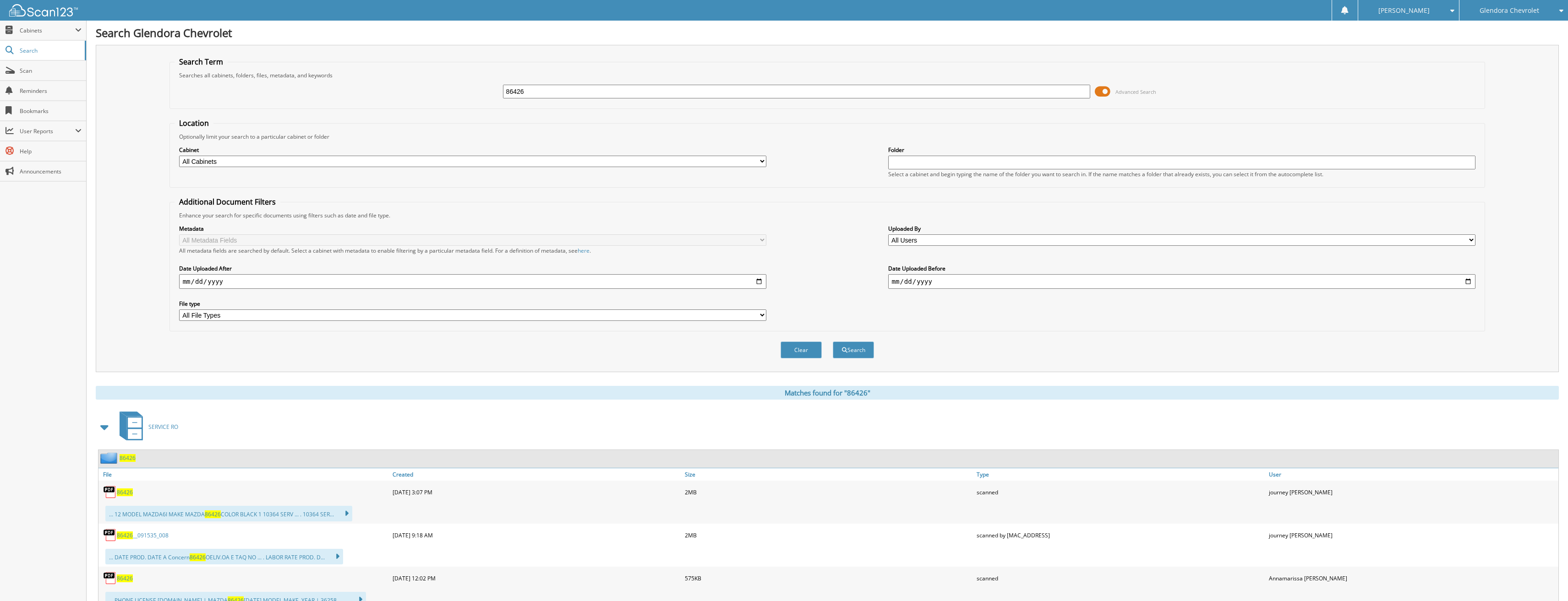
drag, startPoint x: 560, startPoint y: 96, endPoint x: 433, endPoint y: 92, distance: 127.1
click at [433, 92] on div "86426 Advanced Search" at bounding box center [827, 92] width 1306 height 24
type input "86367"
click at [833, 342] on button "Search" at bounding box center [853, 350] width 41 height 17
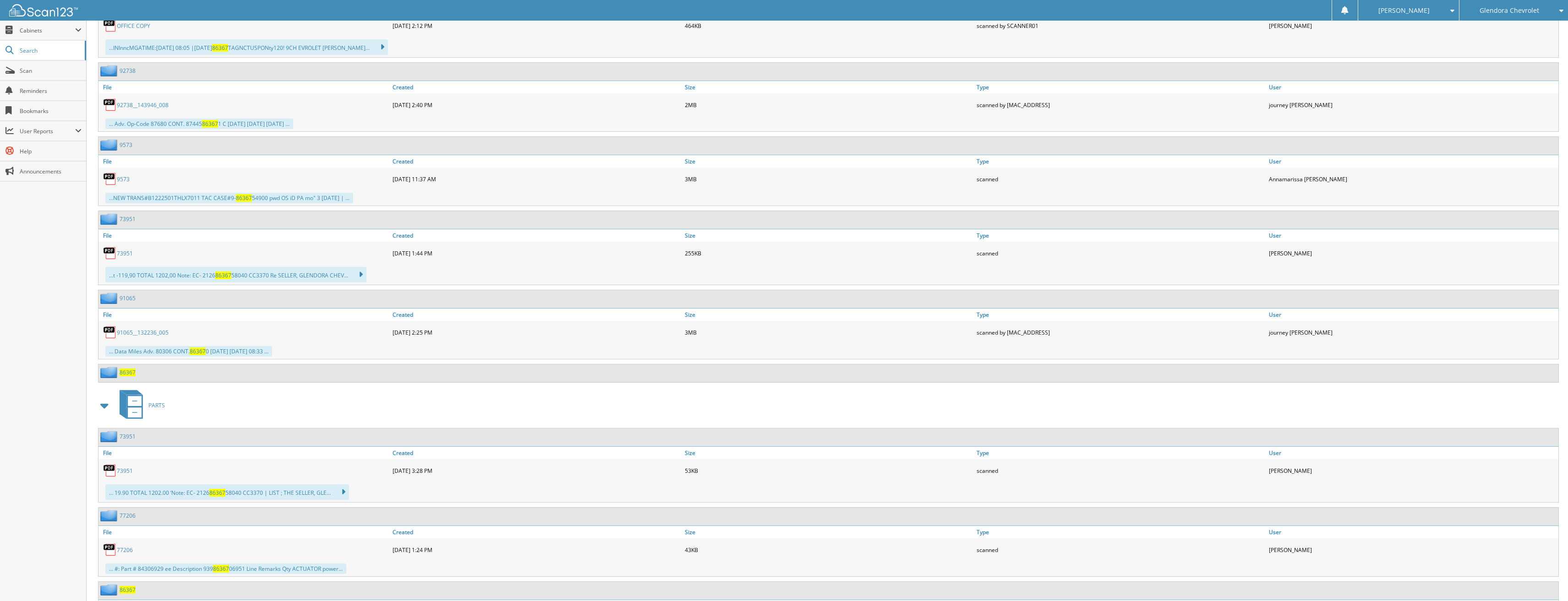
scroll to position [915, 0]
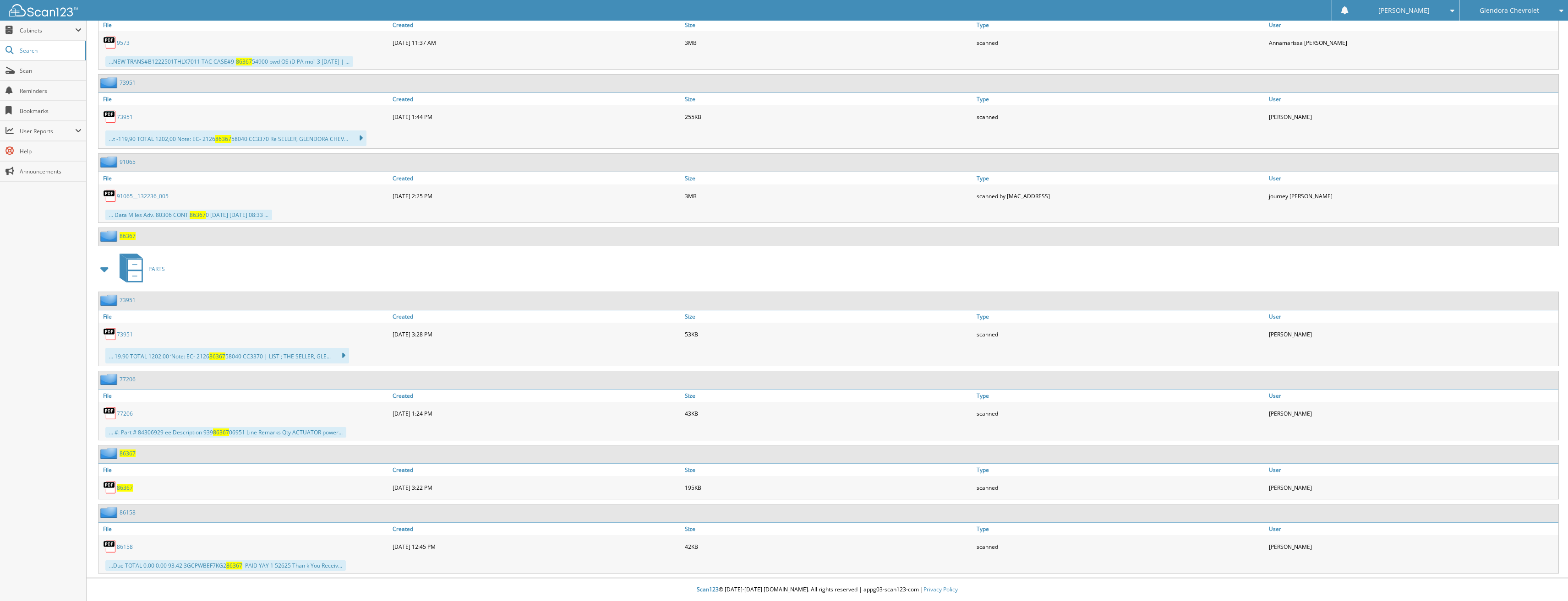
click at [121, 486] on span "86367" at bounding box center [125, 488] width 16 height 8
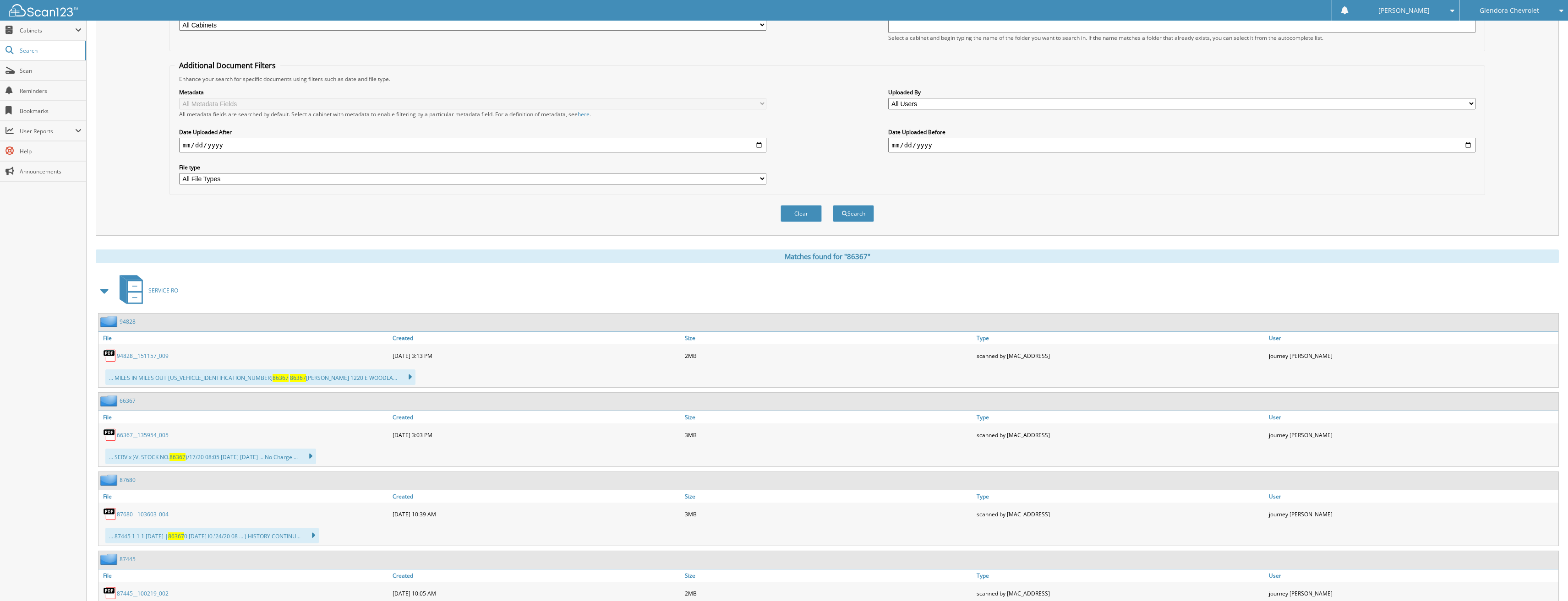
scroll to position [0, 0]
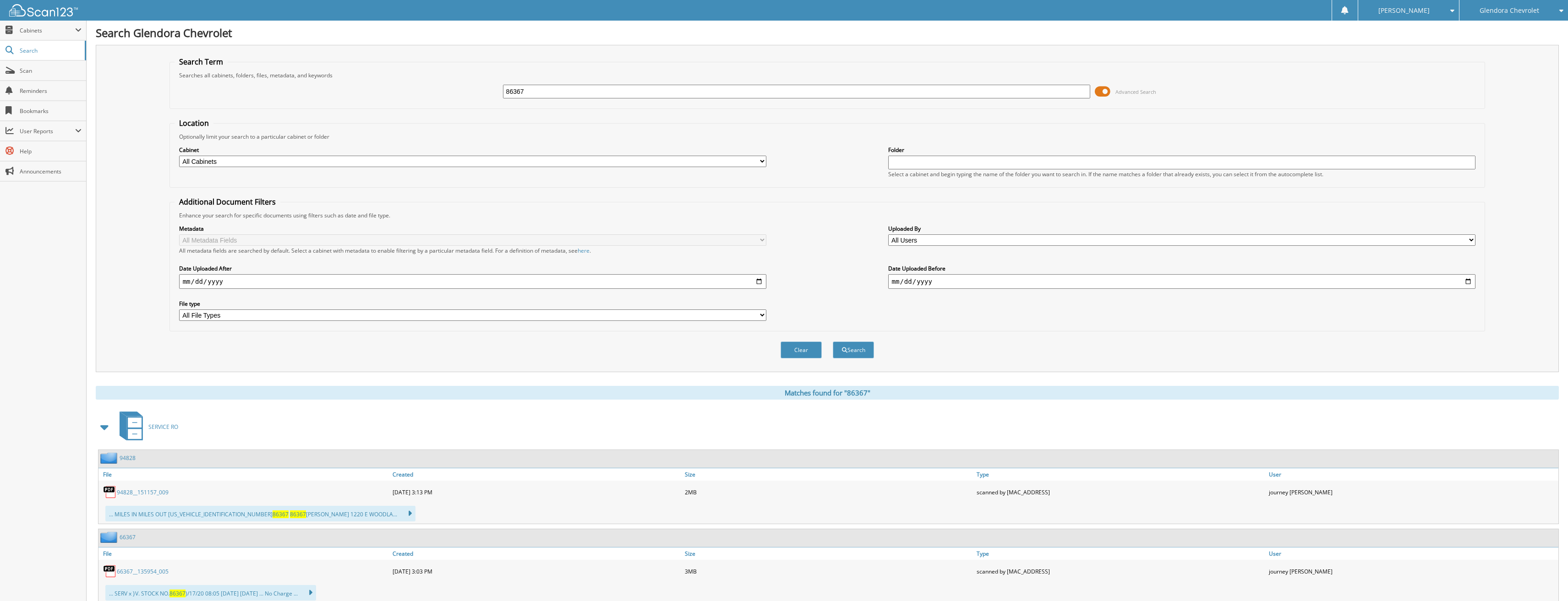
drag, startPoint x: 641, startPoint y: 92, endPoint x: 402, endPoint y: 105, distance: 239.4
click at [402, 105] on fieldset "Search Term Searches all cabinets, folders, files, metadata, and keywords 86367…" at bounding box center [827, 83] width 1316 height 52
type input "86221"
click at [833, 342] on button "Search" at bounding box center [853, 350] width 41 height 17
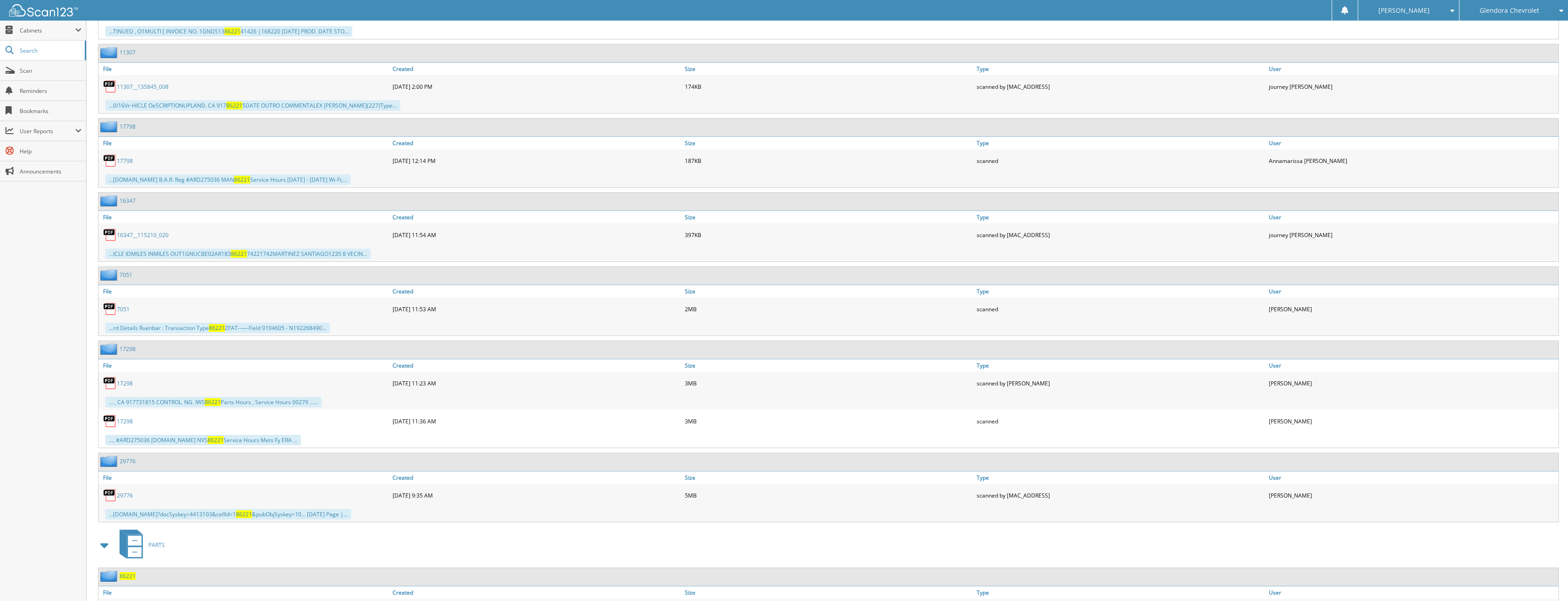
scroll to position [1366, 0]
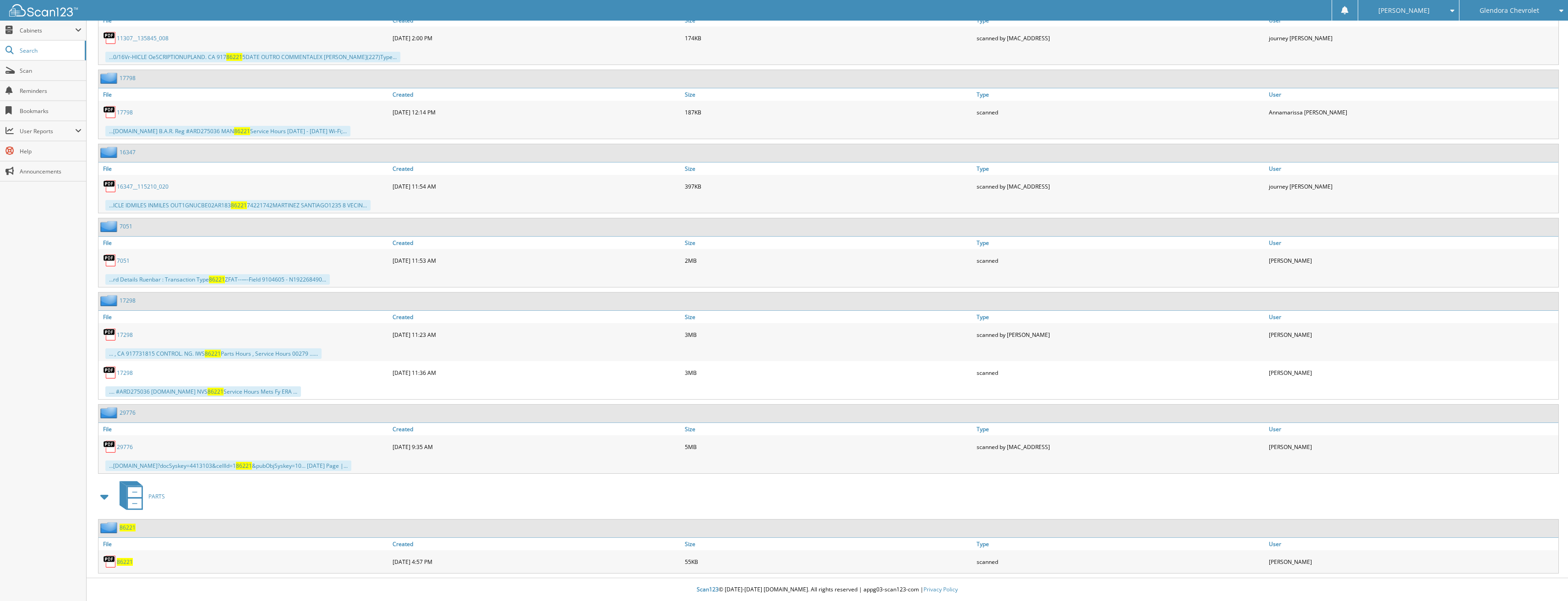
click at [129, 559] on span "86221" at bounding box center [125, 562] width 16 height 8
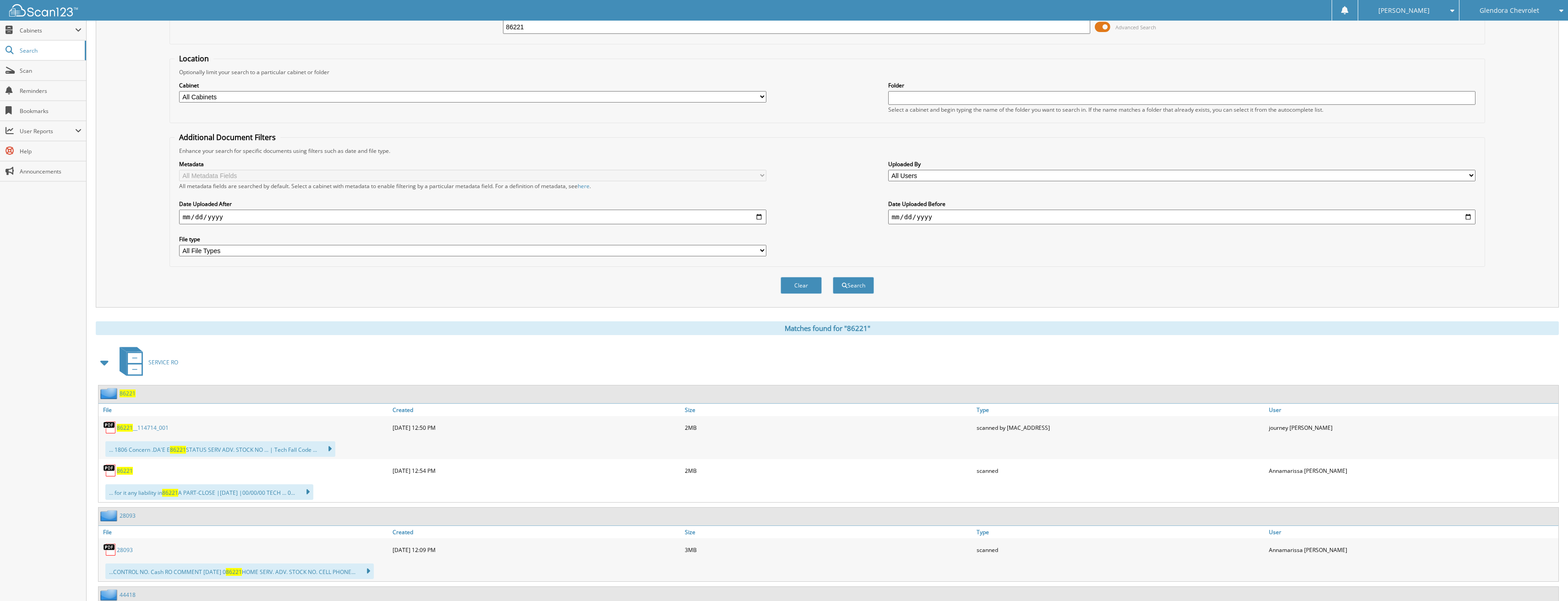
scroll to position [0, 0]
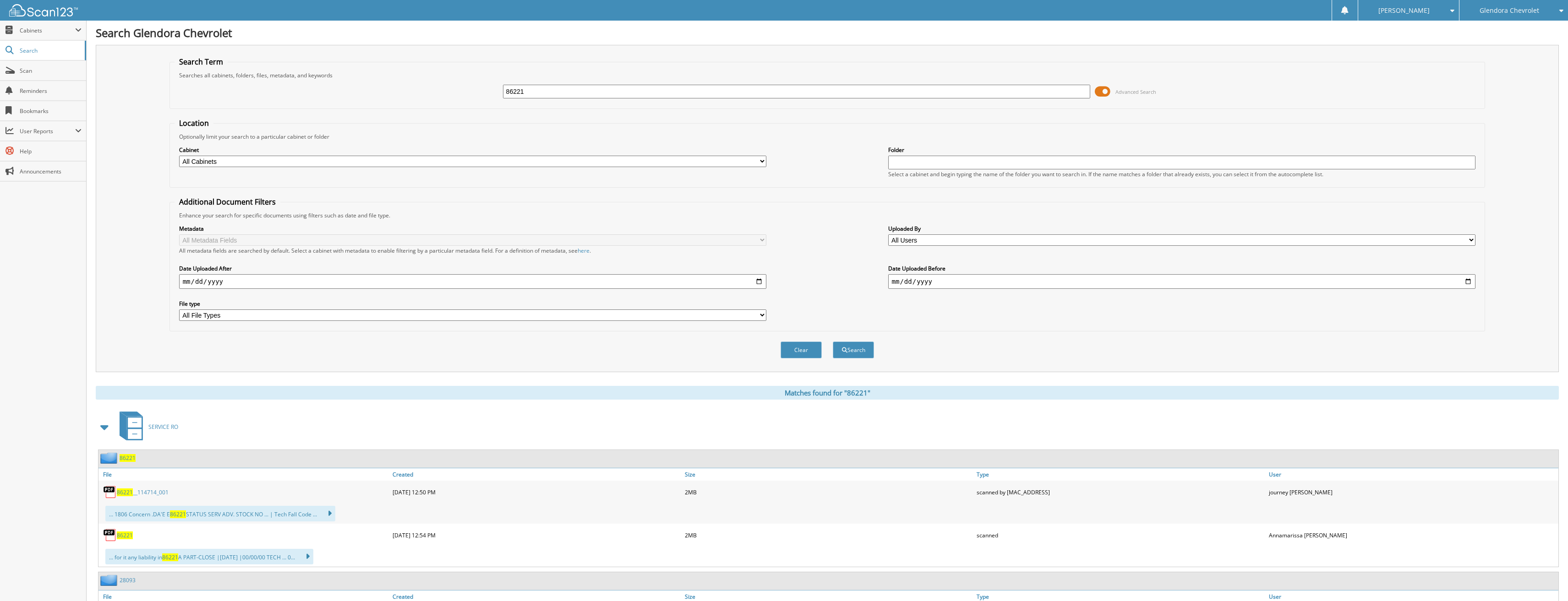
drag, startPoint x: 563, startPoint y: 89, endPoint x: 464, endPoint y: 101, distance: 99.7
click at [464, 101] on div "86221 Advanced Search" at bounding box center [827, 92] width 1306 height 24
type input "86233"
click at [833, 342] on button "Search" at bounding box center [853, 350] width 41 height 17
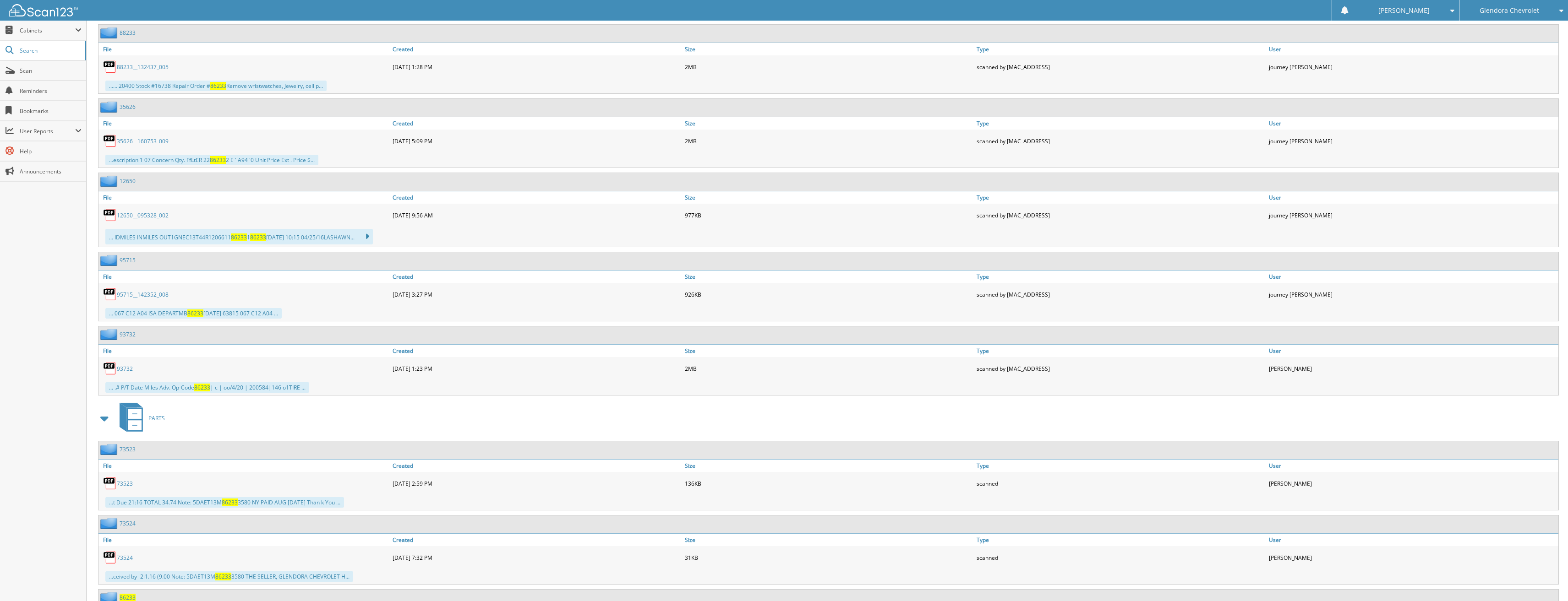
scroll to position [1078, 0]
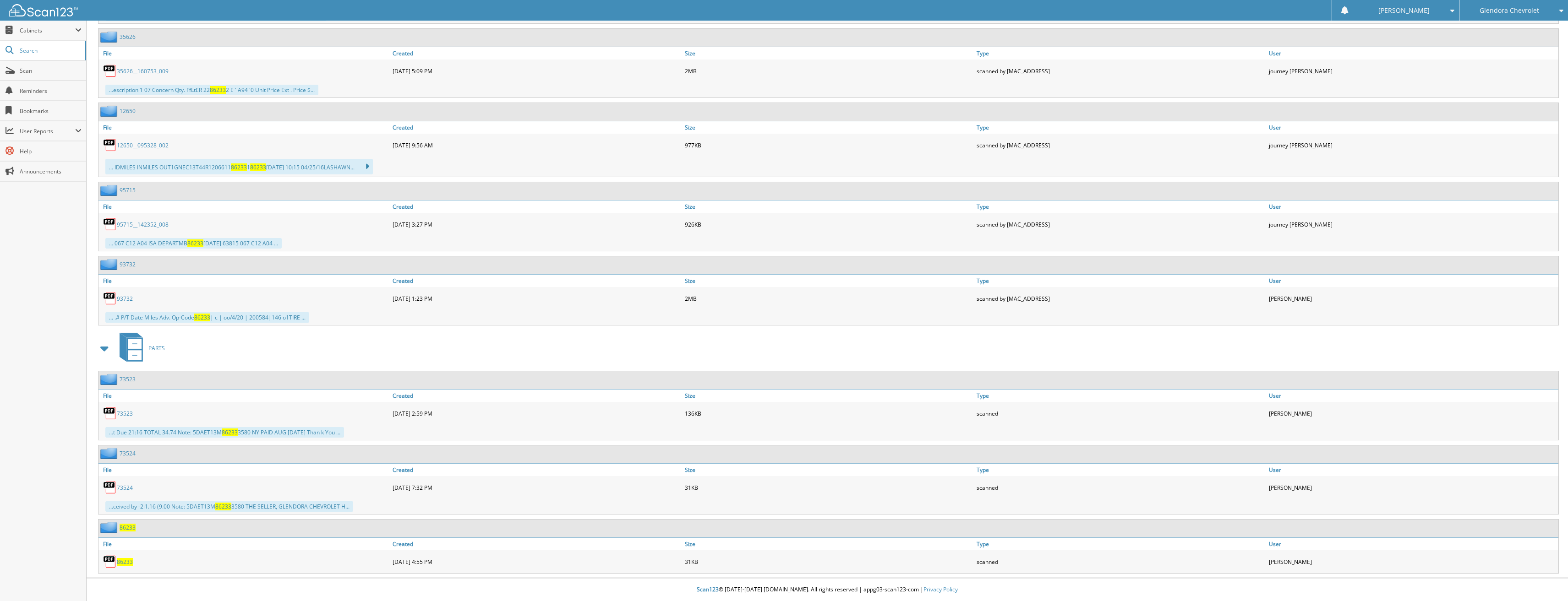
click span "86233"
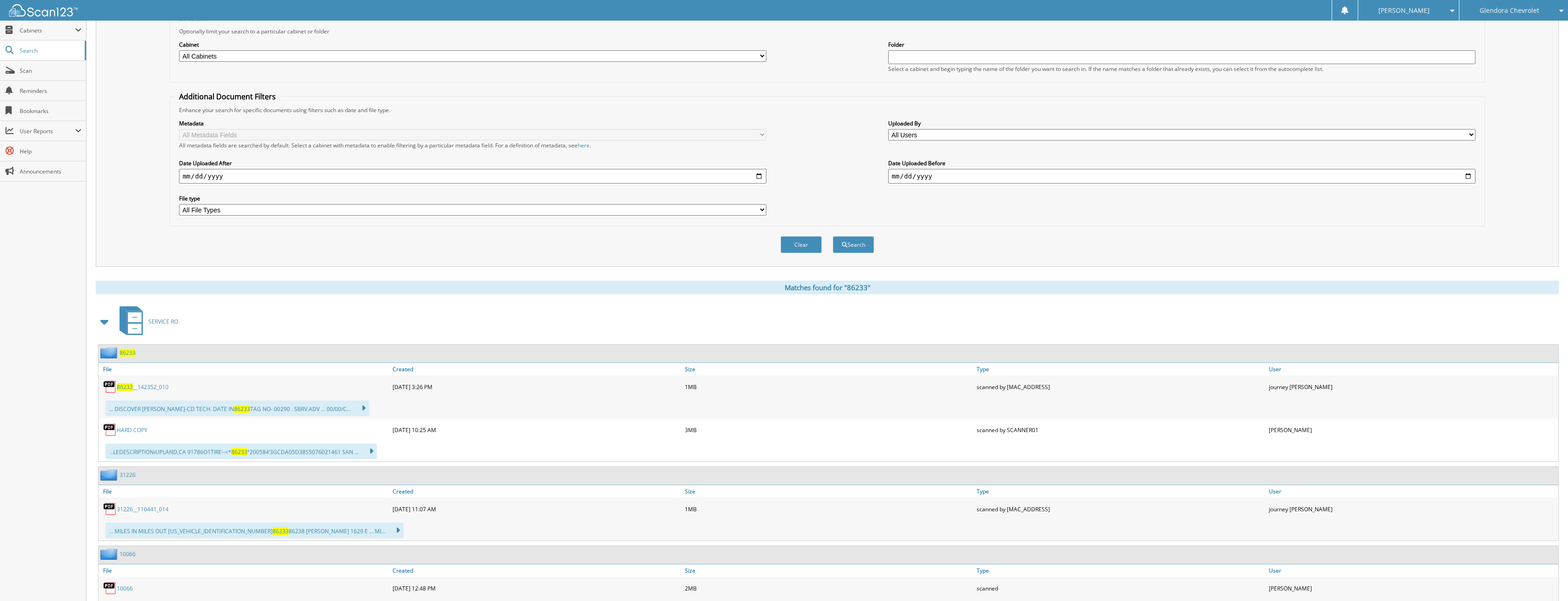
scroll to position [25, 0]
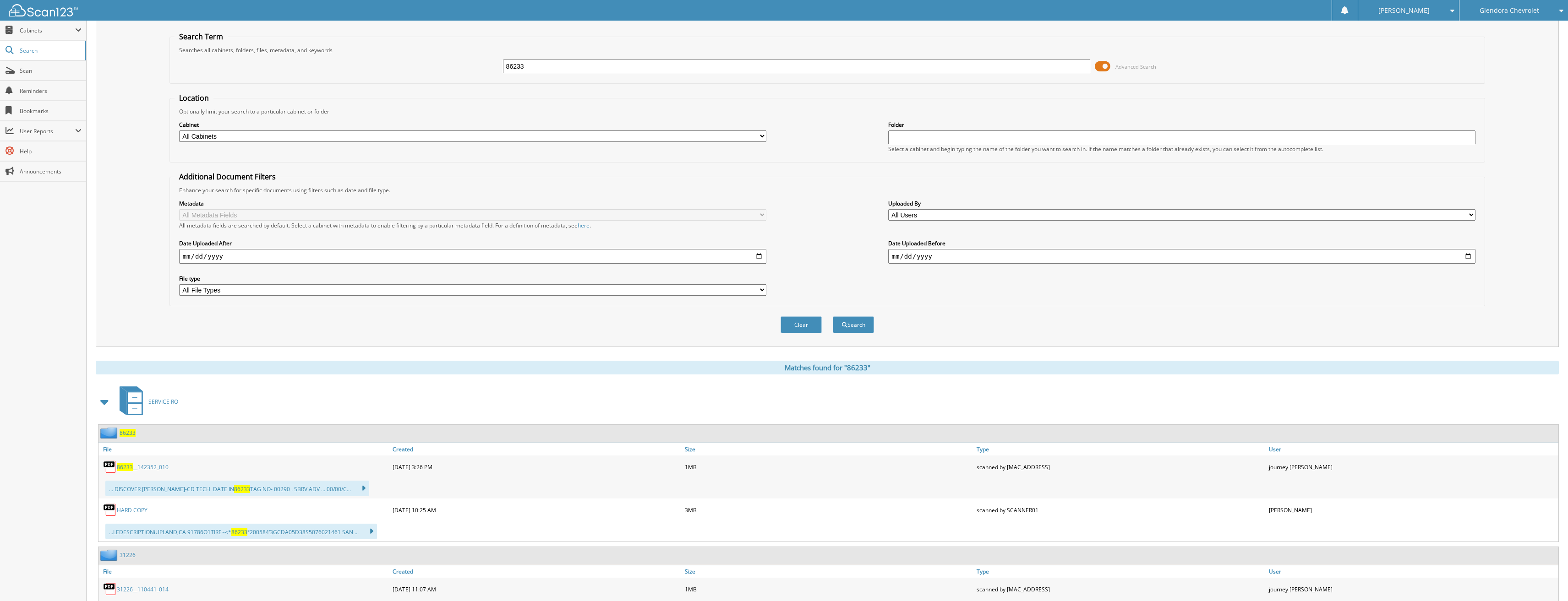
drag, startPoint x: 529, startPoint y: 62, endPoint x: 435, endPoint y: 71, distance: 94.4
click div "86233 Advanced Search"
type input "86228"
click button "Search"
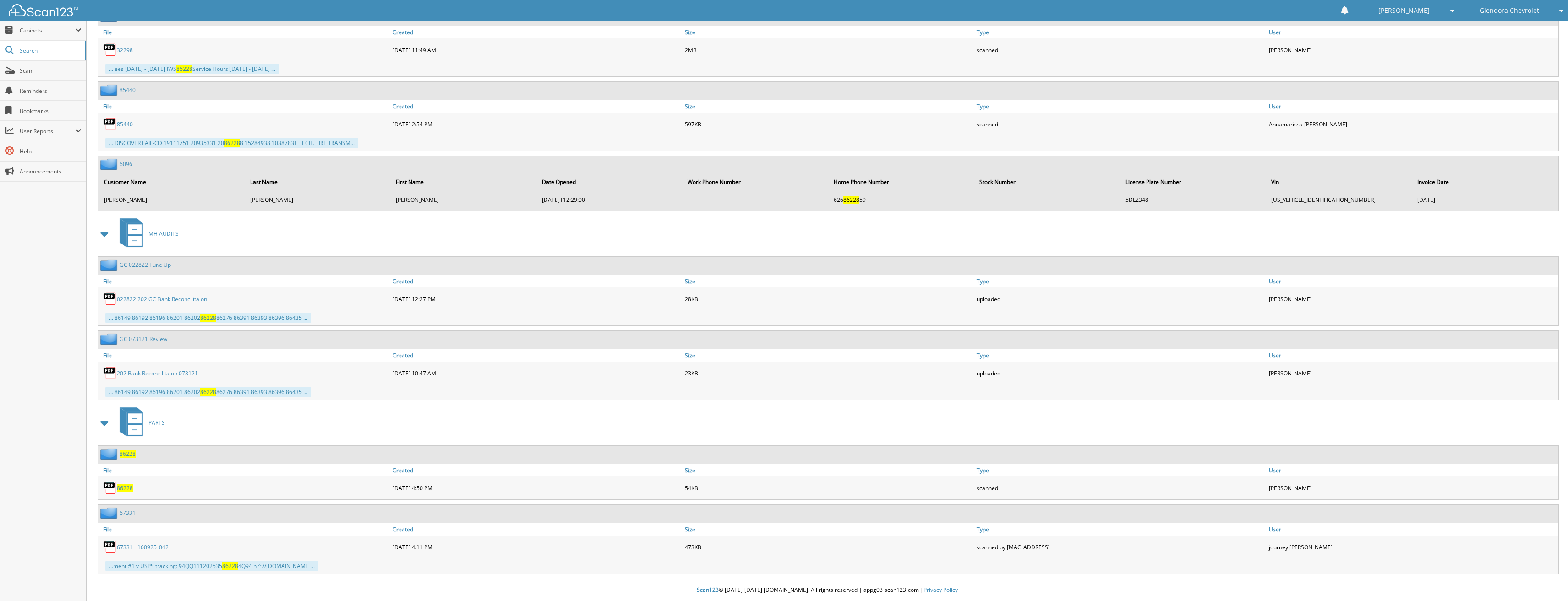
scroll to position [3588, 0]
click at [128, 490] on span "86228" at bounding box center [125, 488] width 16 height 8
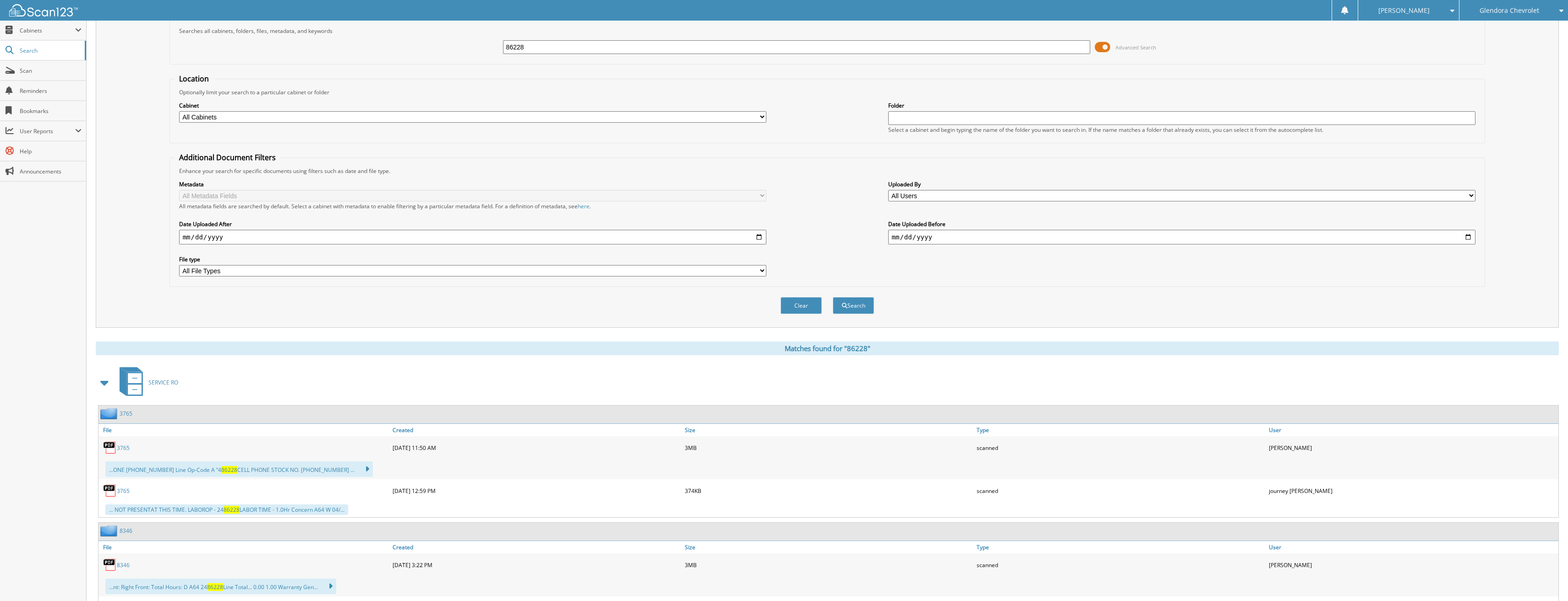
scroll to position [0, 0]
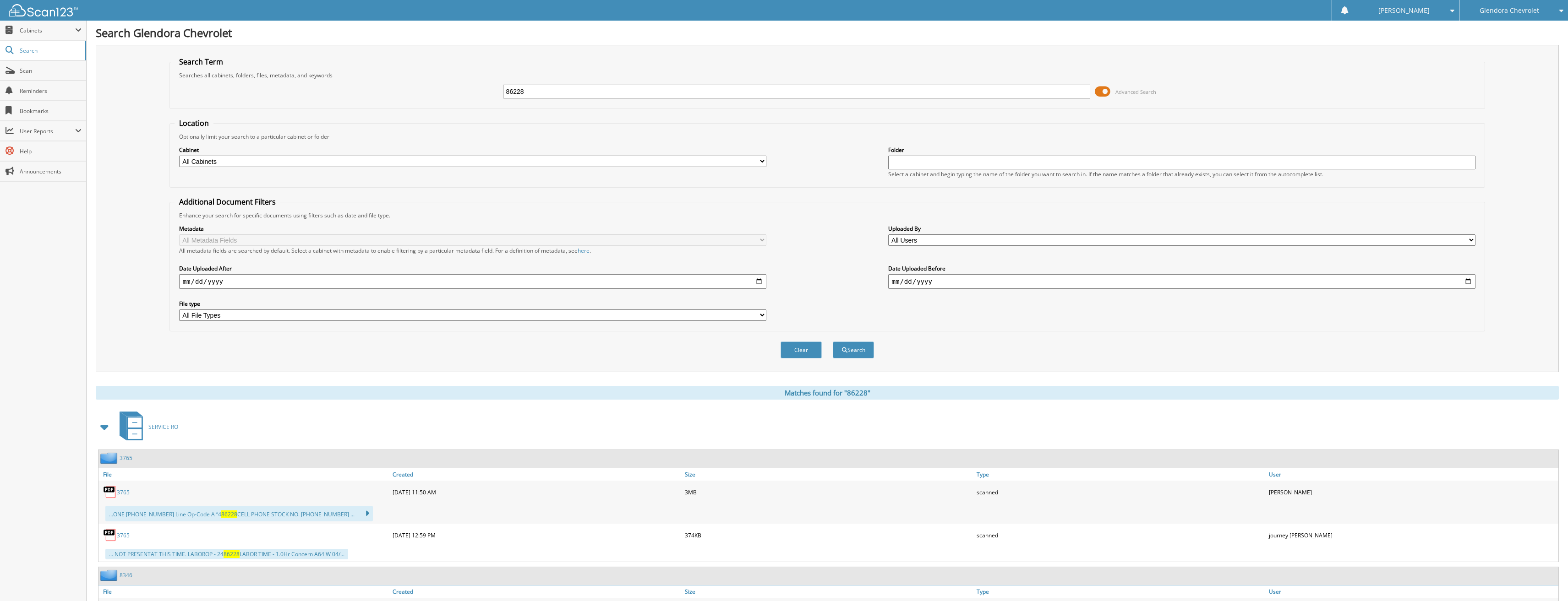
drag, startPoint x: 543, startPoint y: 89, endPoint x: 419, endPoint y: 91, distance: 124.0
click at [421, 94] on div "86228 Advanced Search" at bounding box center [827, 92] width 1306 height 24
type input "86133"
click at [833, 342] on button "Search" at bounding box center [853, 350] width 41 height 17
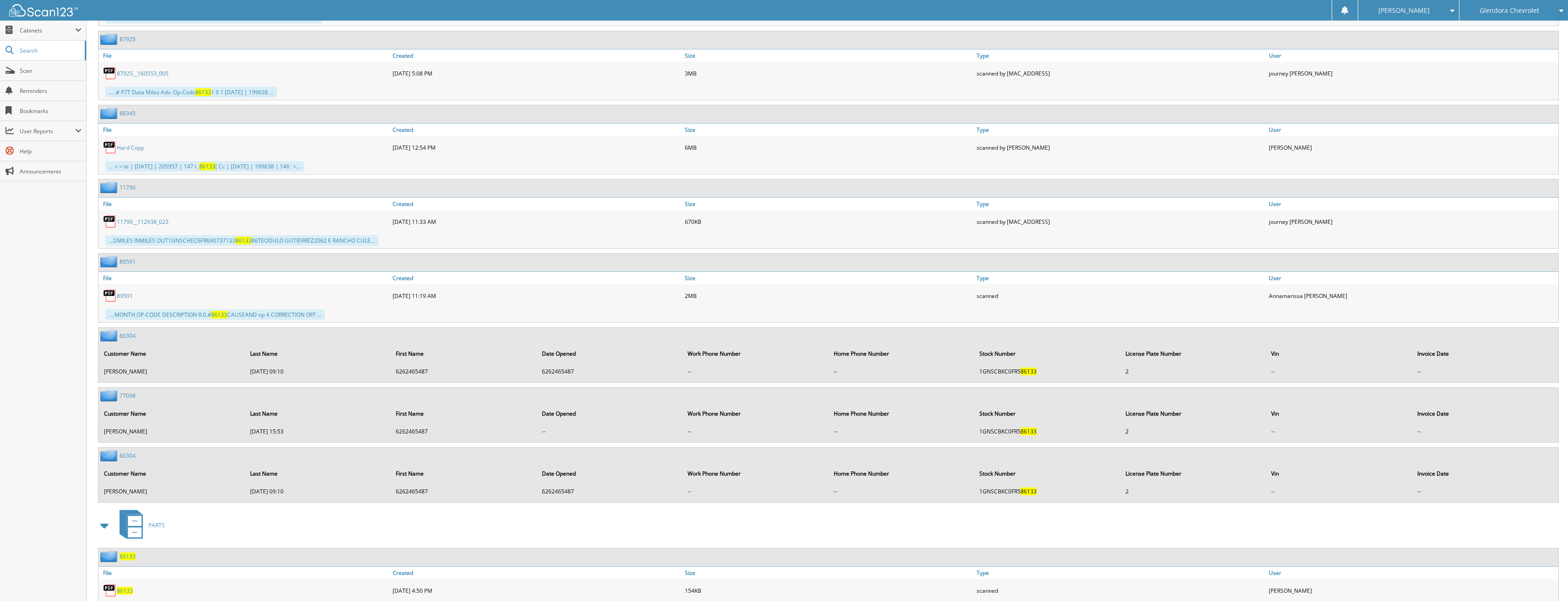
scroll to position [1264, 0]
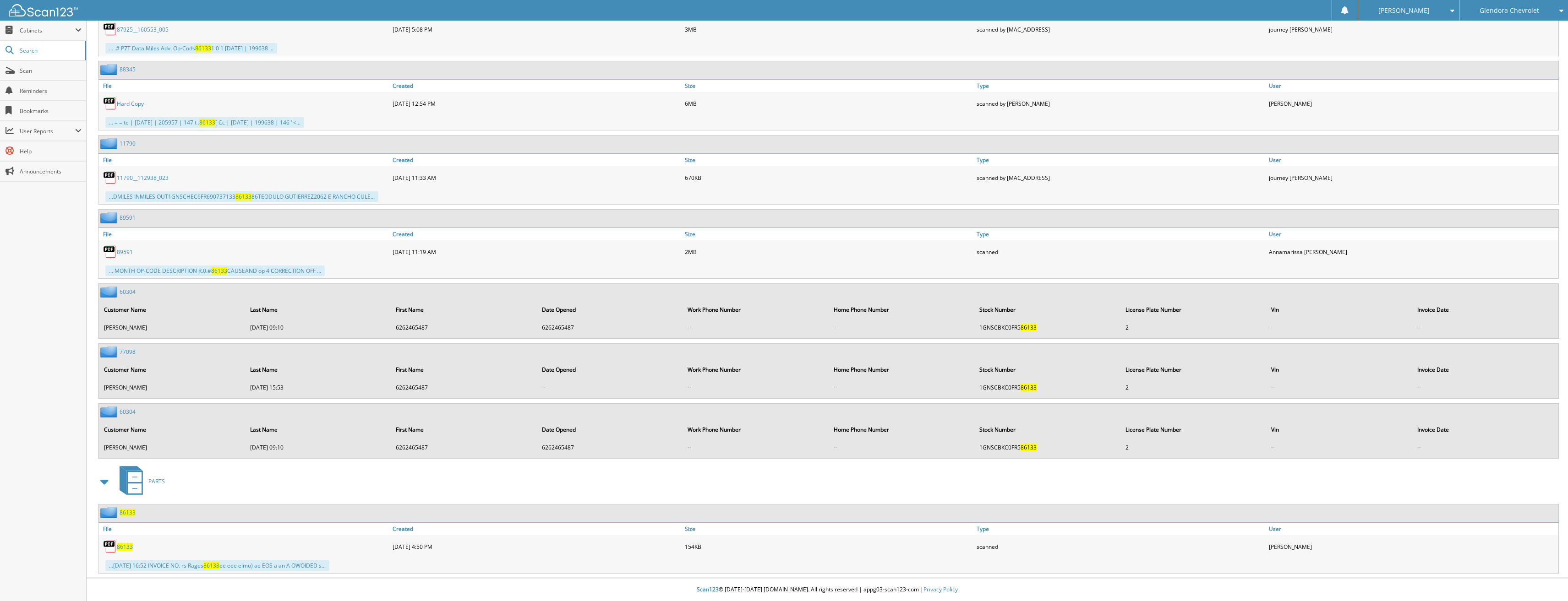
click at [133, 545] on div "86133" at bounding box center [244, 547] width 292 height 18
click at [131, 546] on span "86133" at bounding box center [125, 547] width 16 height 8
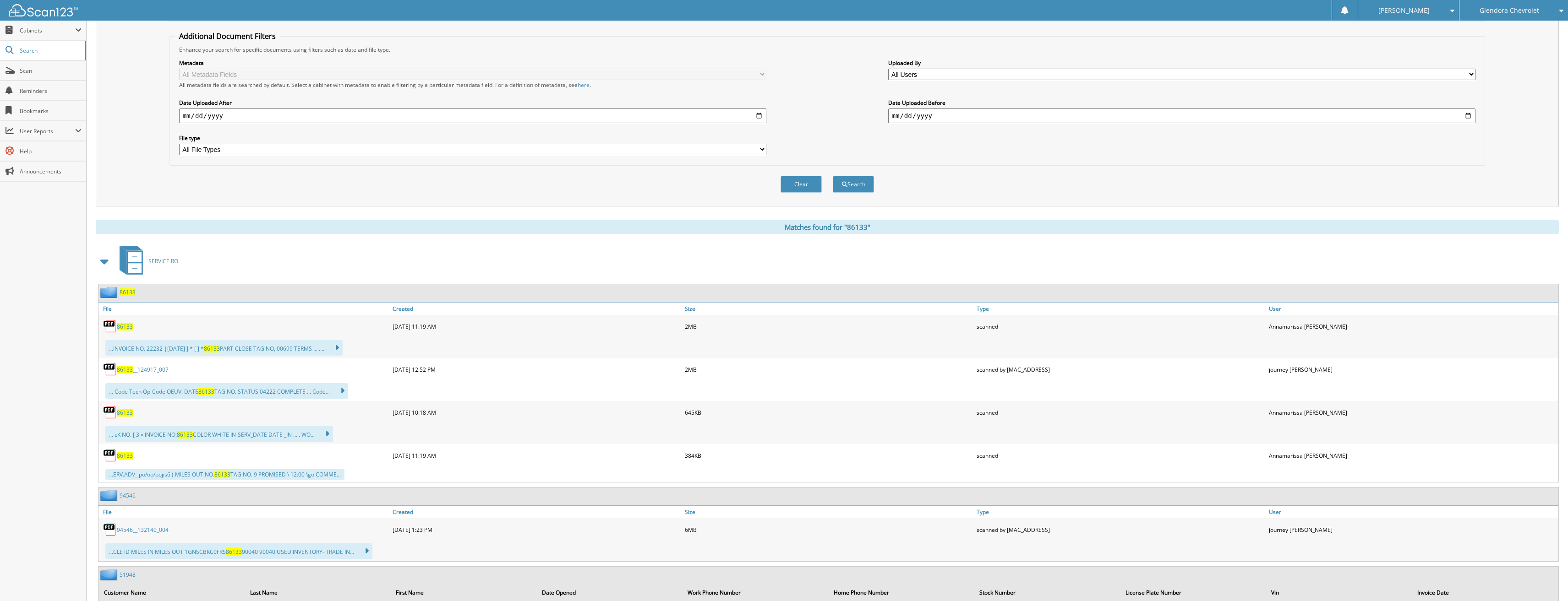
scroll to position [0, 0]
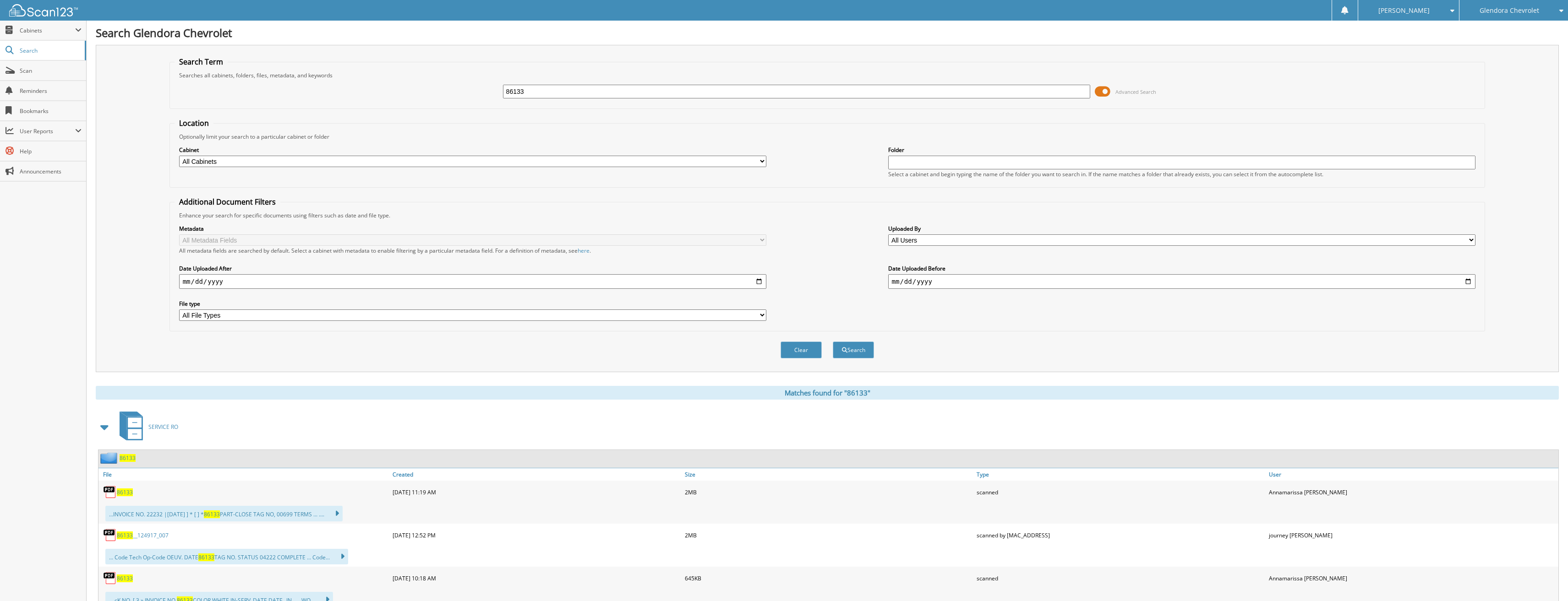
drag, startPoint x: 579, startPoint y: 90, endPoint x: 359, endPoint y: 98, distance: 220.1
click at [360, 97] on div "86133 Advanced Search" at bounding box center [827, 92] width 1306 height 24
type input "86229"
click at [833, 342] on button "Search" at bounding box center [853, 350] width 41 height 17
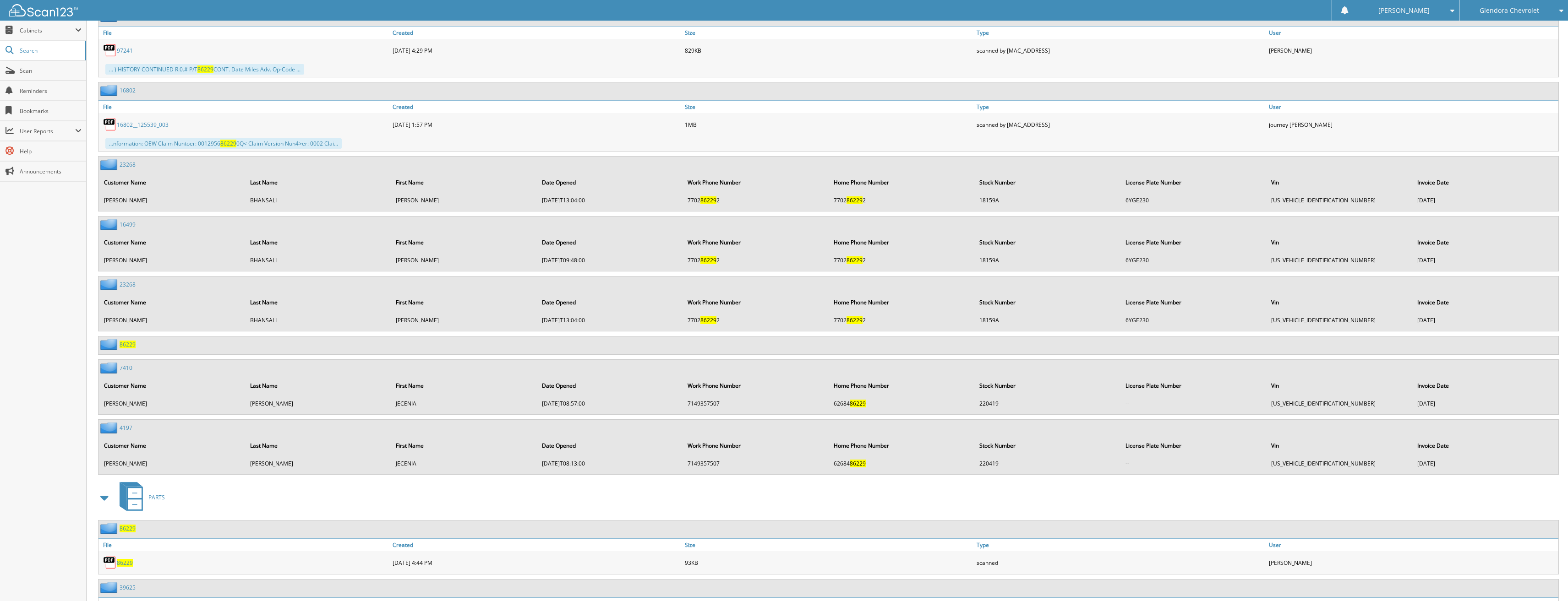
scroll to position [936, 0]
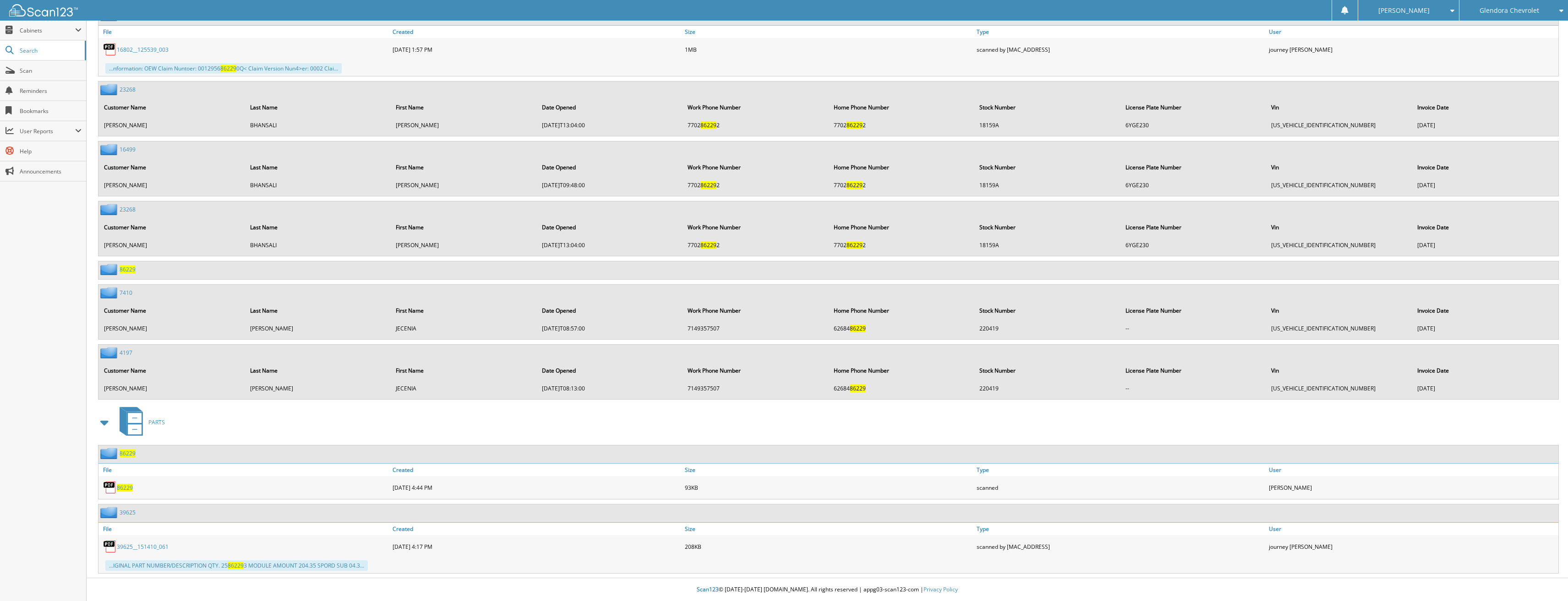
click at [130, 487] on span "86229" at bounding box center [125, 488] width 16 height 8
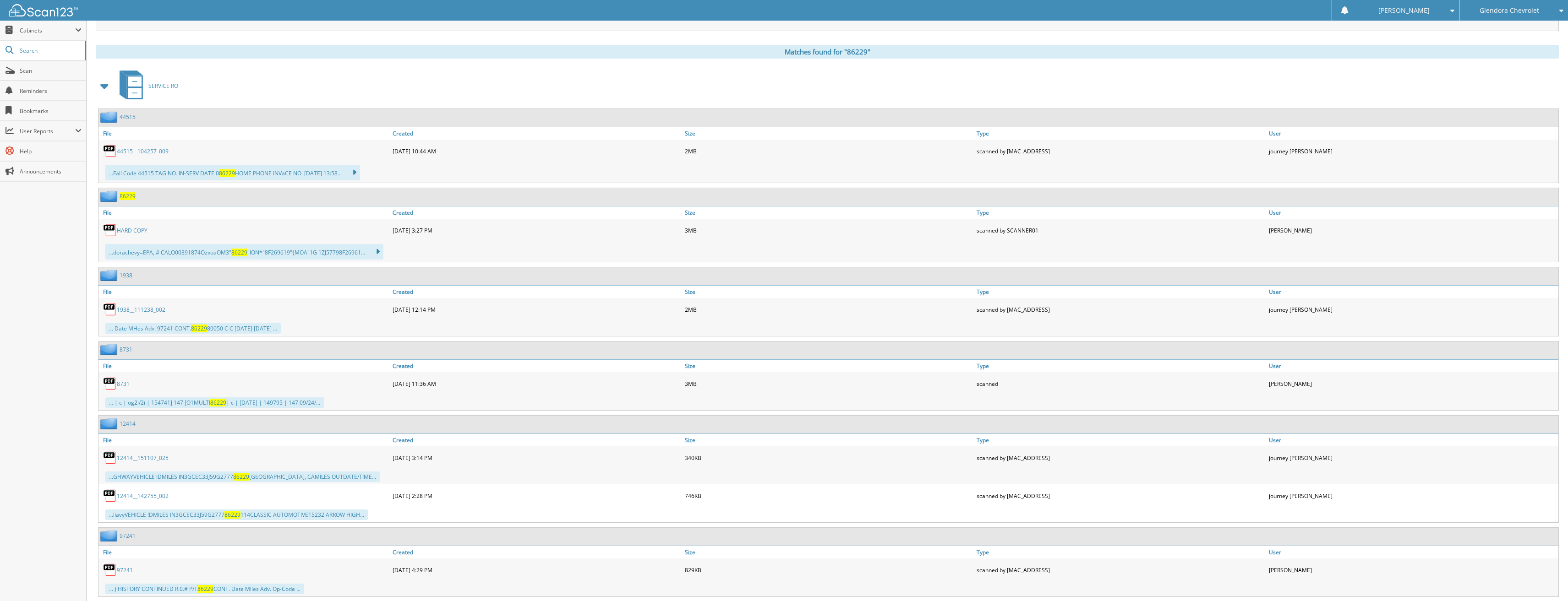
scroll to position [0, 0]
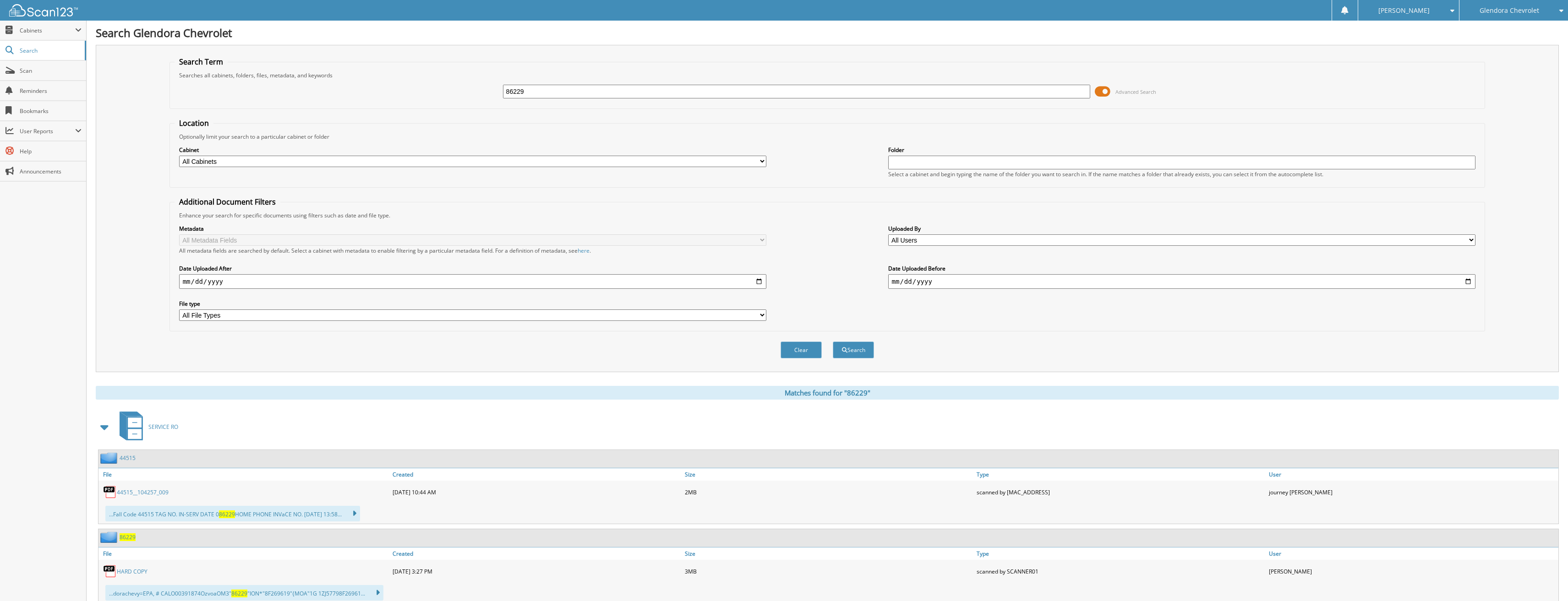
drag, startPoint x: 605, startPoint y: 98, endPoint x: 444, endPoint y: 94, distance: 161.0
click at [444, 94] on div "86229 Advanced Search" at bounding box center [827, 92] width 1306 height 24
type input "86245"
click at [833, 342] on button "Search" at bounding box center [853, 350] width 41 height 17
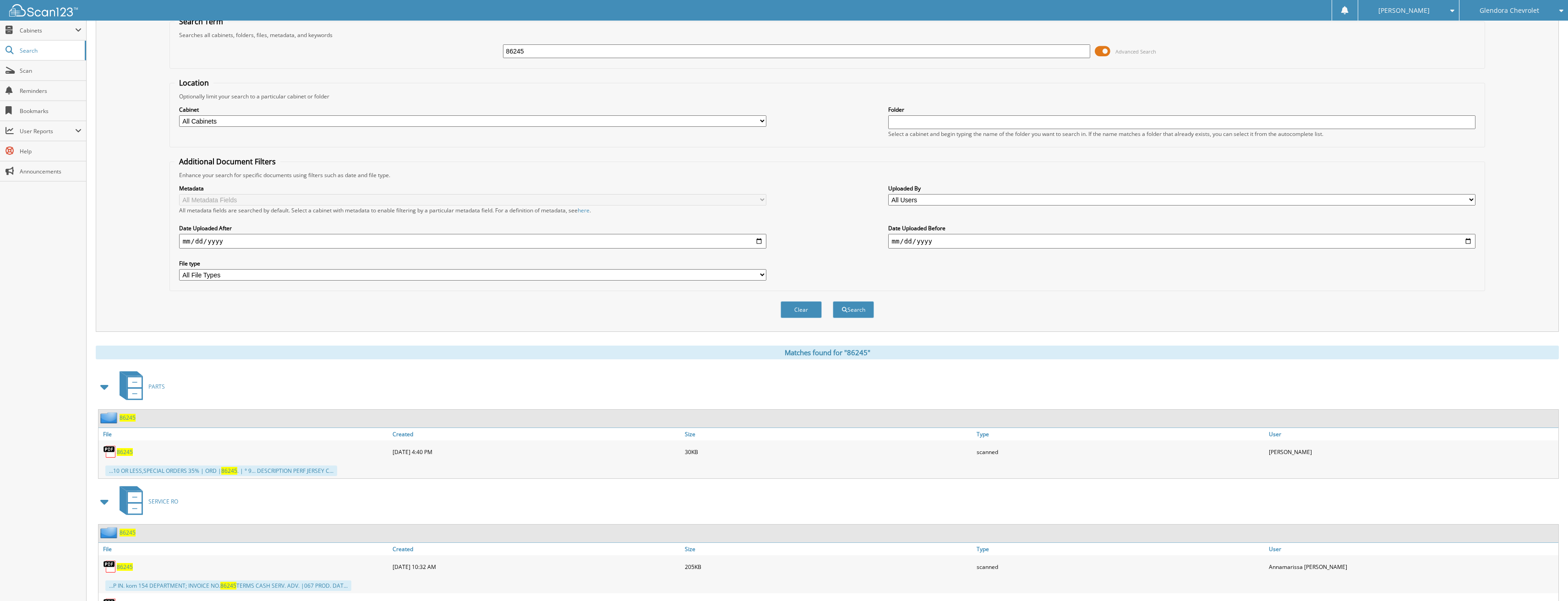
scroll to position [46, 0]
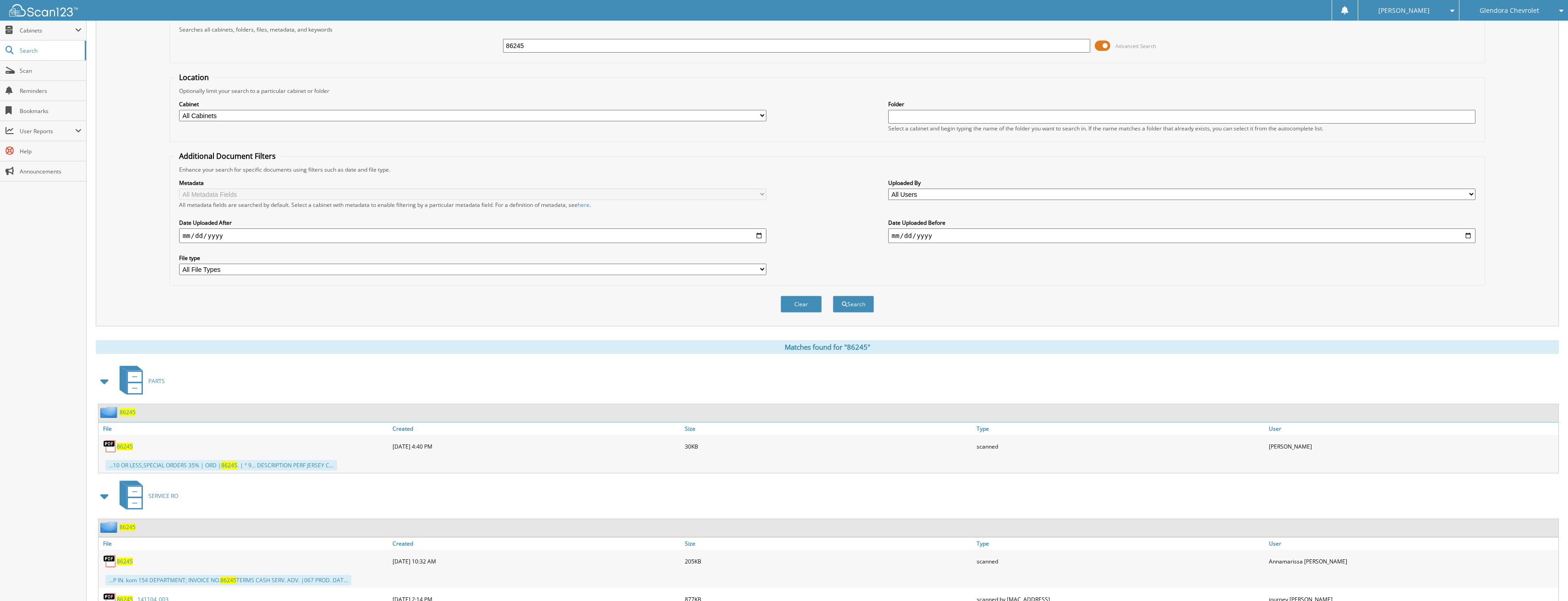
click at [128, 449] on span "86245" at bounding box center [125, 446] width 16 height 8
click at [127, 446] on span "86245" at bounding box center [125, 446] width 16 height 8
drag, startPoint x: 537, startPoint y: 47, endPoint x: 440, endPoint y: 47, distance: 97.0
click at [440, 47] on div "86245 Advanced Search" at bounding box center [827, 46] width 1306 height 24
type input "86251"
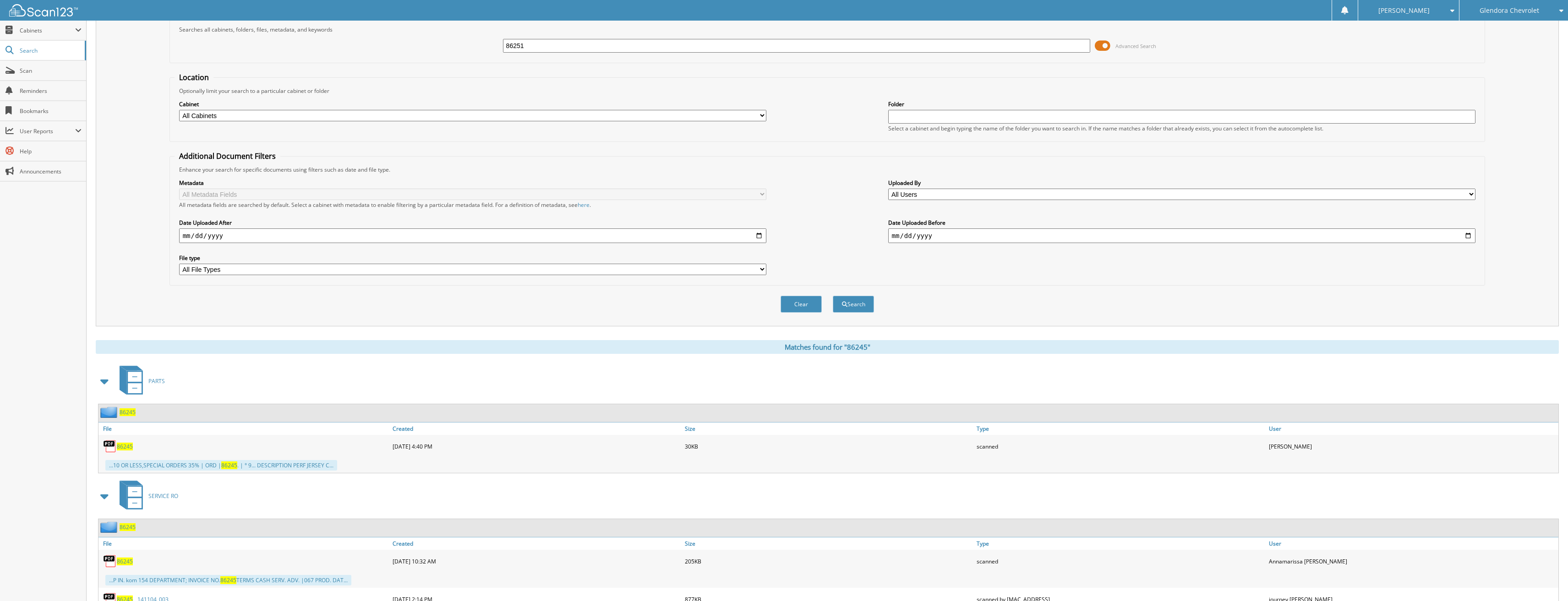
click at [833, 296] on button "Search" at bounding box center [853, 304] width 41 height 17
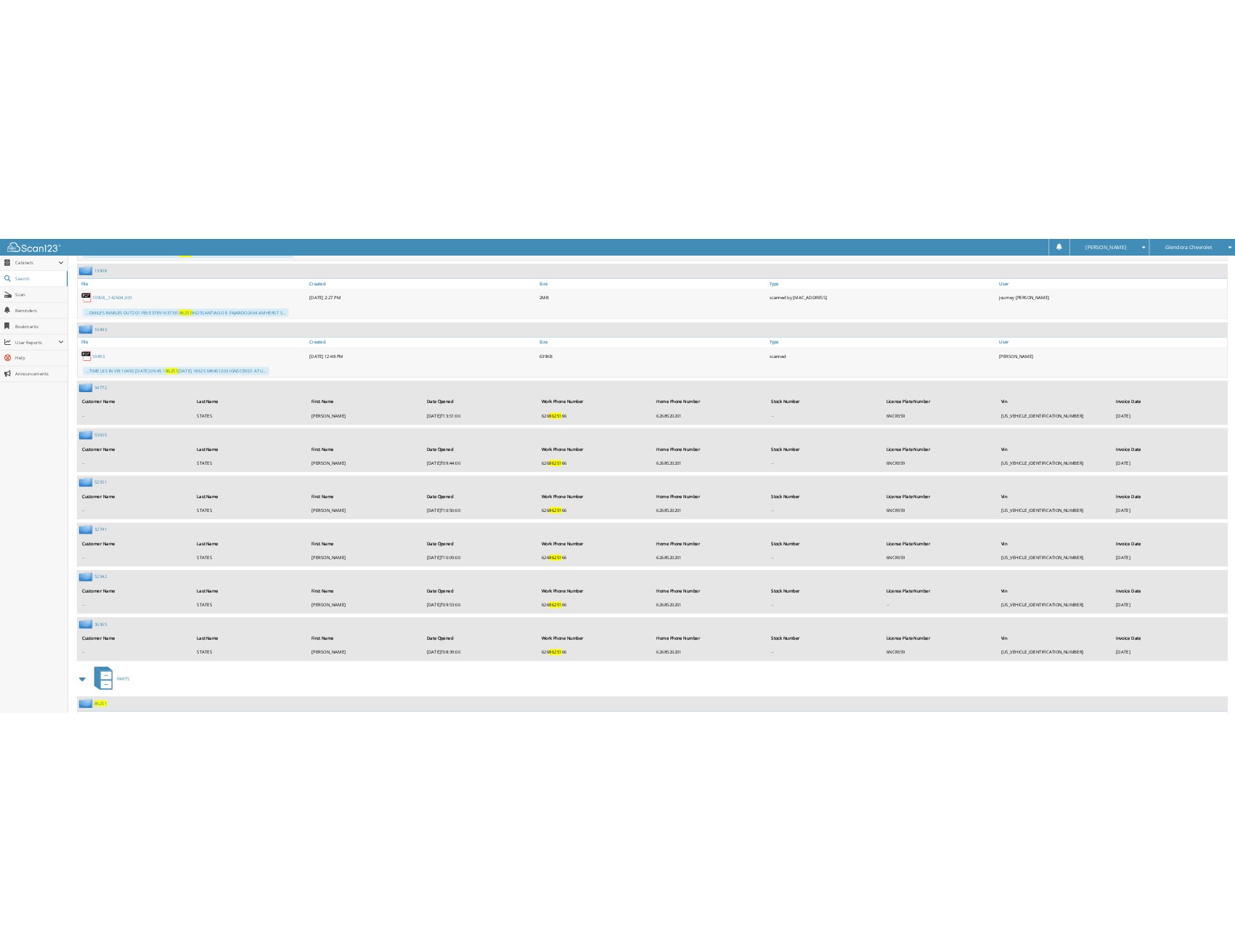
scroll to position [1825, 0]
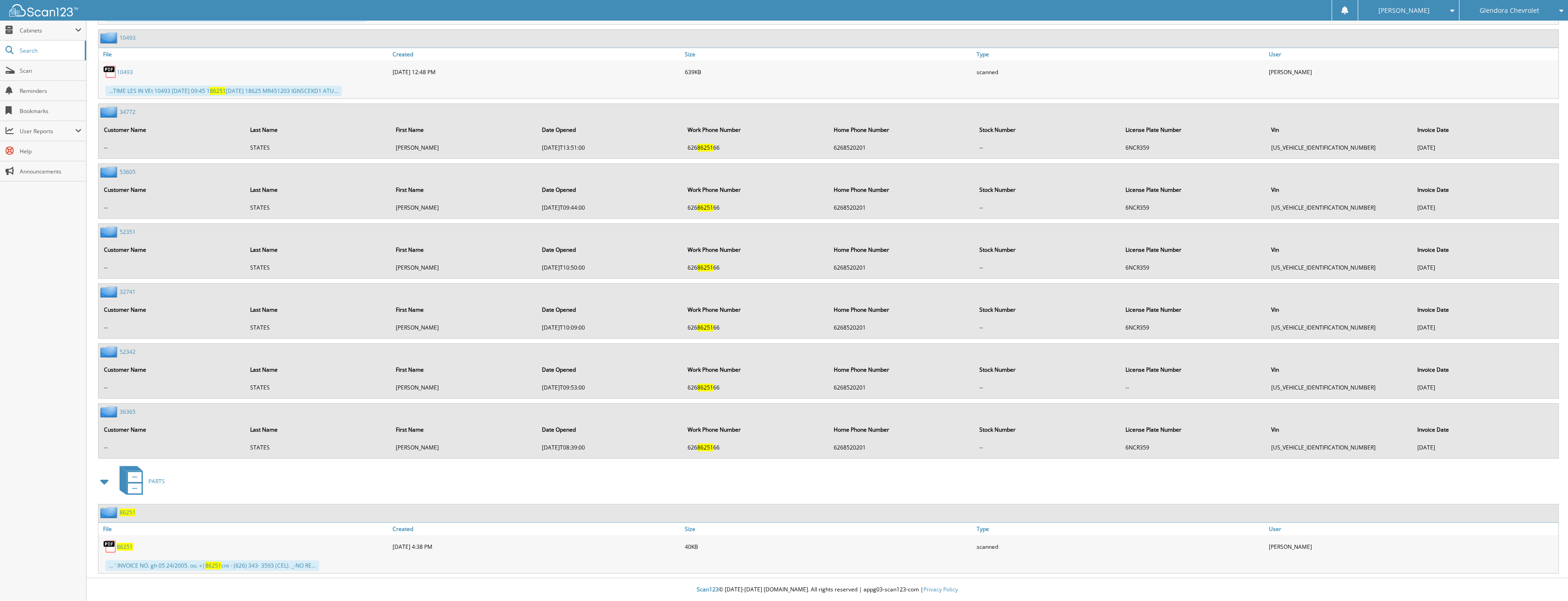
click at [123, 544] on span "86251" at bounding box center [125, 547] width 16 height 8
click at [127, 548] on span "86251" at bounding box center [125, 547] width 16 height 8
click at [127, 548] on span "86251" at bounding box center [125, 547] width 16 height 8
click at [132, 548] on span "86251" at bounding box center [125, 547] width 16 height 8
